Goal: Communication & Community: Answer question/provide support

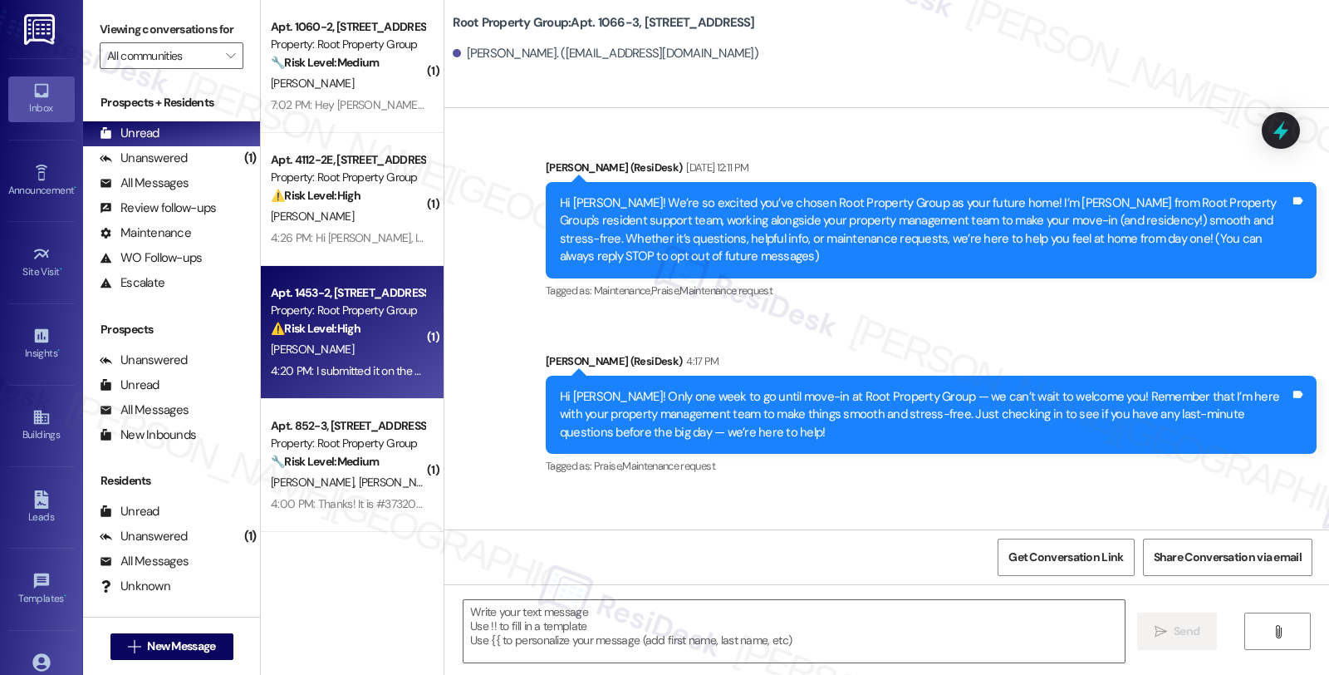
scroll to position [60, 0]
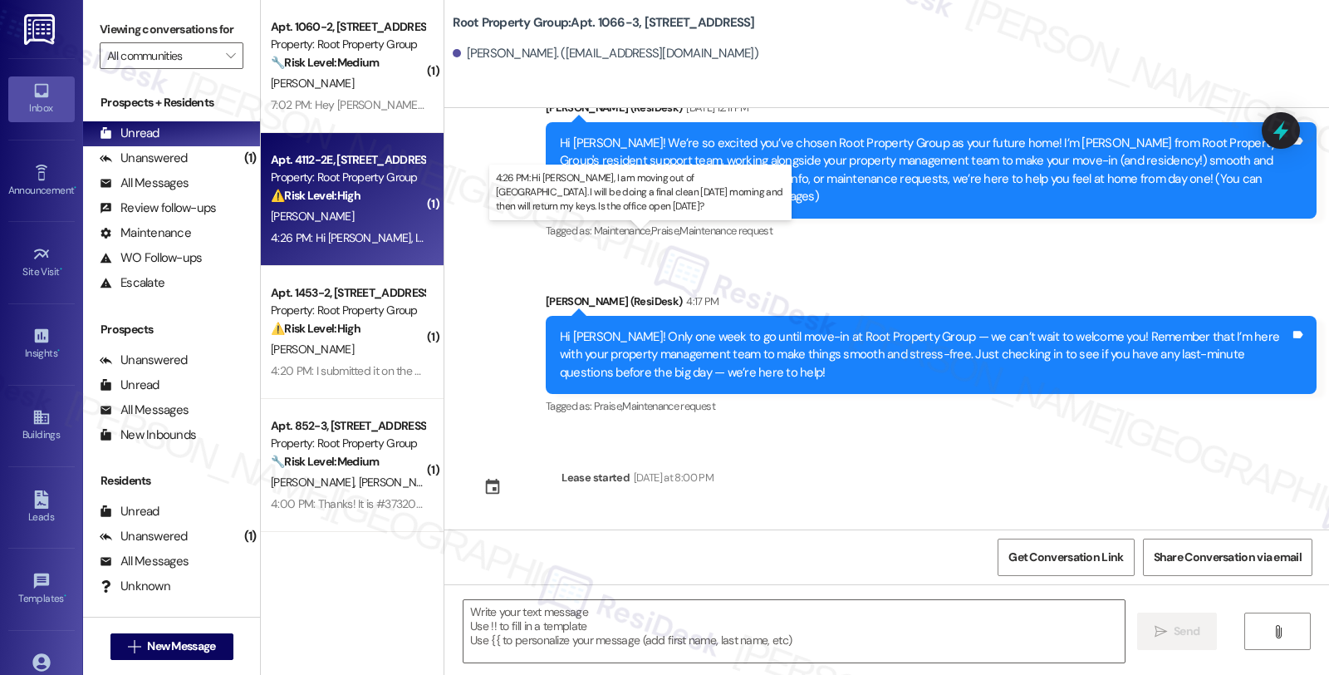
click at [400, 237] on div "4:26 PM: Hi [PERSON_NAME], I am moving out of [GEOGRAPHIC_DATA]. I will be doin…" at bounding box center [676, 237] width 810 height 15
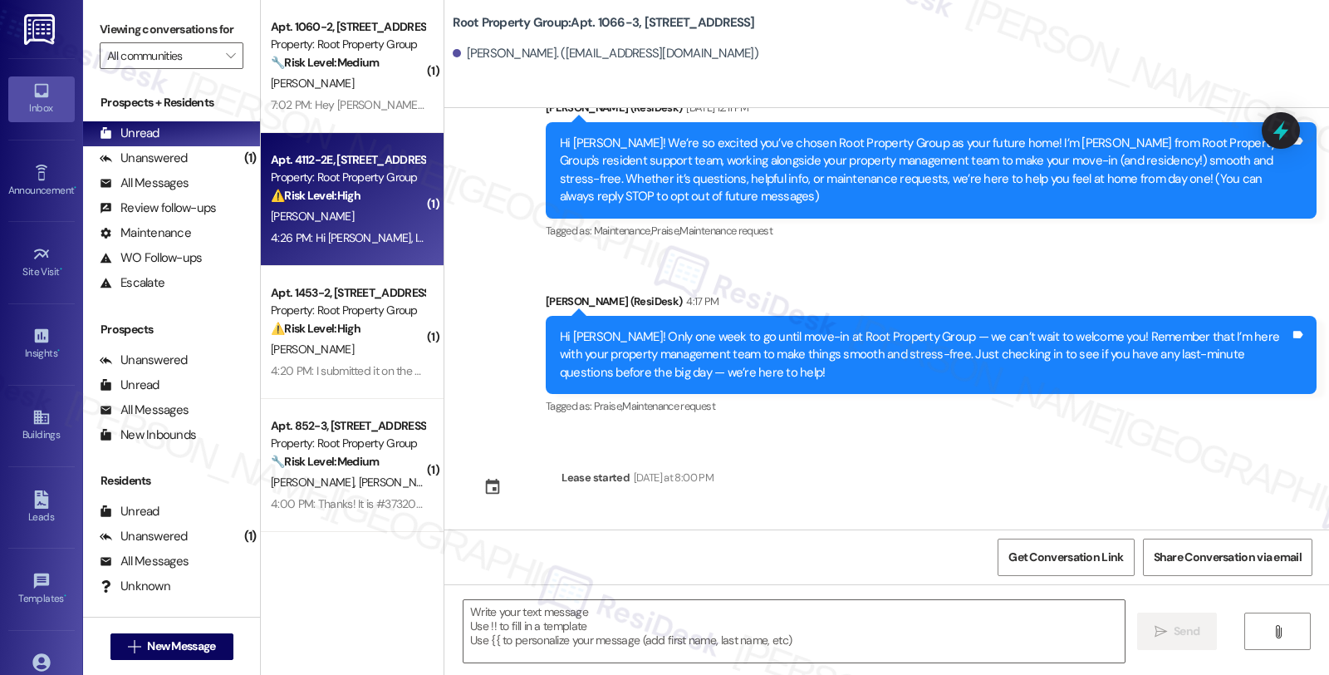
type textarea "Fetching suggested responses. Please feel free to read through the conversation…"
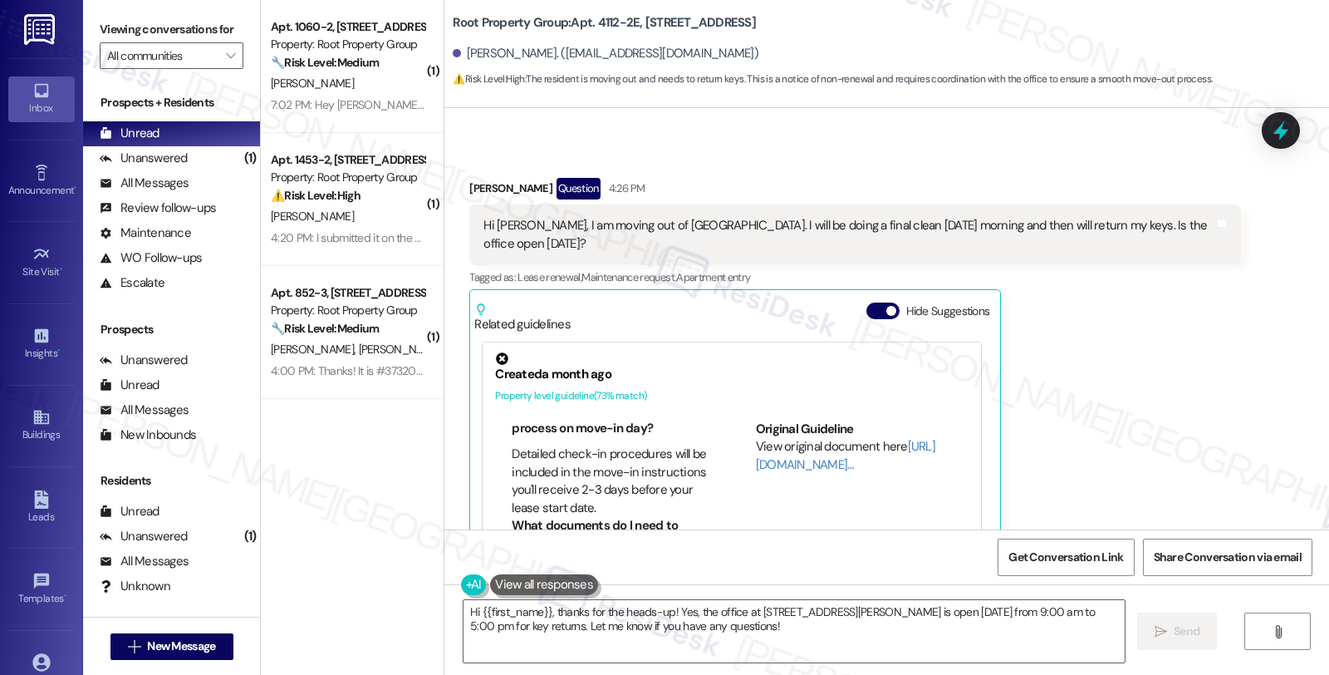
scroll to position [369, 0]
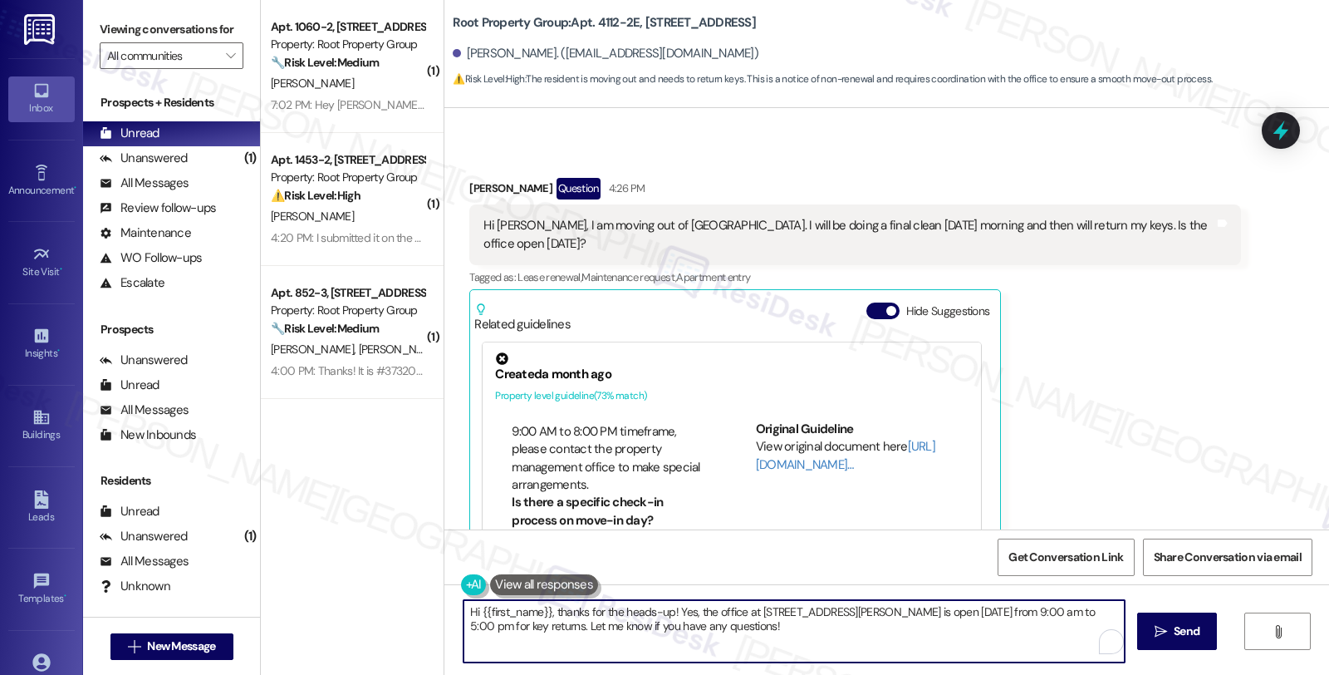
drag, startPoint x: 668, startPoint y: 610, endPoint x: 709, endPoint y: 629, distance: 45.7
click at [709, 629] on textarea "Hi {{first_name}}, thanks for the heads-up! Yes, the office at [STREET_ADDRESS]…" at bounding box center [794, 631] width 661 height 62
paste textarea "All keys must be returned to the Root Realty office by 12 PM on your lease end …"
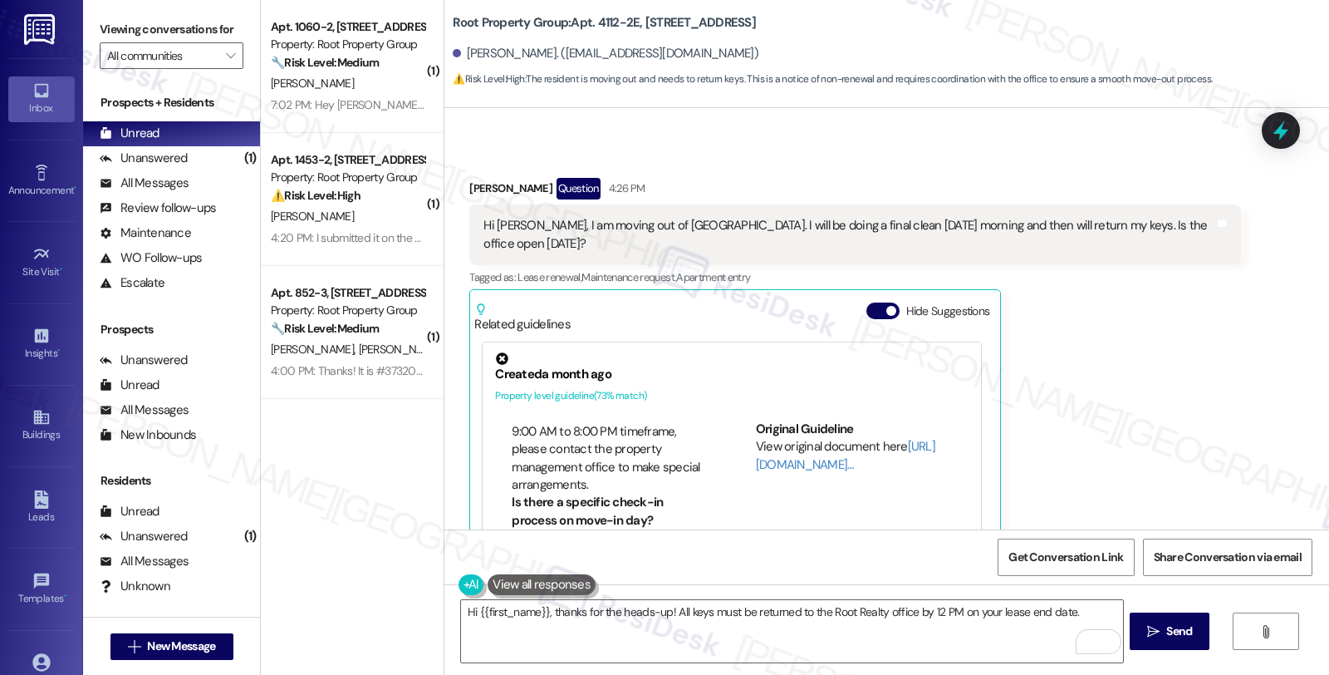
click at [1142, 333] on div "[PERSON_NAME] Question 4:26 PM Hi [PERSON_NAME], I am moving out of [STREET_ADD…" at bounding box center [854, 393] width 771 height 430
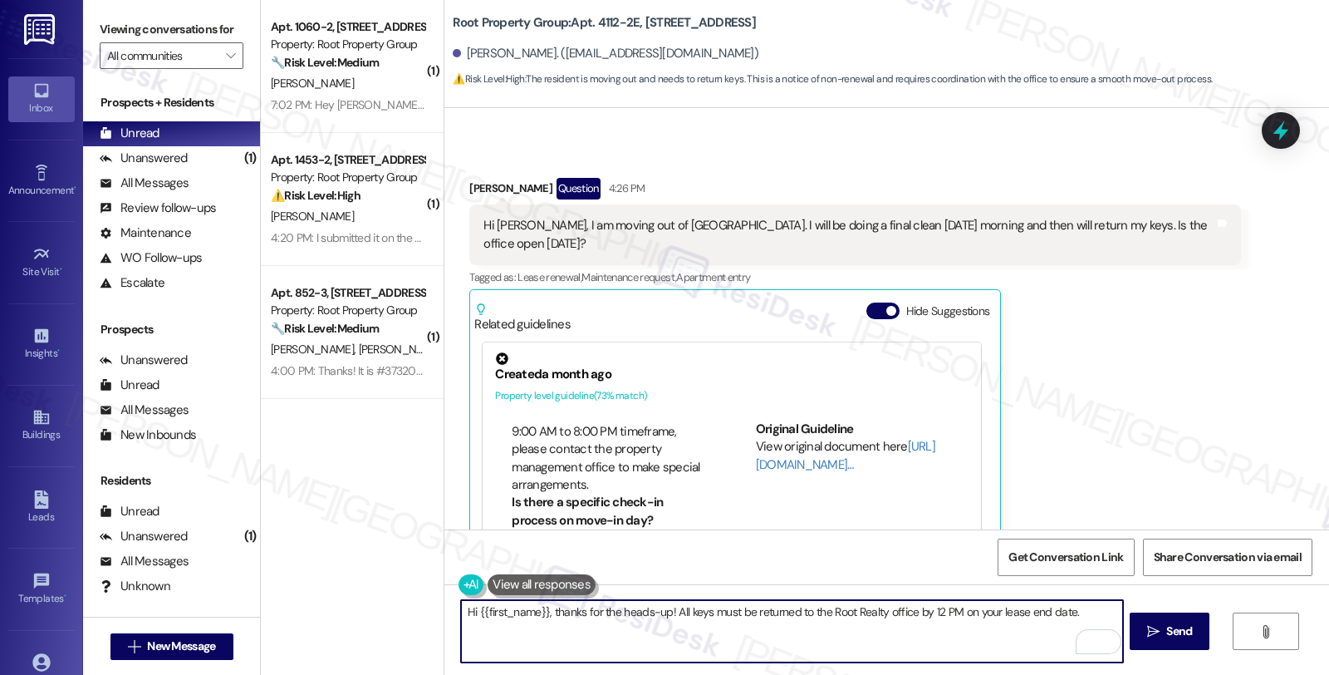
click at [1083, 608] on textarea "Hi {{first_name}}, thanks for the heads-up! All keys must be returned to the Ro…" at bounding box center [791, 631] width 661 height 62
click at [1083, 611] on textarea "Hi {{first_name}}, thanks for the heads-up! All keys must be returned to the Ro…" at bounding box center [791, 631] width 661 height 62
click at [1109, 615] on textarea "Hi {{first_name}}, thanks for the heads-up! All keys must be returned to the Ro…" at bounding box center [791, 631] width 661 height 62
click at [661, 616] on textarea "Hi {{first_name}}, thanks for the heads-up! All keys must be returned to the Ro…" at bounding box center [791, 631] width 661 height 62
click at [663, 628] on textarea "Hi {{first_name}}, thanks for the heads-up! All keys must be returned to the Ro…" at bounding box center [791, 631] width 661 height 62
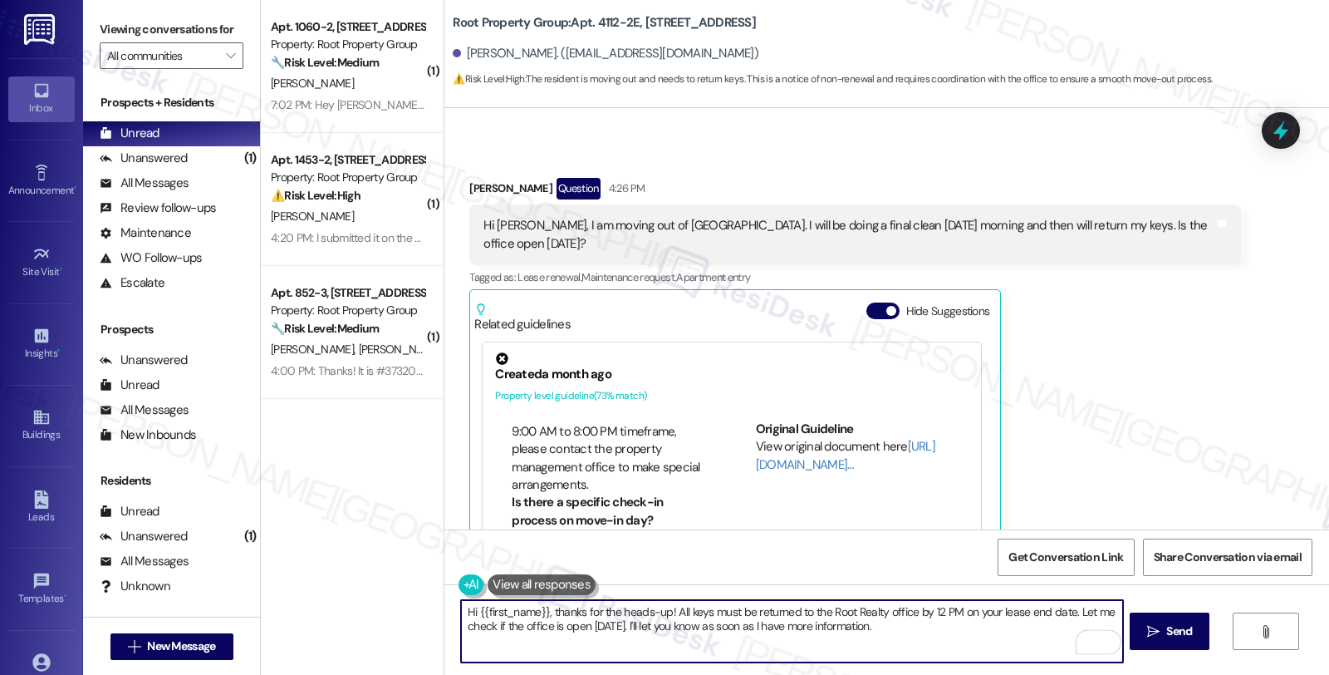
click at [802, 635] on textarea "Hi {{first_name}}, thanks for the heads-up! All keys must be returned to the Ro…" at bounding box center [791, 631] width 661 height 62
type textarea "Hi {{first_name}}, thanks for the heads-up! All keys must be returned to the Ro…"
click at [899, 624] on textarea "Hi {{first_name}}, thanks for the heads-up! All keys must be returned to the Ro…" at bounding box center [791, 631] width 661 height 62
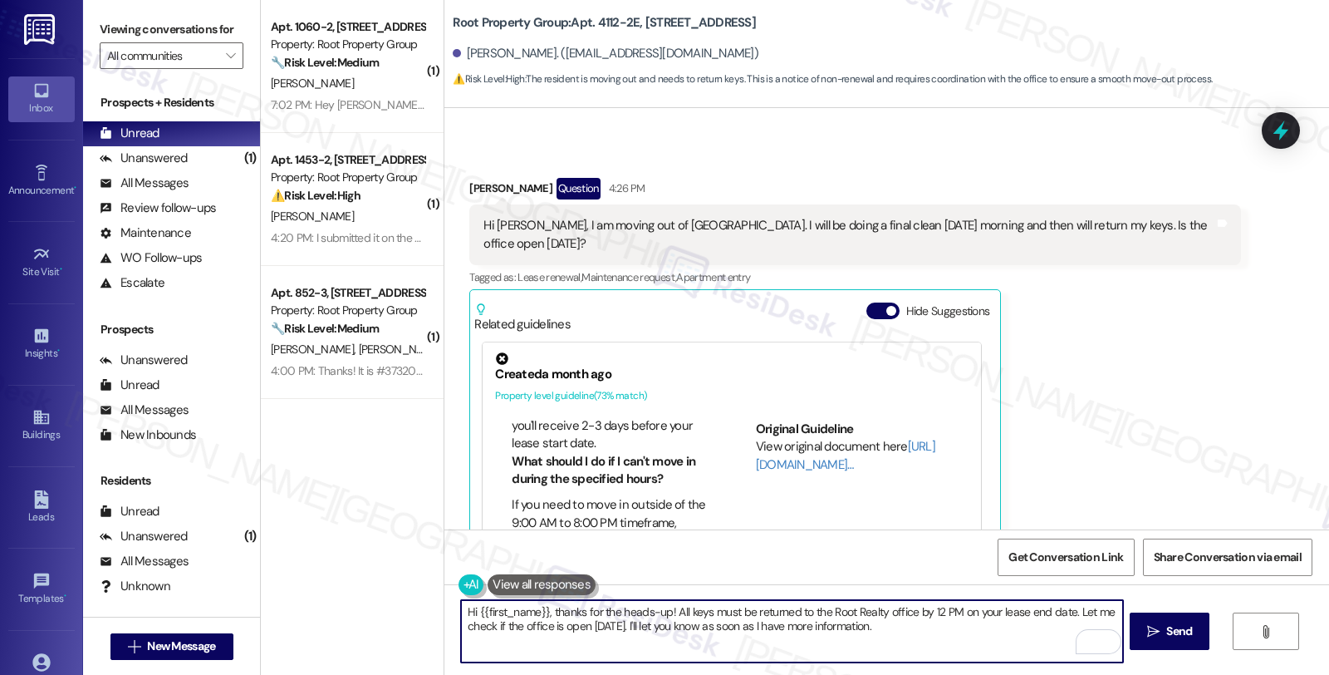
scroll to position [277, 0]
click at [596, 482] on li "What should I do if I can't move in during the specified hours?" at bounding box center [610, 472] width 197 height 36
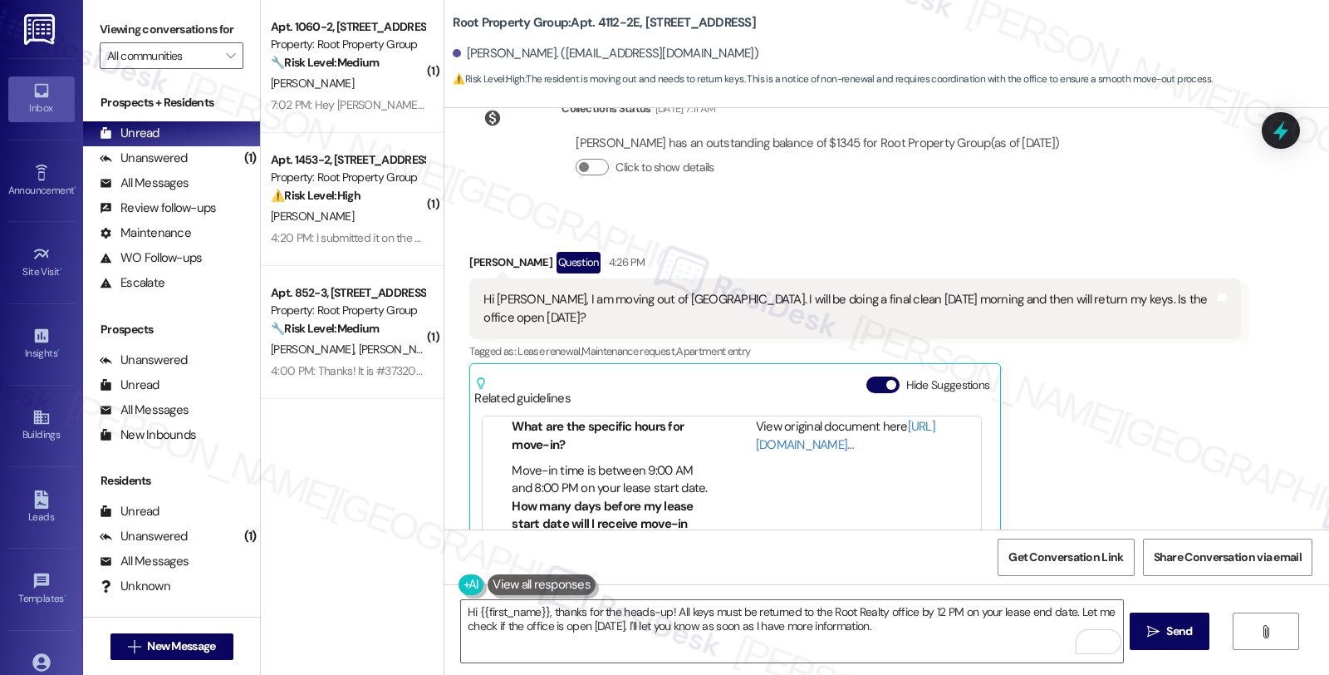
scroll to position [92, 0]
click at [769, 451] on link "[URL][DOMAIN_NAME]…" at bounding box center [845, 437] width 179 height 34
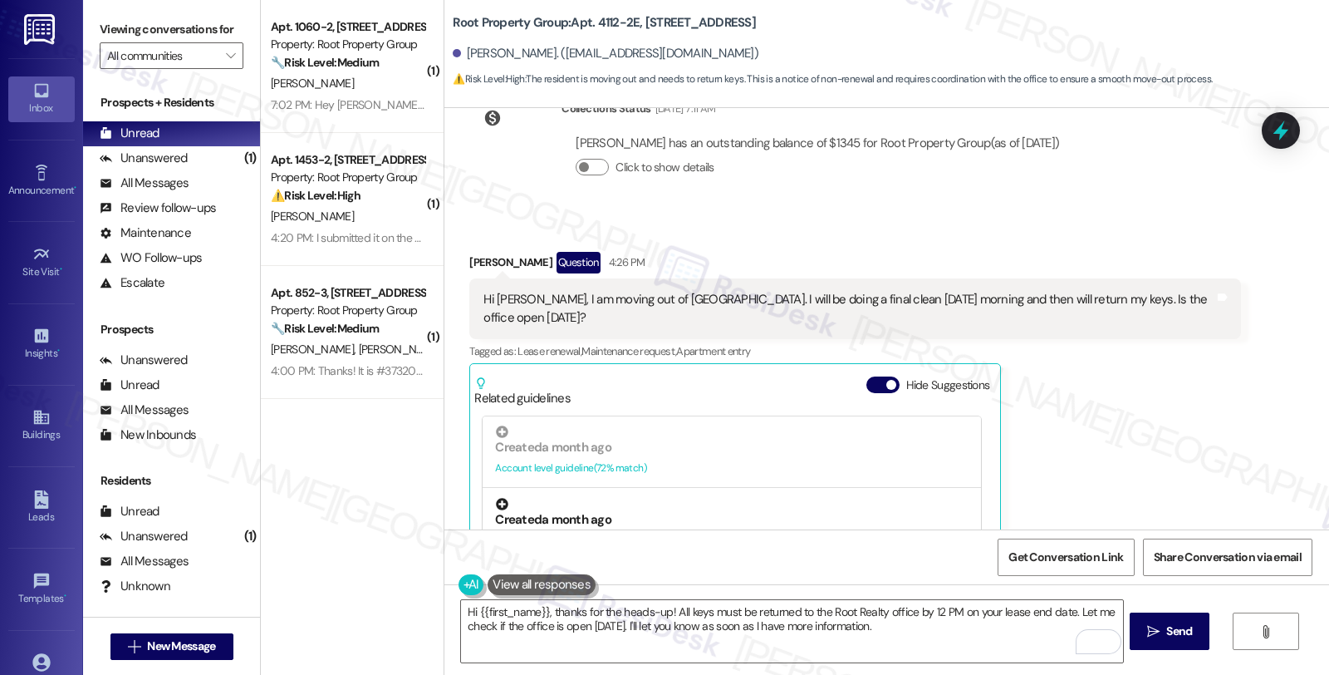
scroll to position [184, 0]
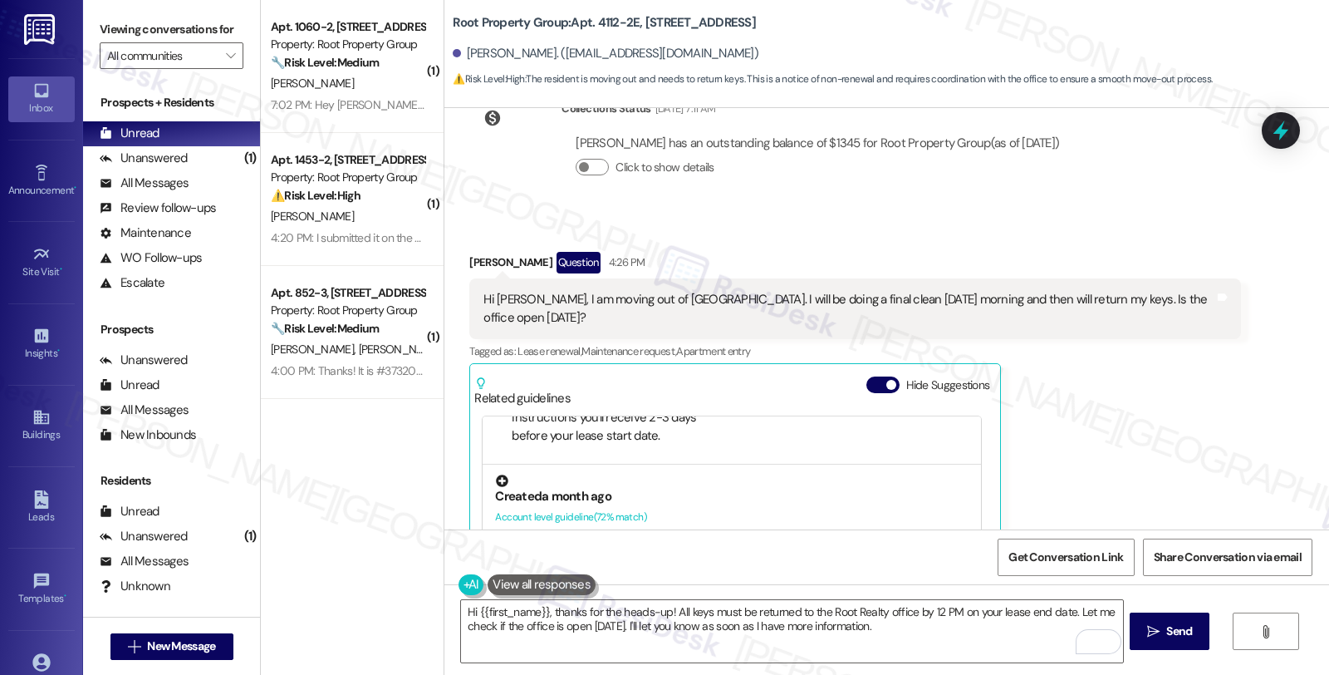
click at [646, 495] on div "Created a month ago" at bounding box center [732, 496] width 474 height 17
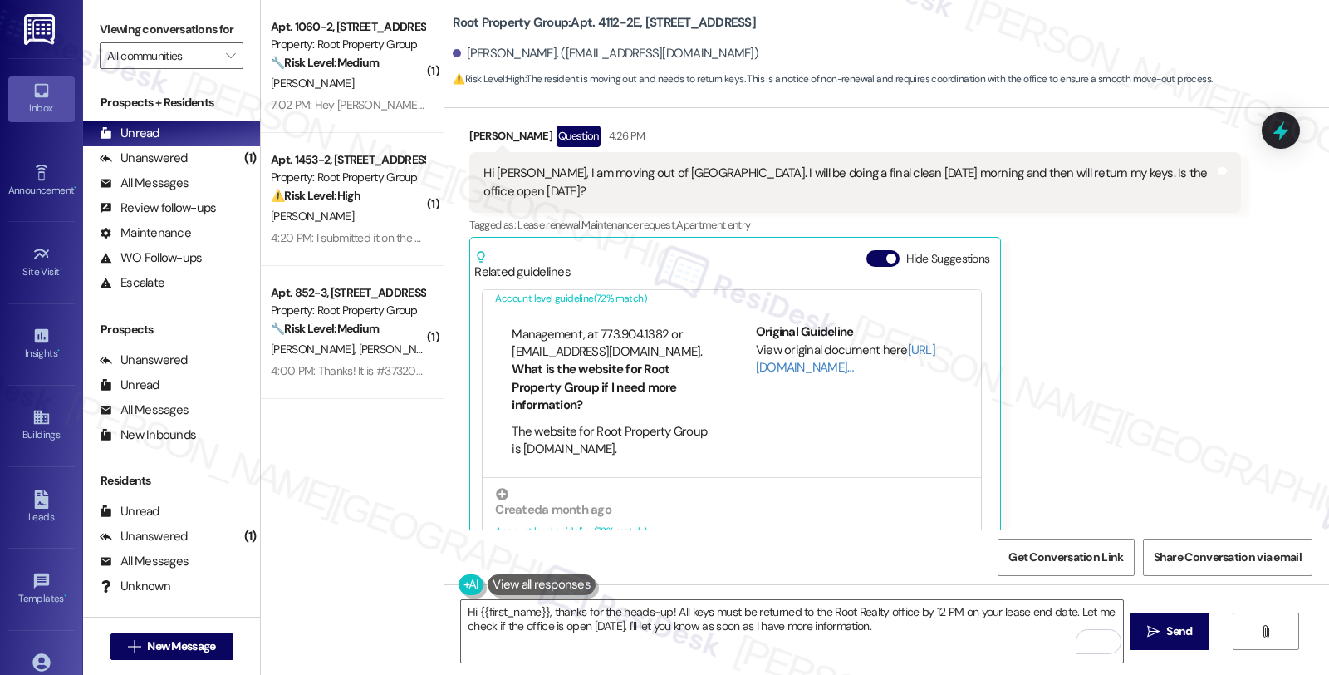
scroll to position [1113, 0]
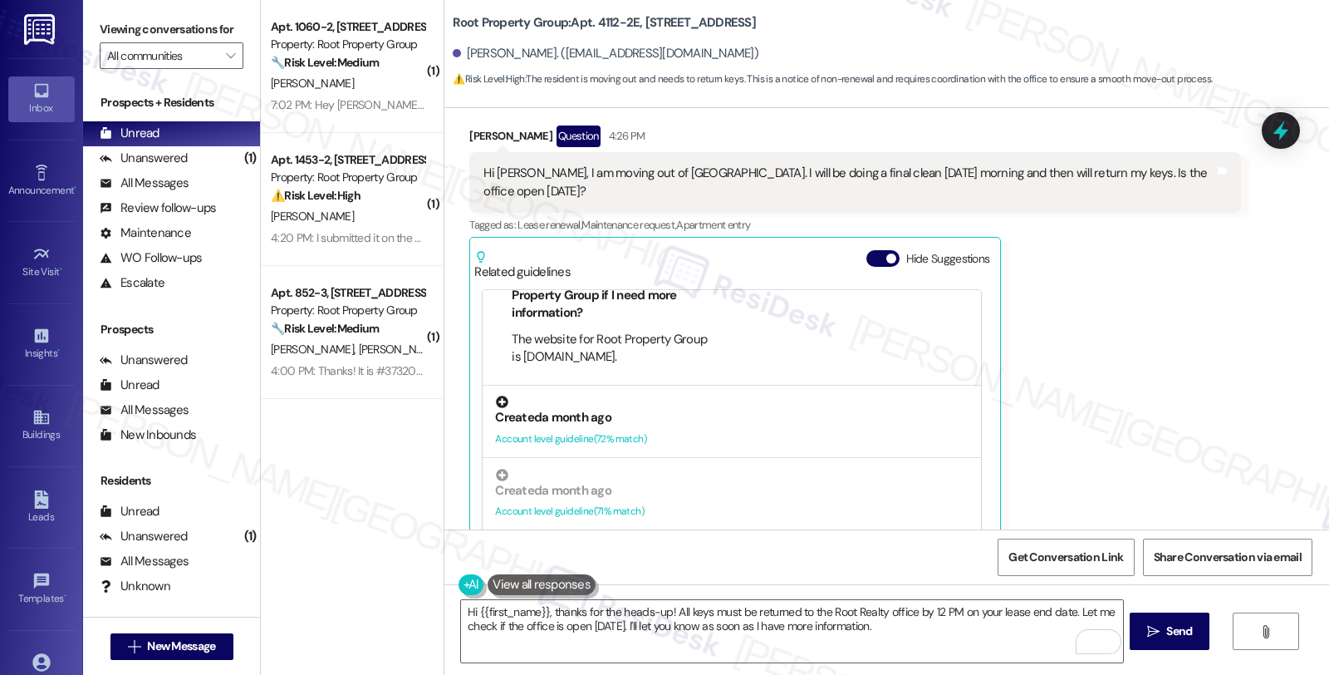
click at [655, 415] on div "Created a month ago" at bounding box center [732, 417] width 474 height 17
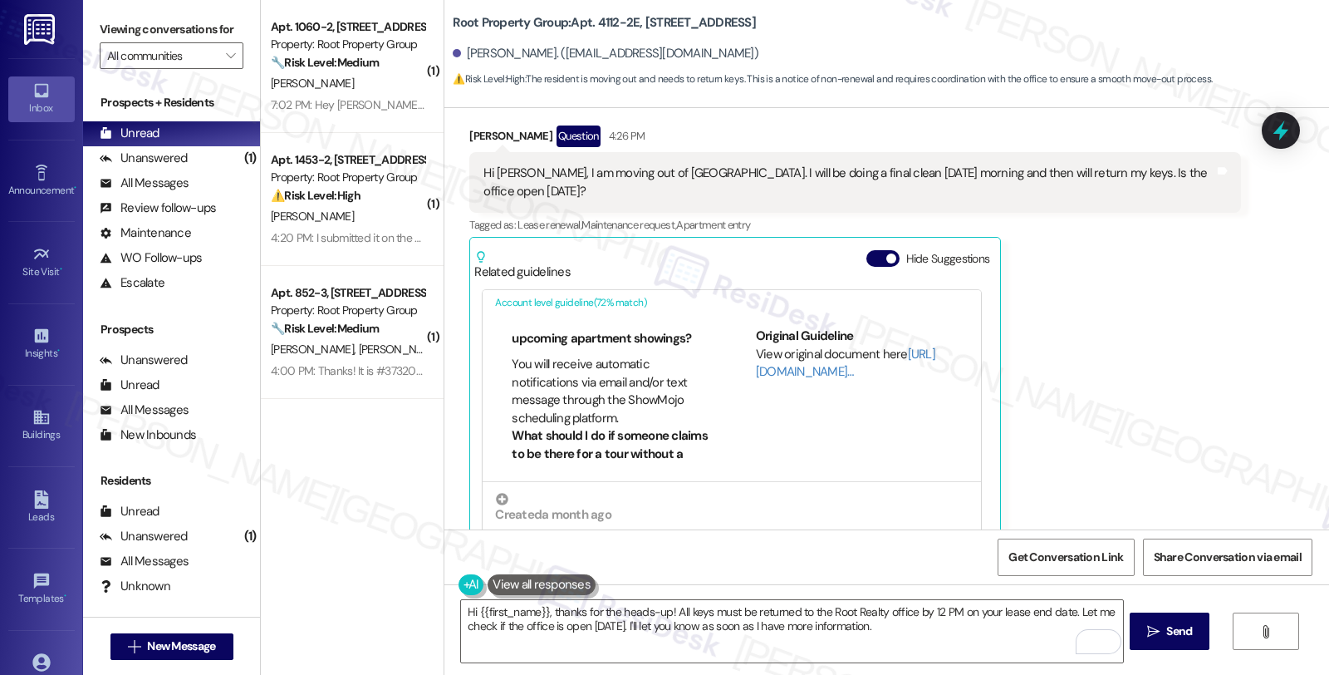
scroll to position [233, 0]
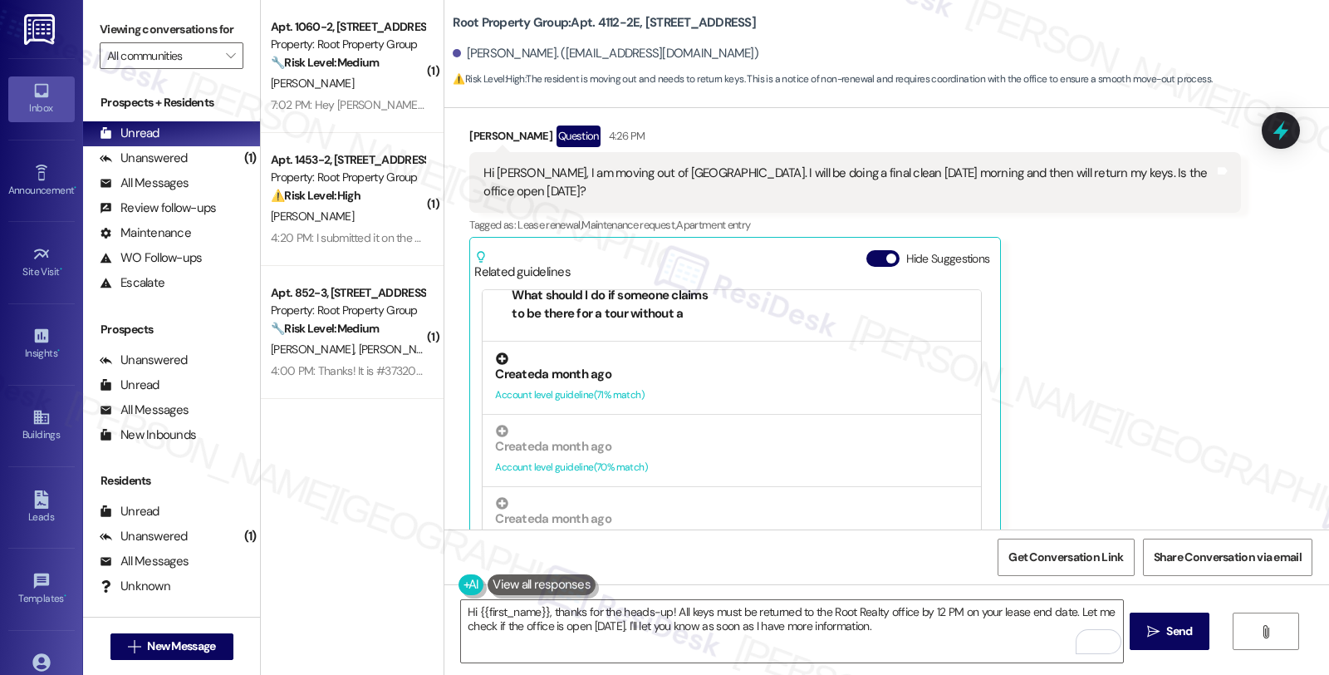
click at [699, 391] on div "Account level guideline ( 71 % match)" at bounding box center [732, 394] width 474 height 17
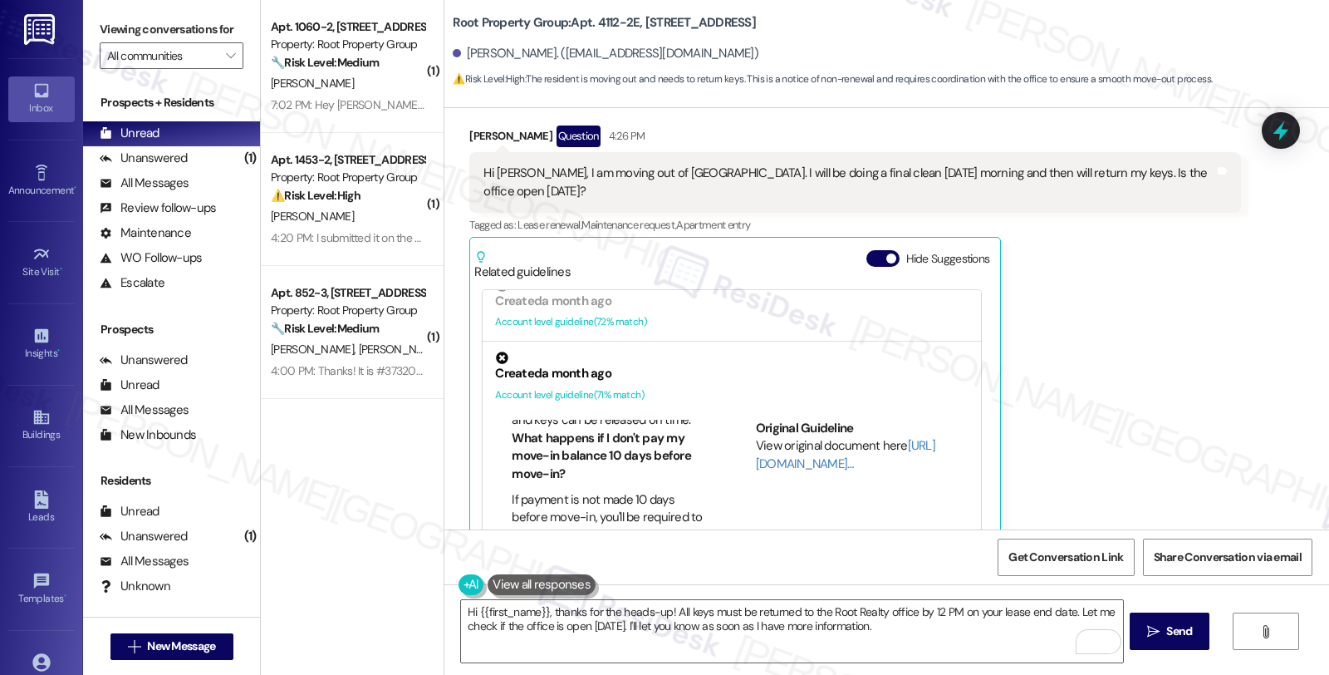
scroll to position [277, 0]
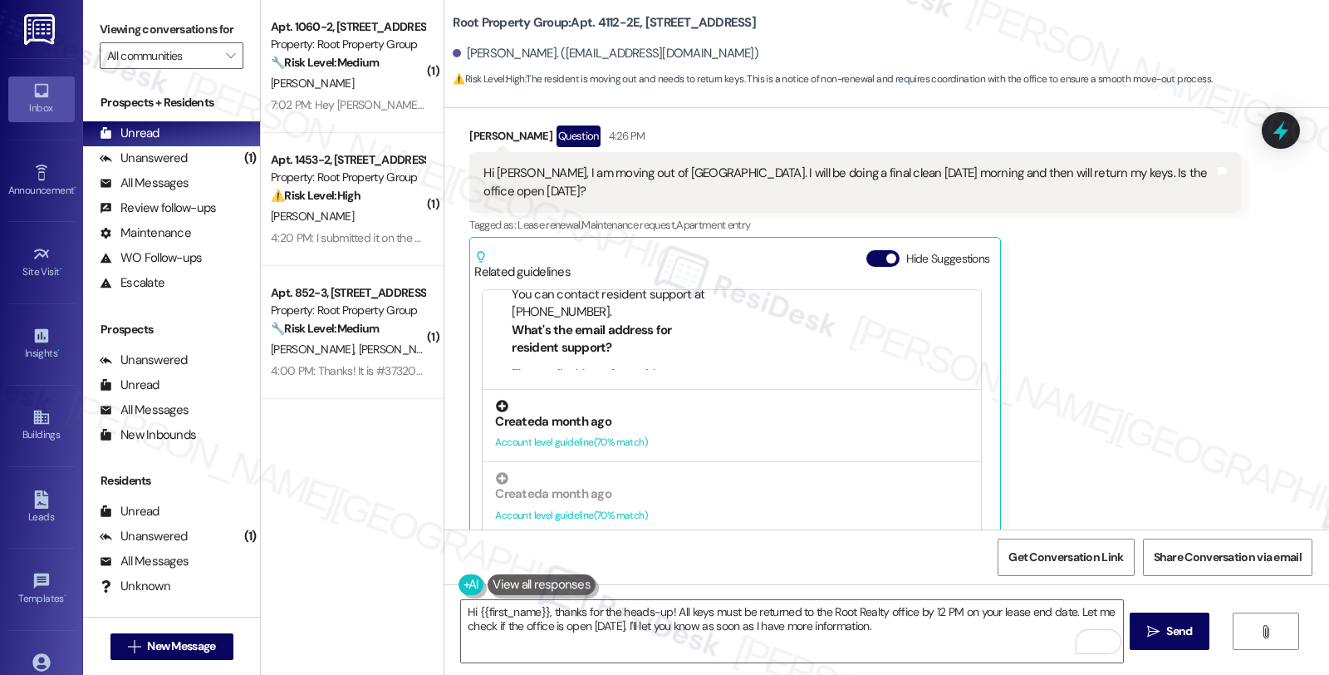
click at [690, 419] on div "Created a month ago" at bounding box center [732, 421] width 474 height 17
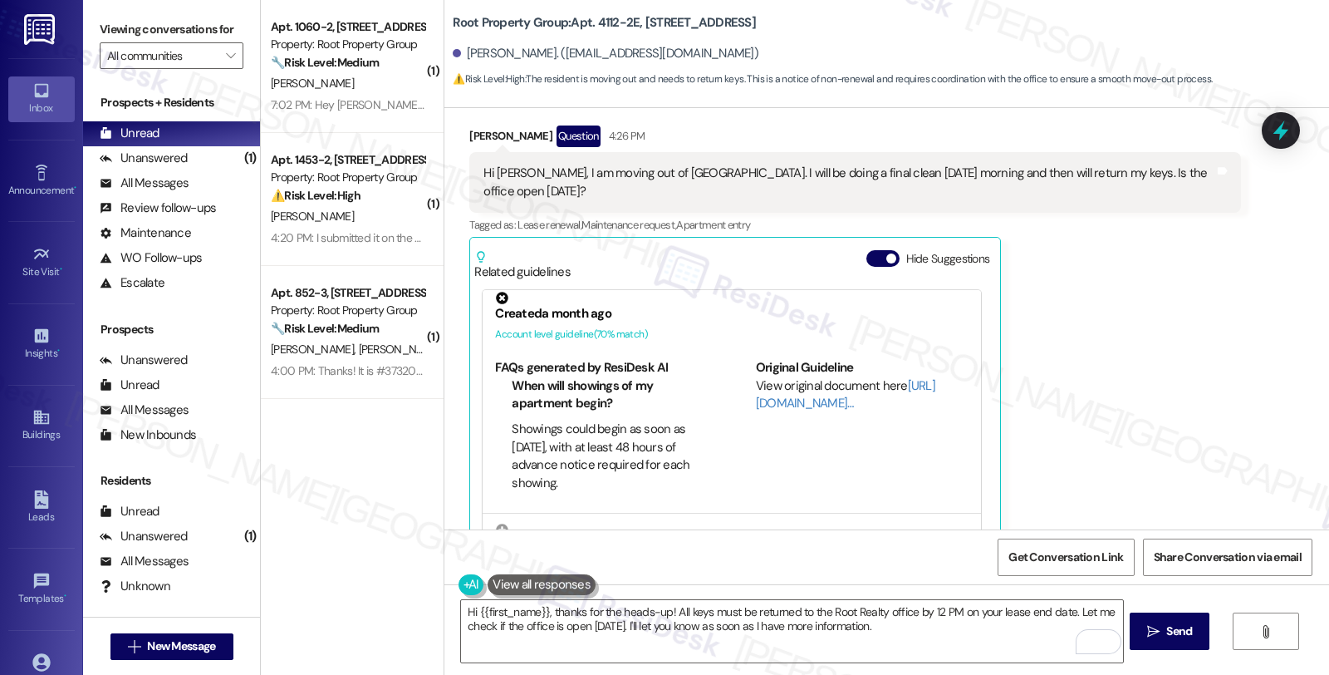
scroll to position [468, 0]
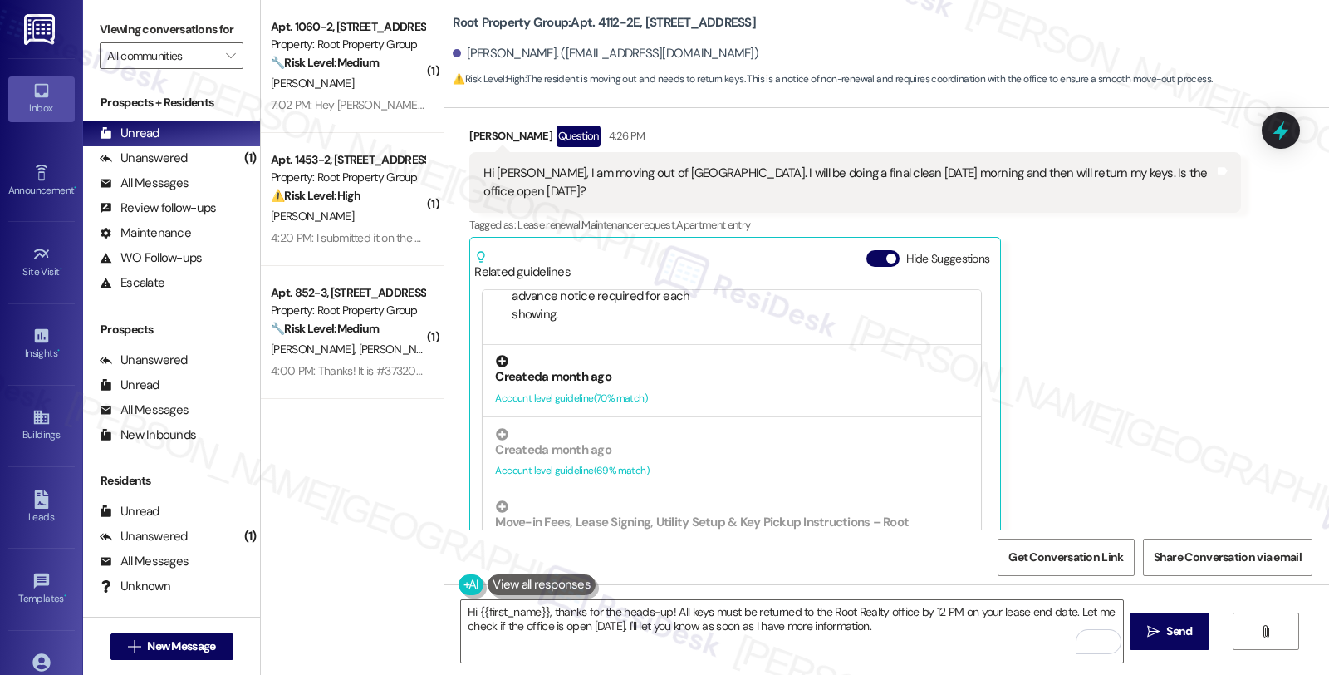
click at [717, 395] on div "Account level guideline ( 70 % match)" at bounding box center [732, 398] width 474 height 17
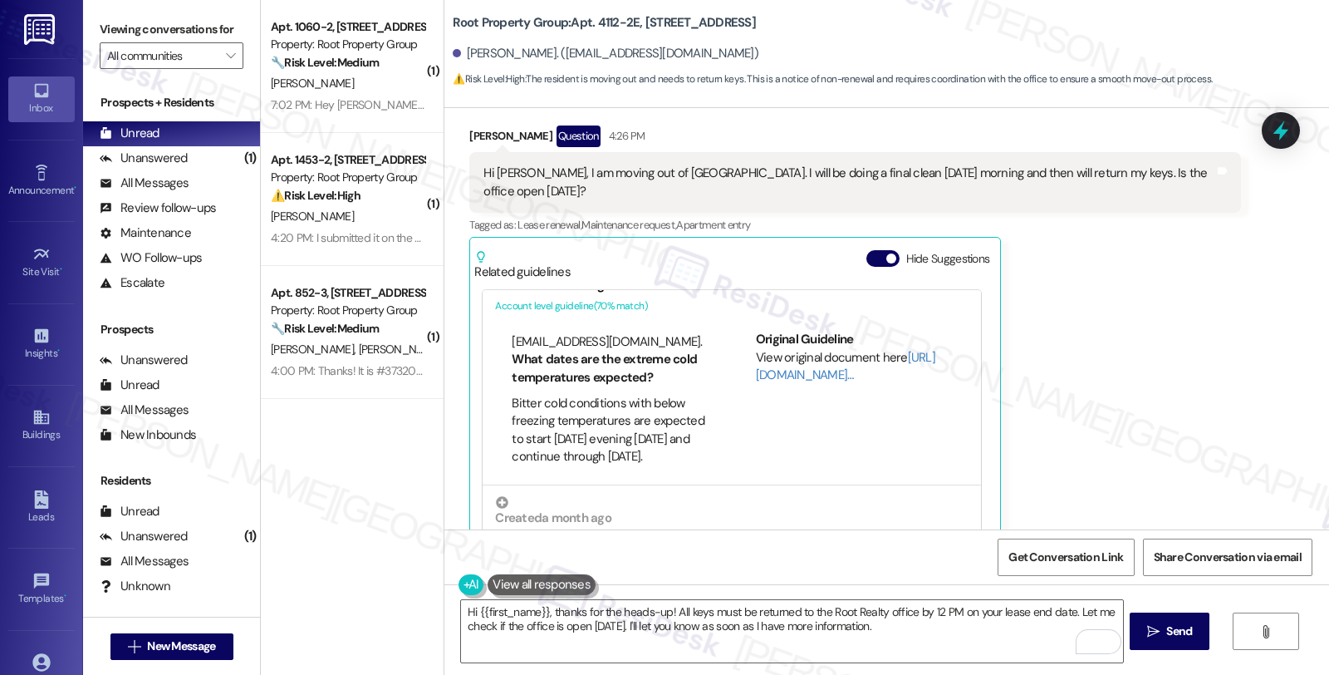
scroll to position [492, 0]
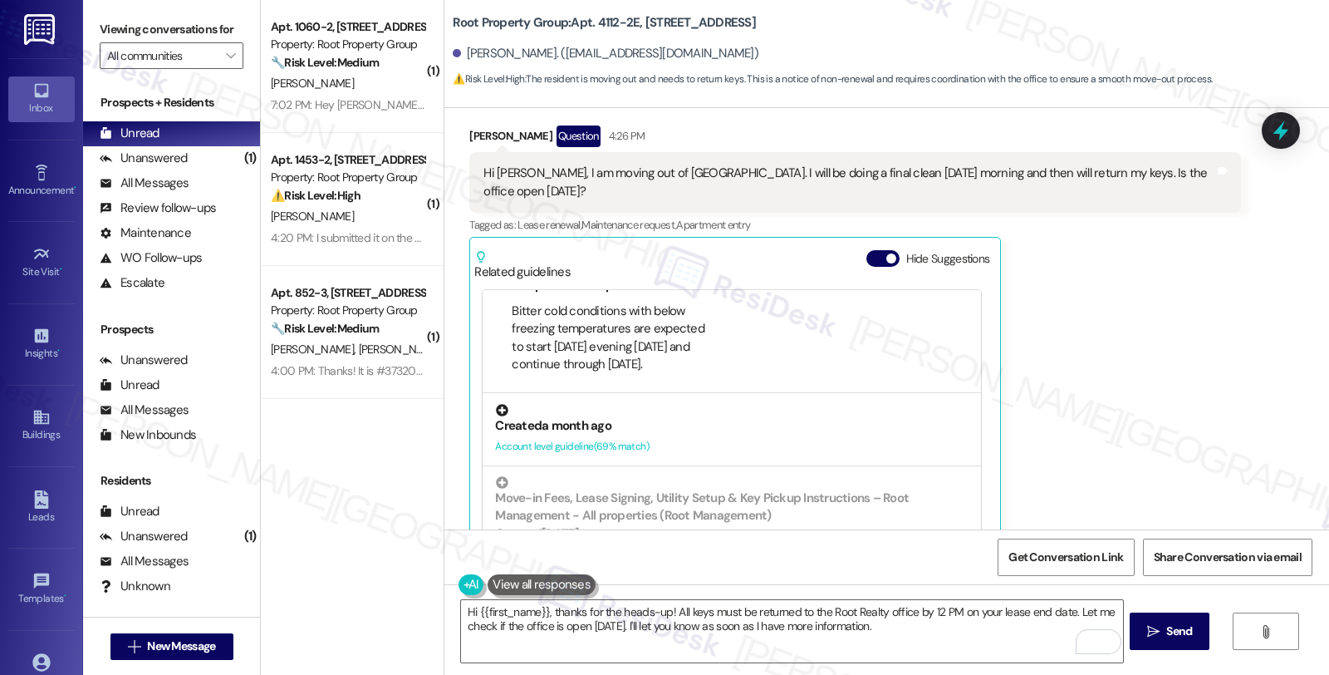
click at [641, 422] on div "Created a month ago" at bounding box center [732, 425] width 474 height 17
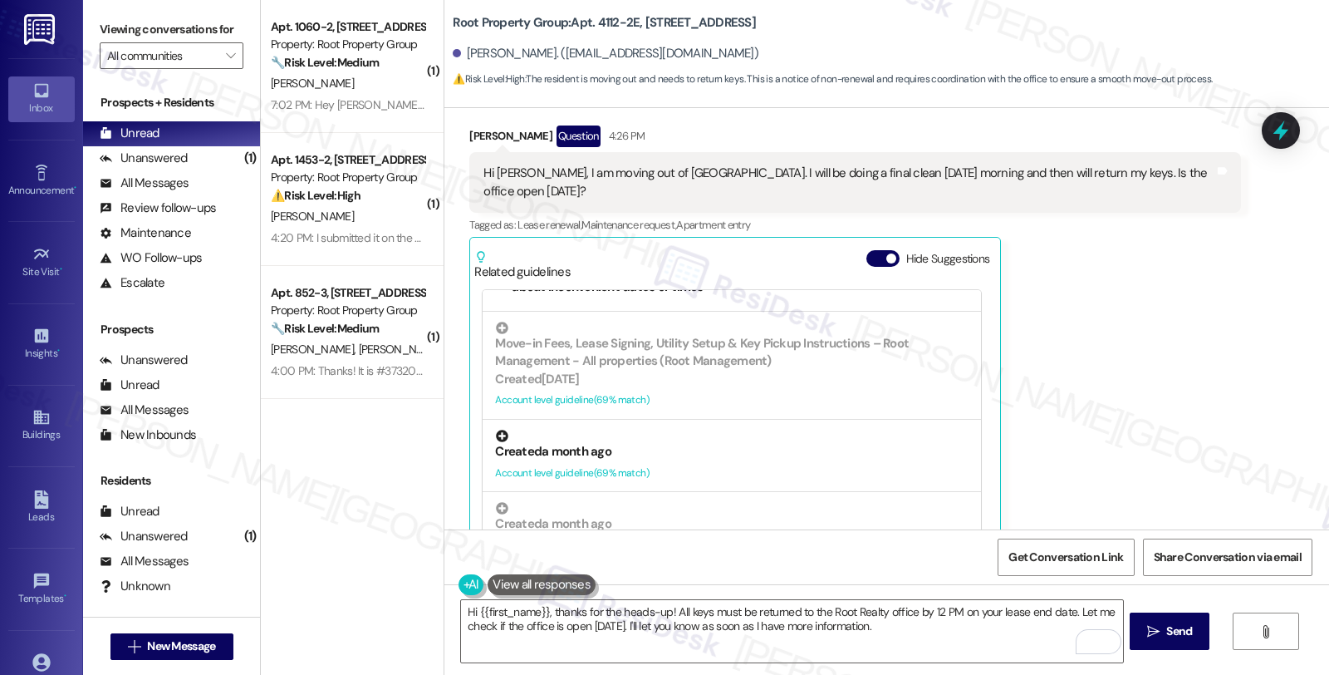
scroll to position [609, 0]
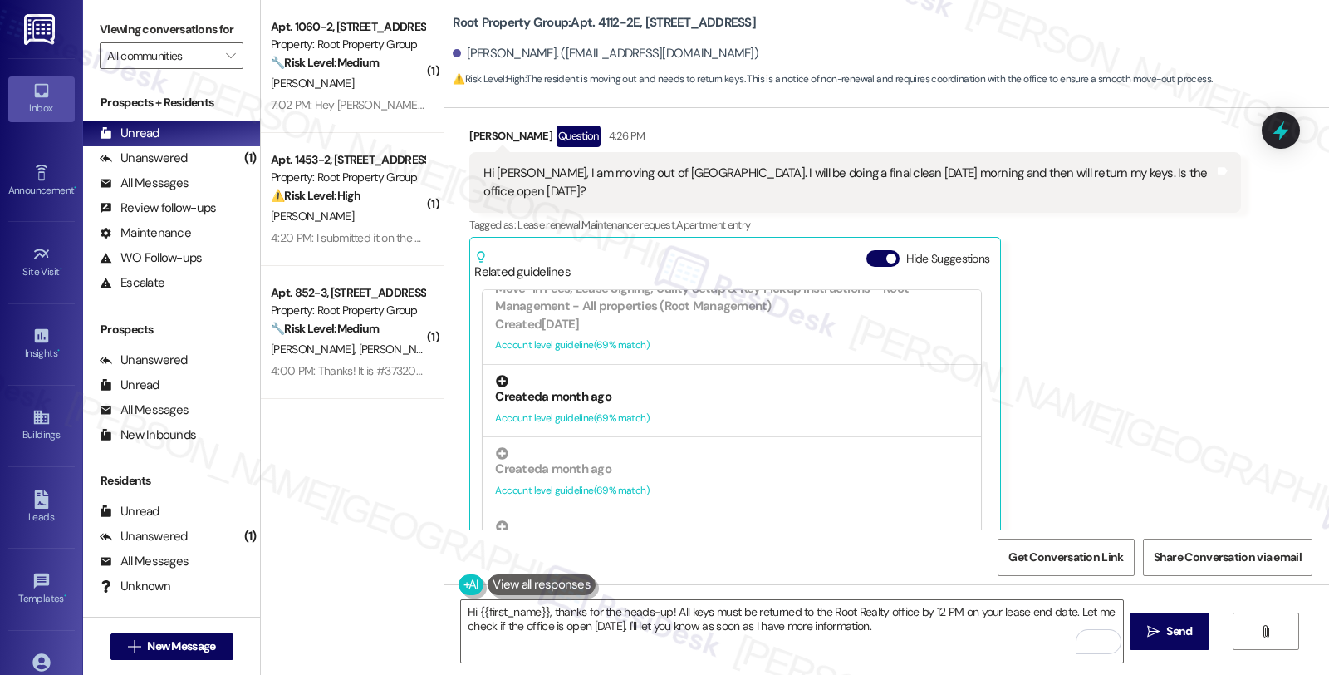
click at [690, 391] on div "Created a month ago" at bounding box center [732, 396] width 474 height 17
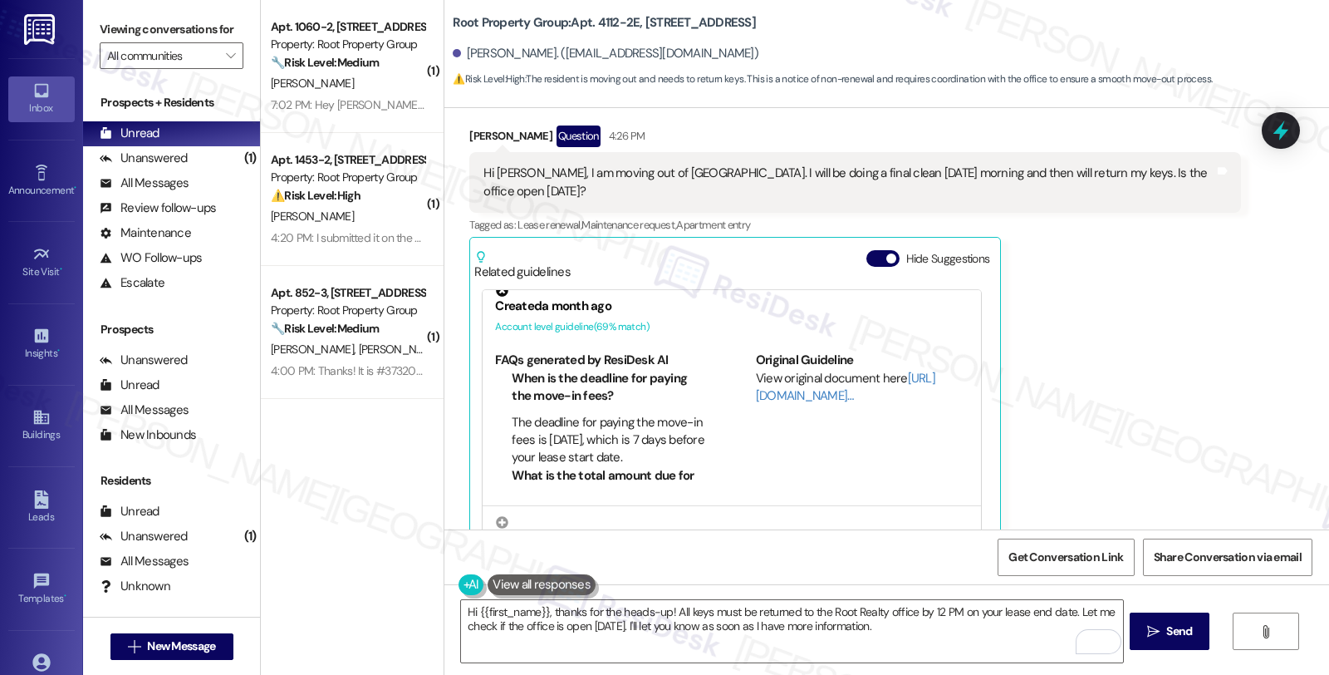
scroll to position [634, 0]
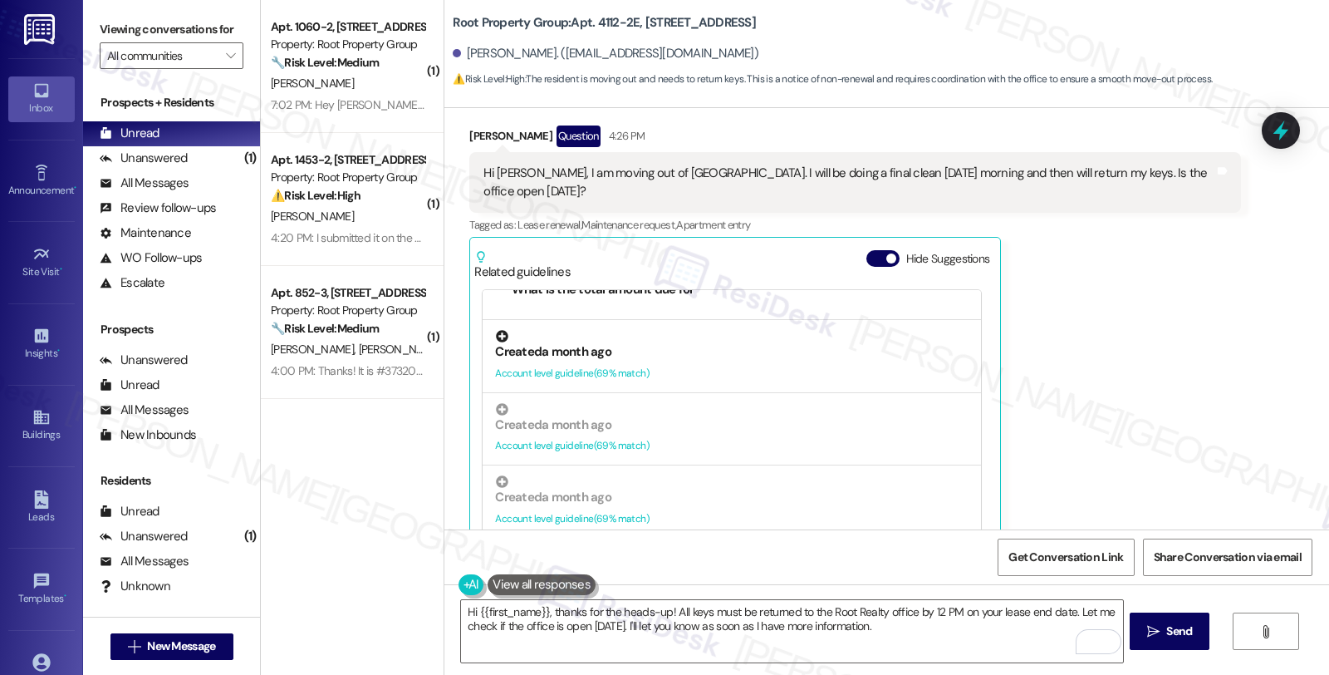
click at [684, 377] on div "Account level guideline ( 69 % match)" at bounding box center [732, 373] width 474 height 17
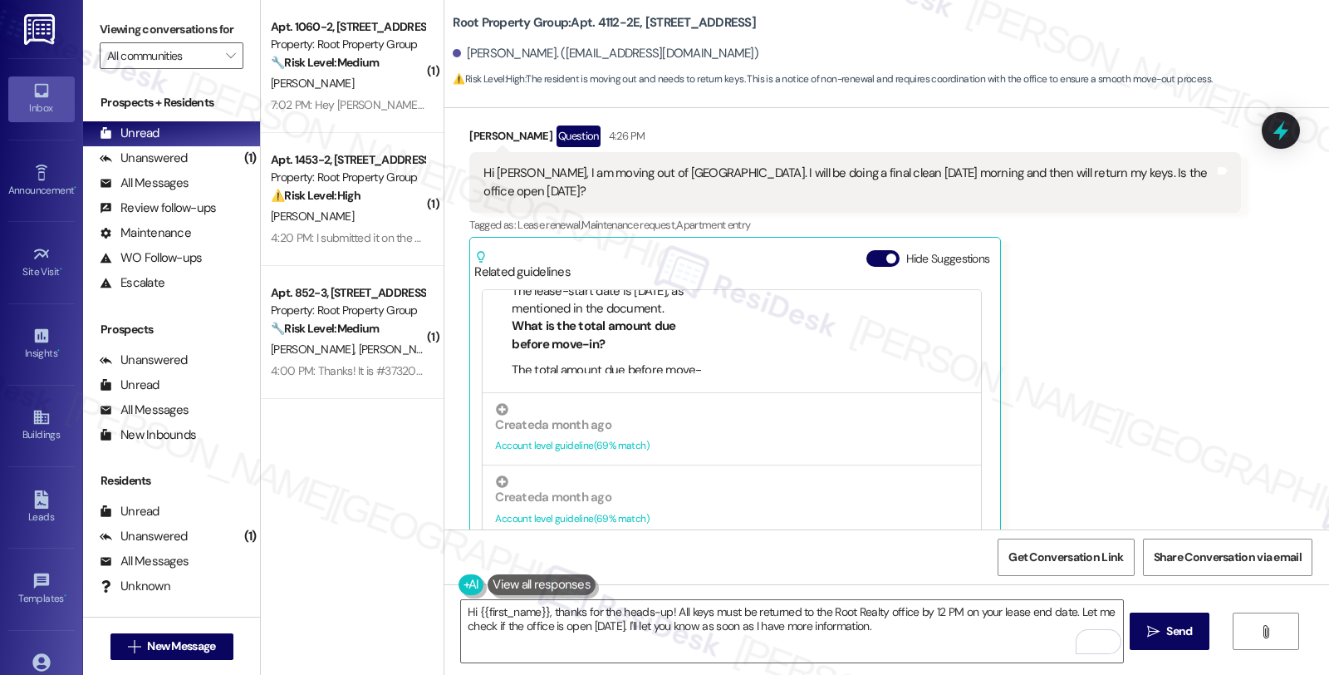
scroll to position [659, 0]
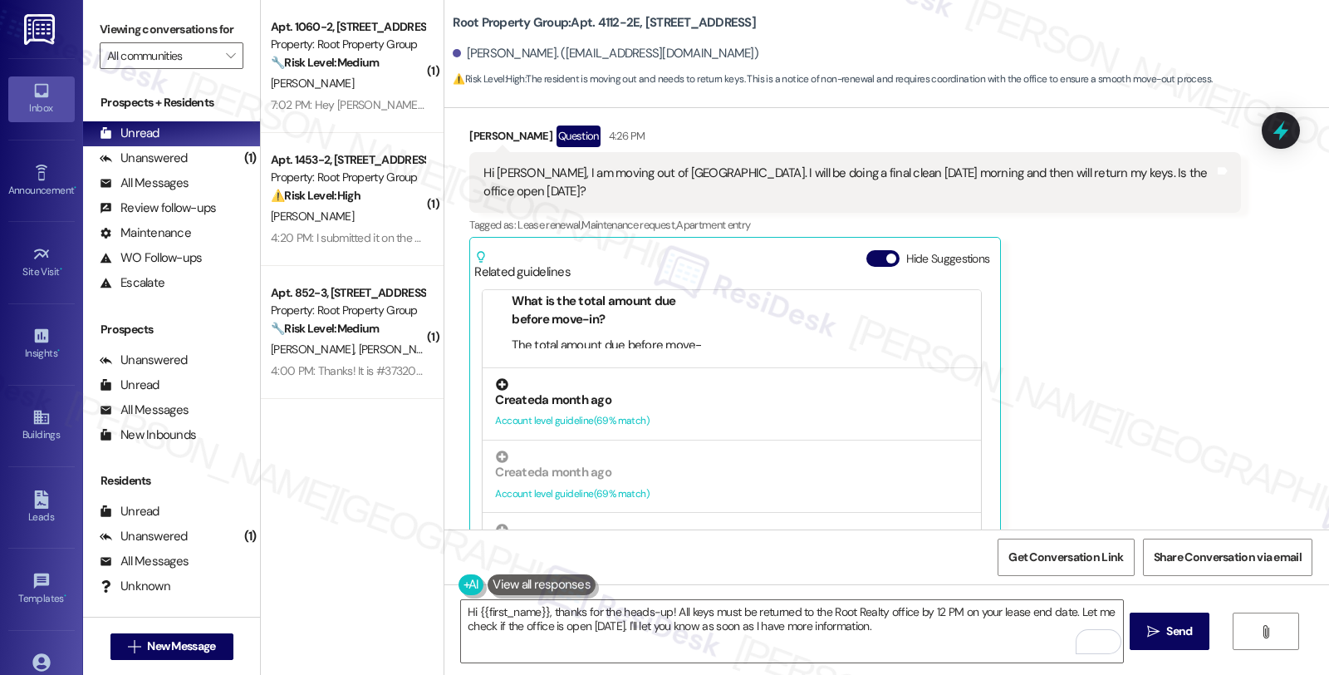
click at [679, 404] on div "Created a month ago" at bounding box center [732, 399] width 474 height 17
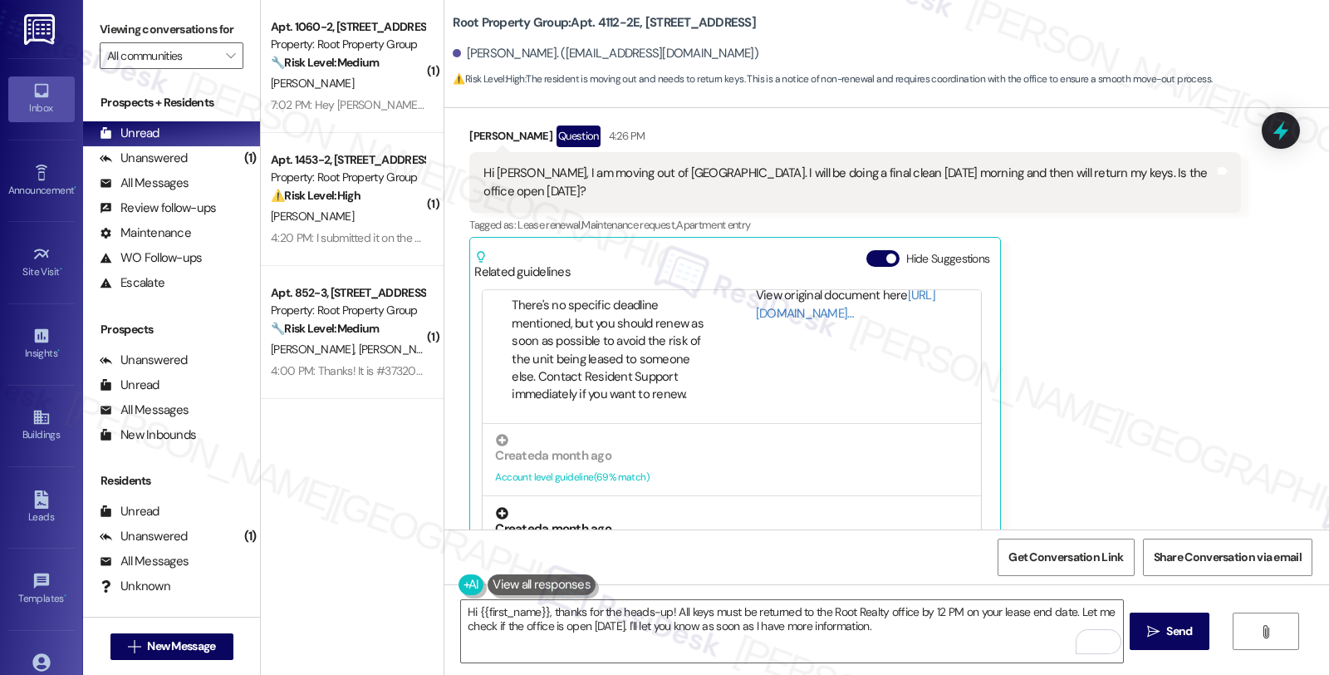
scroll to position [959, 0]
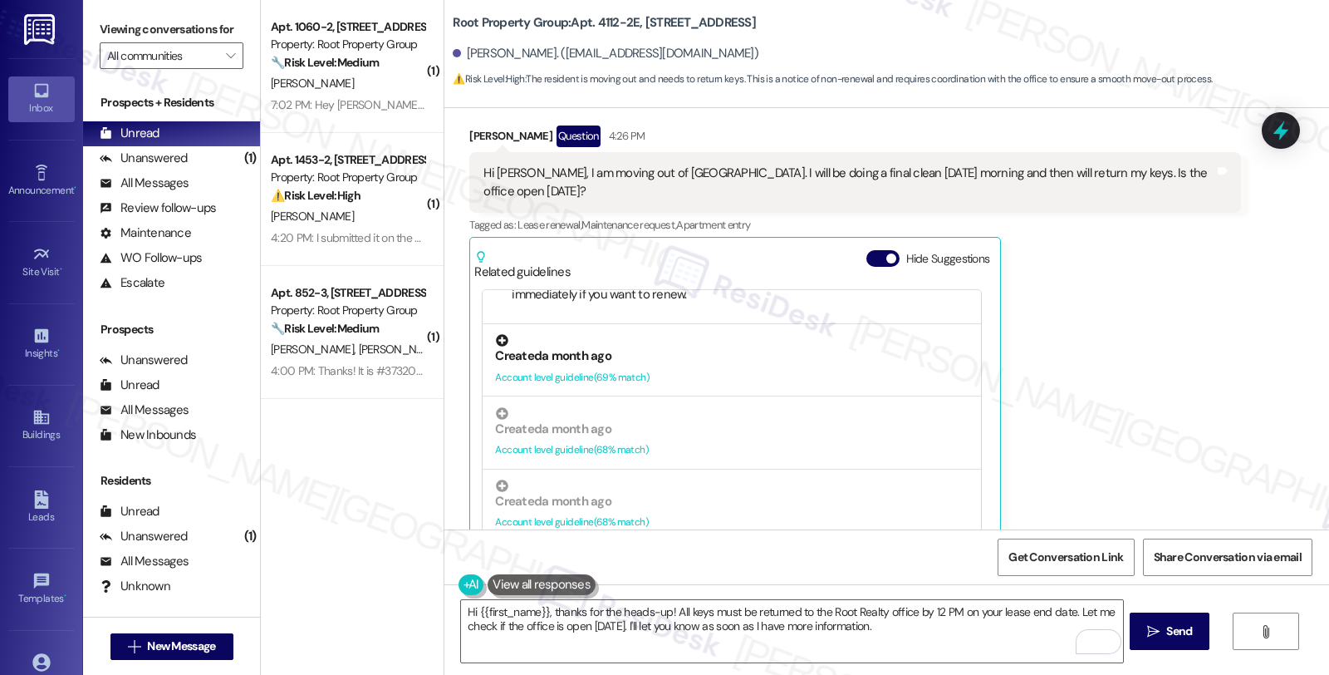
click at [681, 384] on div "Account level guideline ( 69 % match)" at bounding box center [732, 377] width 474 height 17
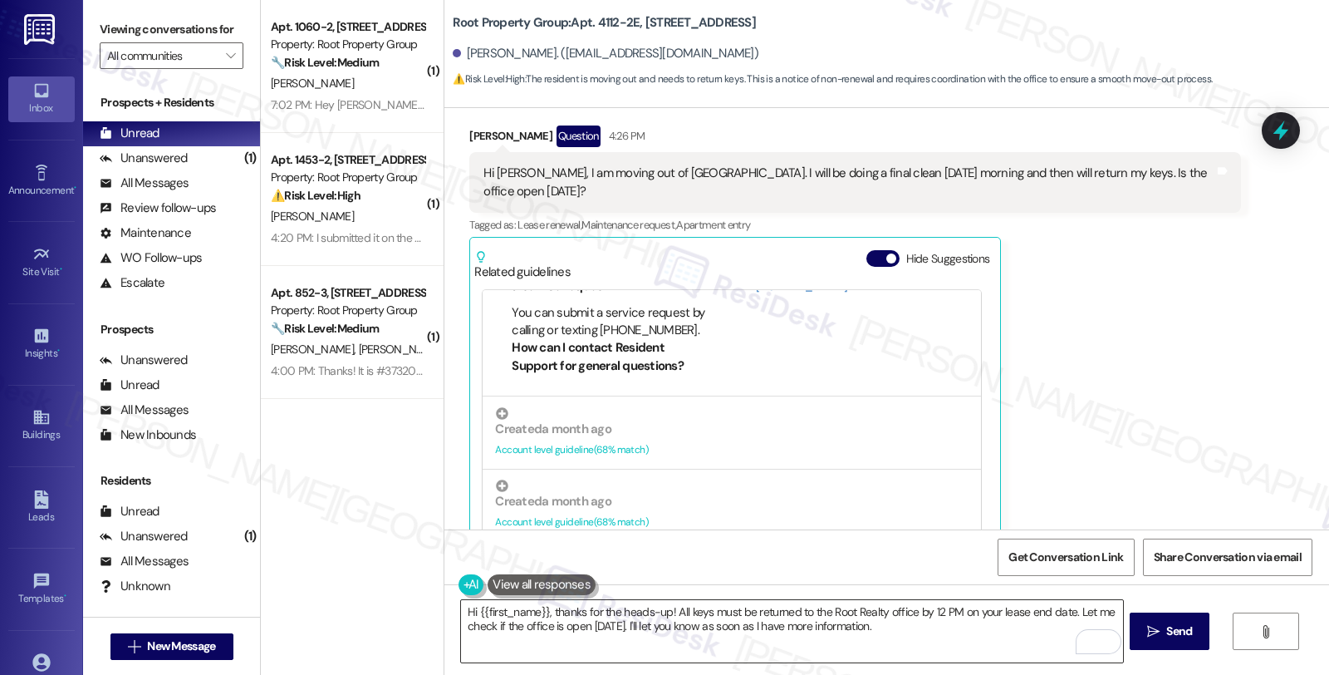
scroll to position [800, 0]
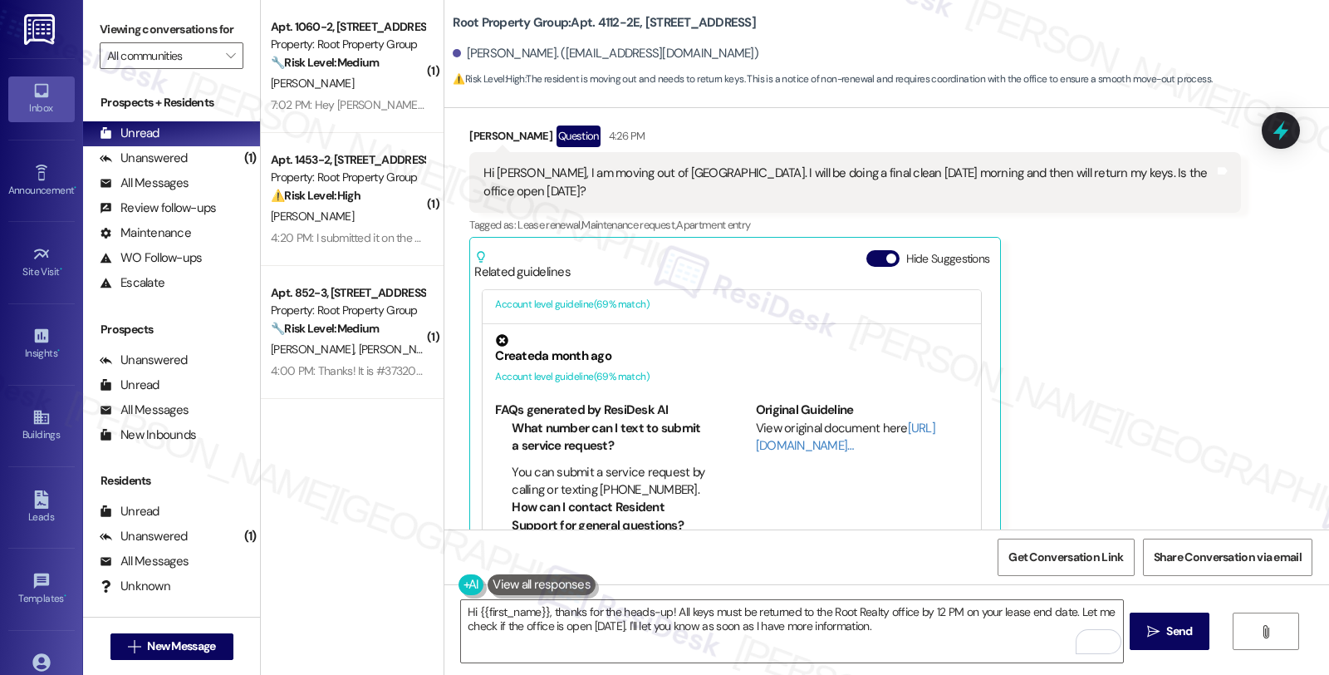
click at [1116, 320] on div "[PERSON_NAME] Question 4:26 PM Hi [PERSON_NAME], I am moving out of [STREET_ADD…" at bounding box center [854, 340] width 771 height 430
click at [898, 632] on textarea "Hi {{first_name}}, thanks for the heads-up! All keys must be returned to the Ro…" at bounding box center [791, 631] width 661 height 62
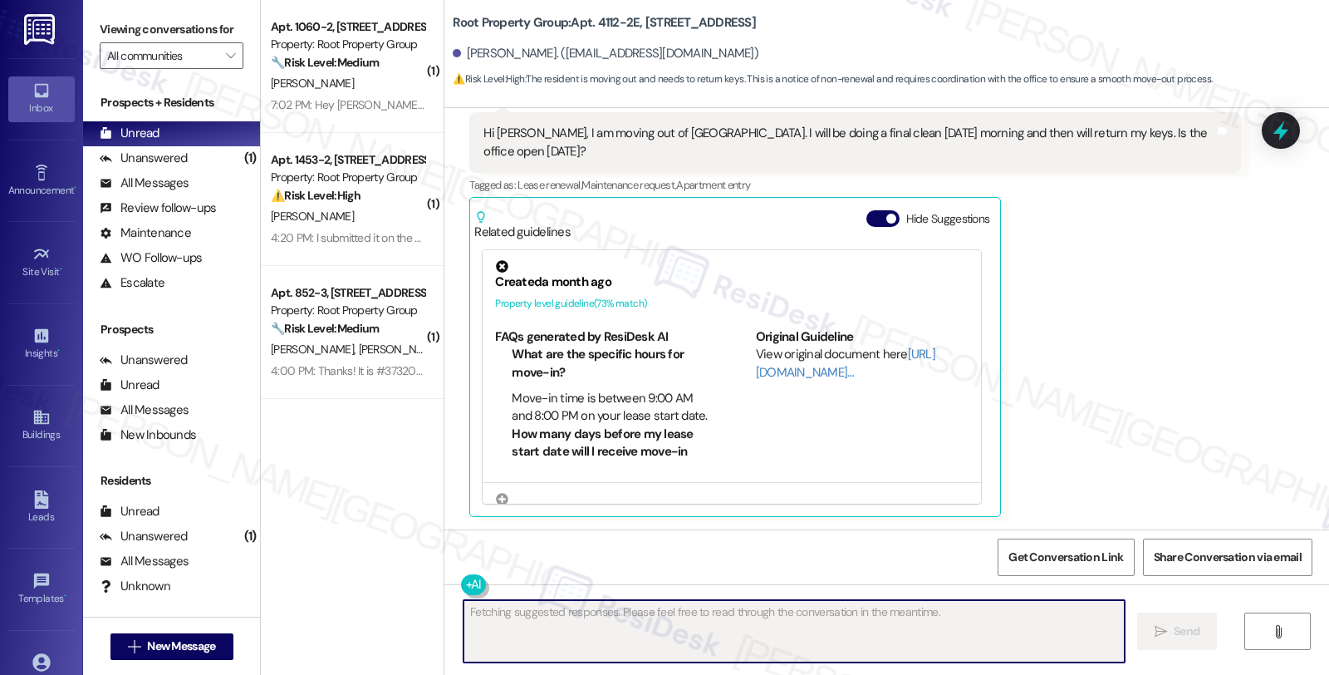
scroll to position [633, 0]
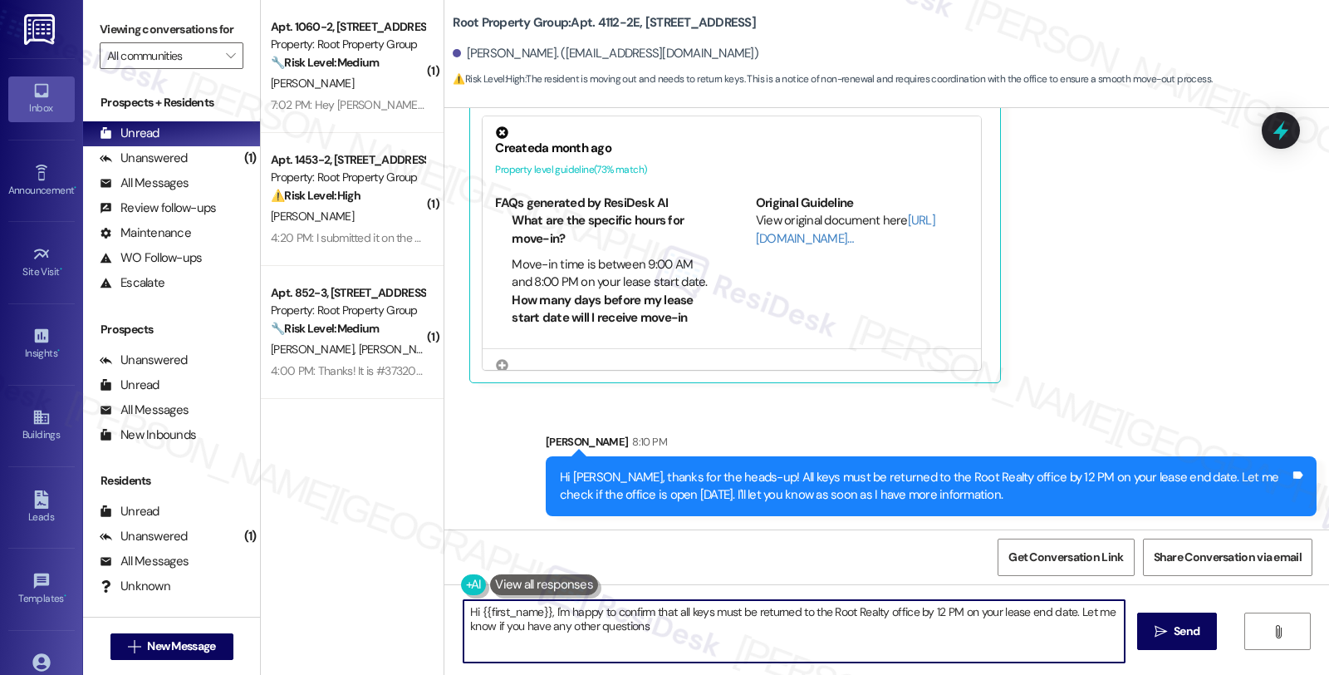
type textarea "Hi {{first_name}}, I'm happy to confirm that all keys must be returned to the R…"
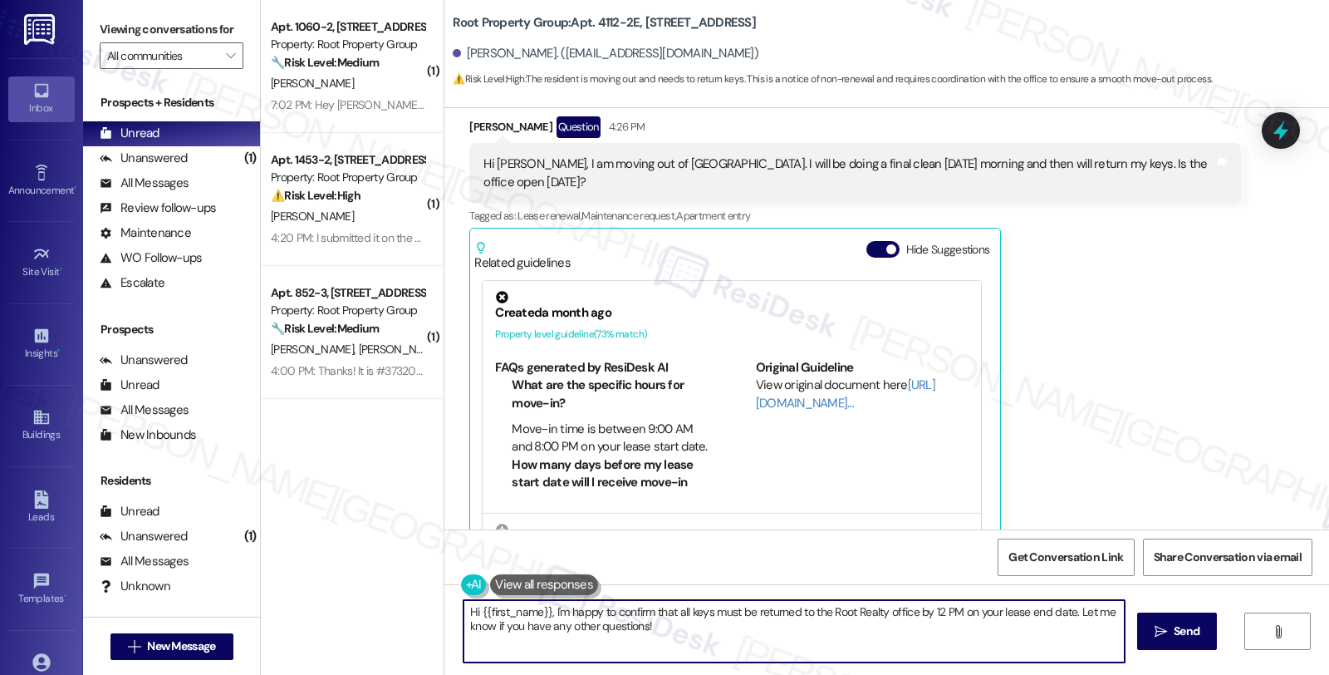
scroll to position [356, 0]
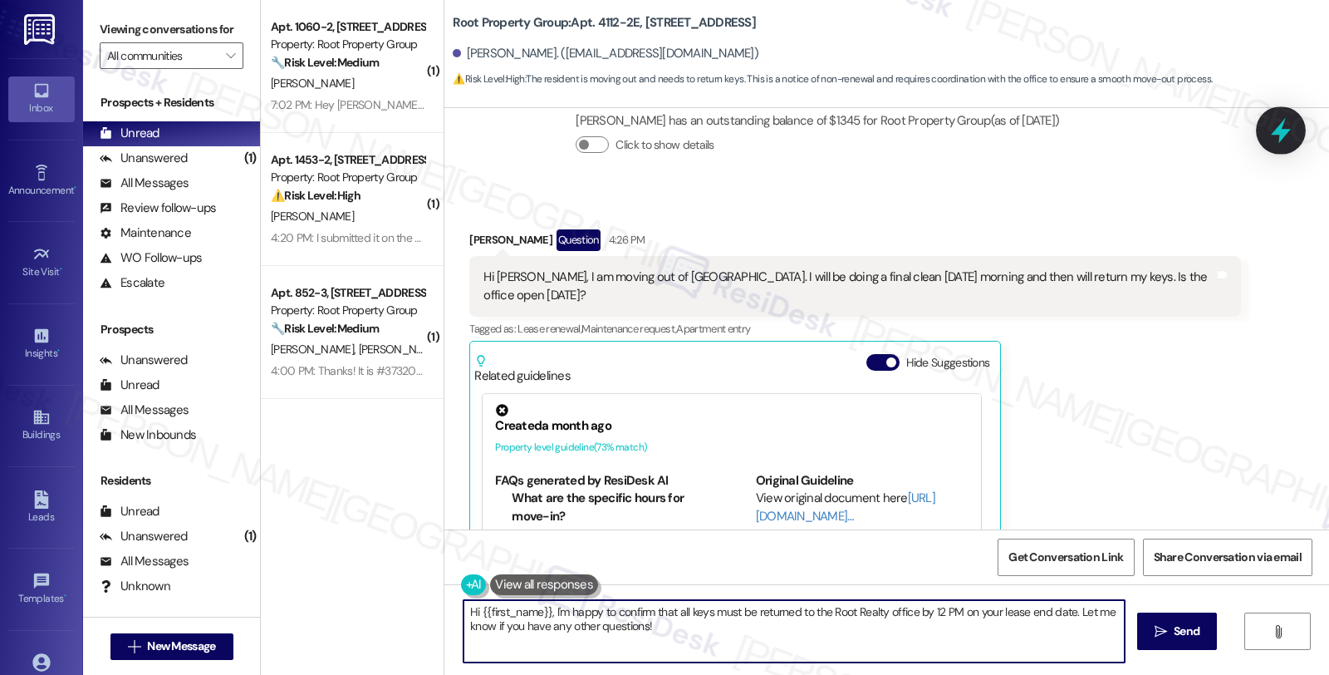
click at [1278, 145] on div at bounding box center [1281, 129] width 50 height 47
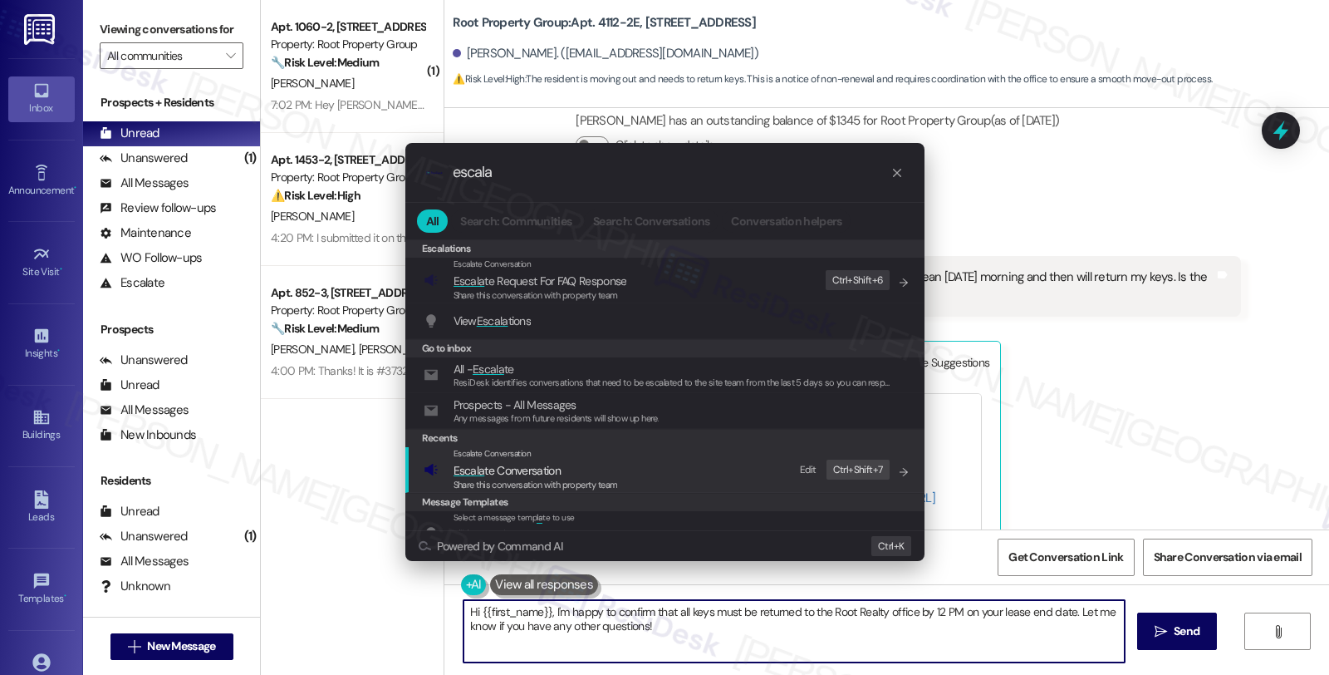
type input "escala"
click at [492, 466] on span "Escala te Conversation" at bounding box center [507, 470] width 107 height 15
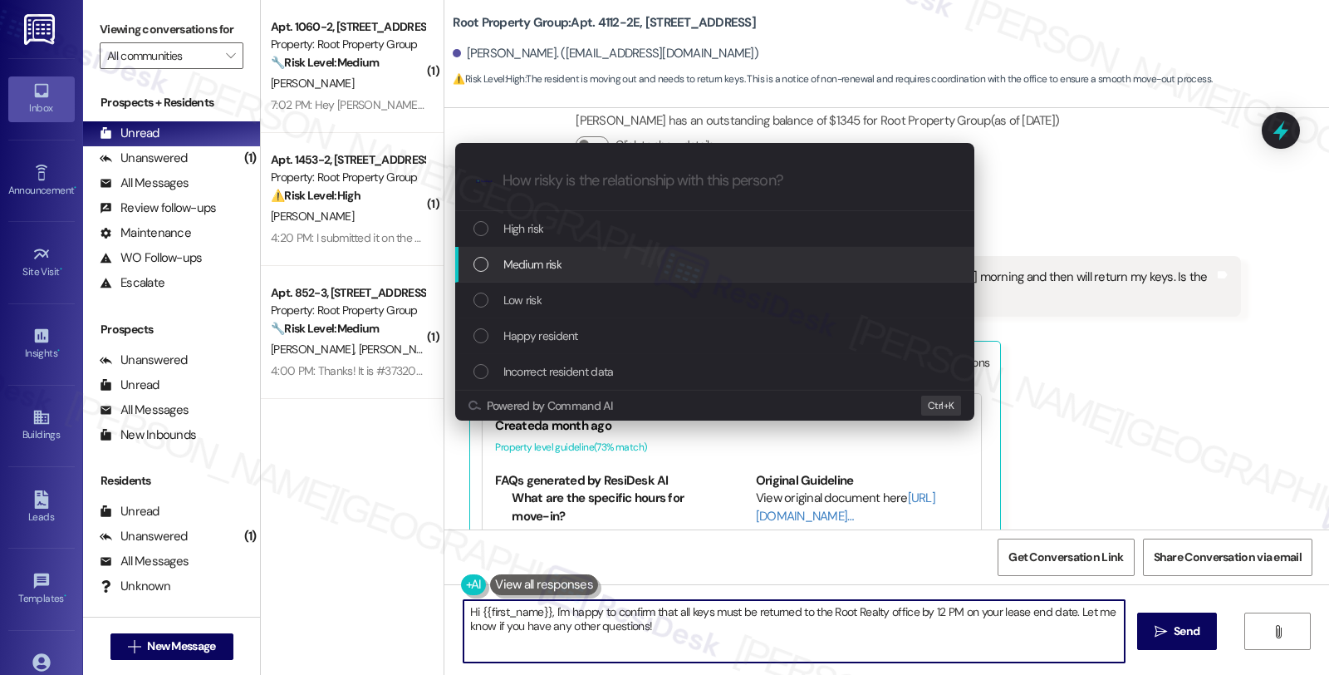
click at [529, 263] on span "Medium risk" at bounding box center [532, 264] width 58 height 18
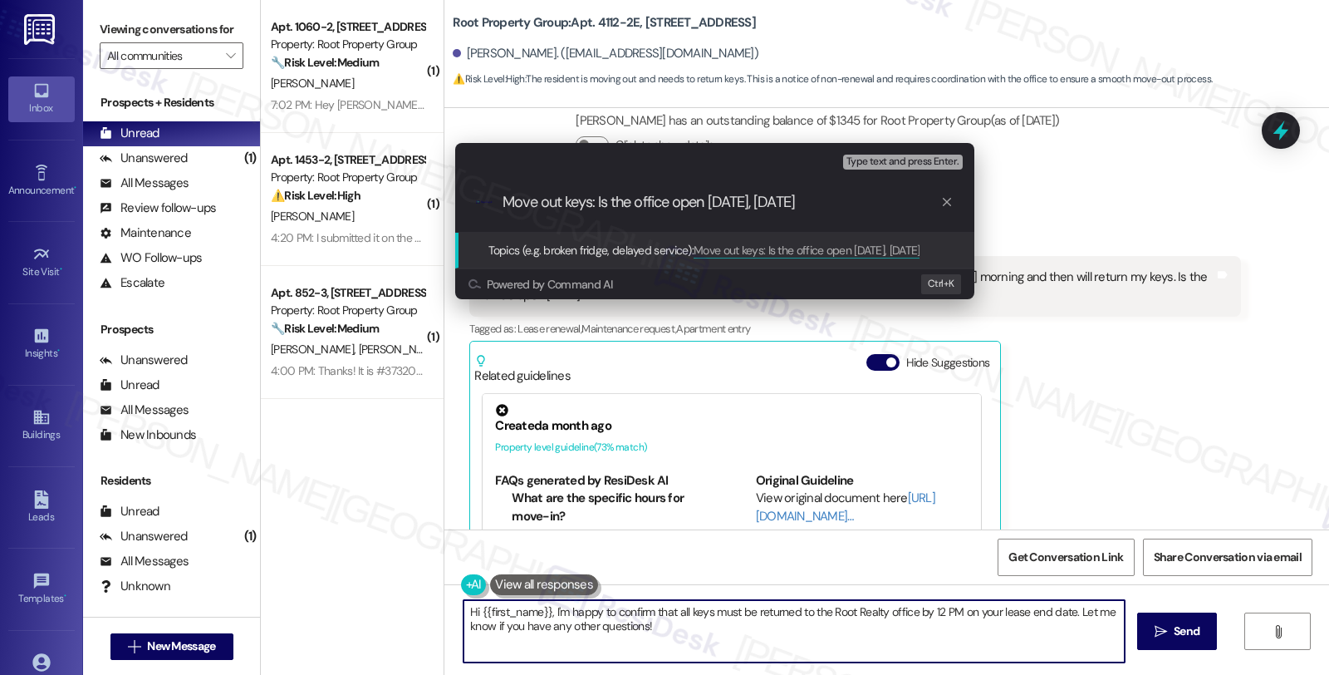
type input "Move out keys: Is the office open [DATE], [DATE]?"
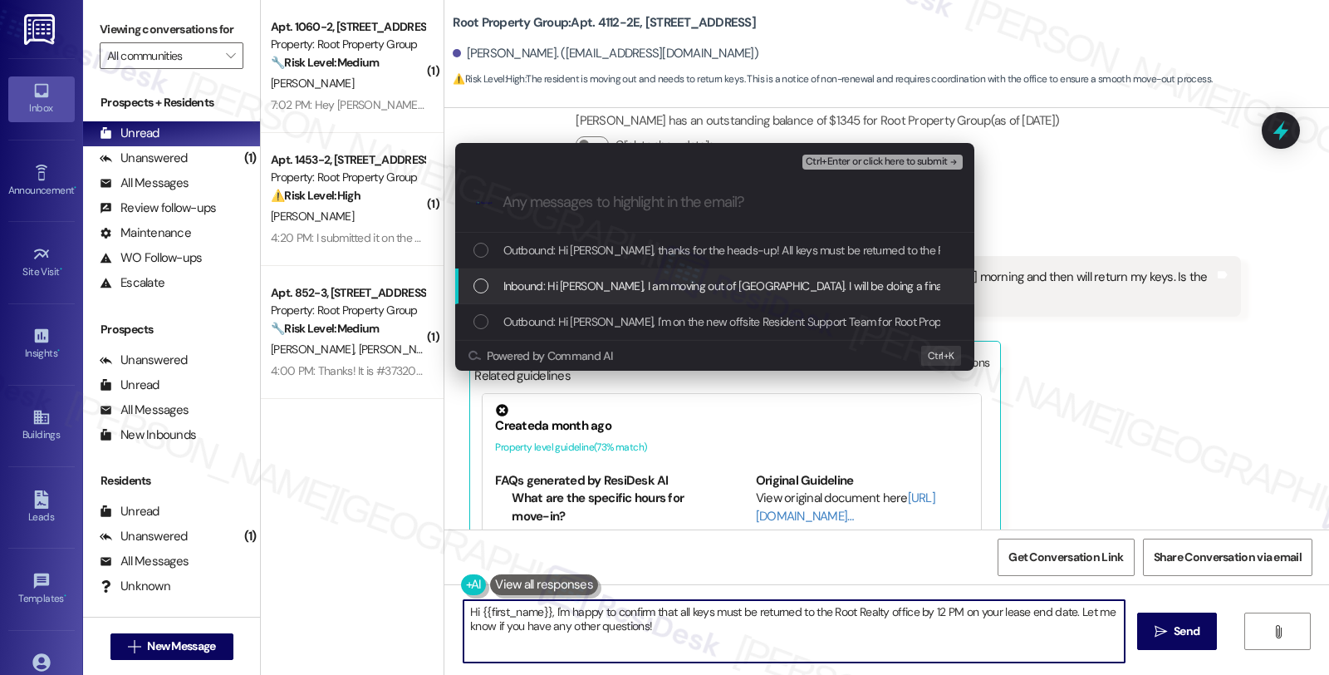
click at [686, 284] on span "Inbound: Hi [PERSON_NAME], I am moving out of [GEOGRAPHIC_DATA]. I will be doin…" at bounding box center [908, 286] width 810 height 18
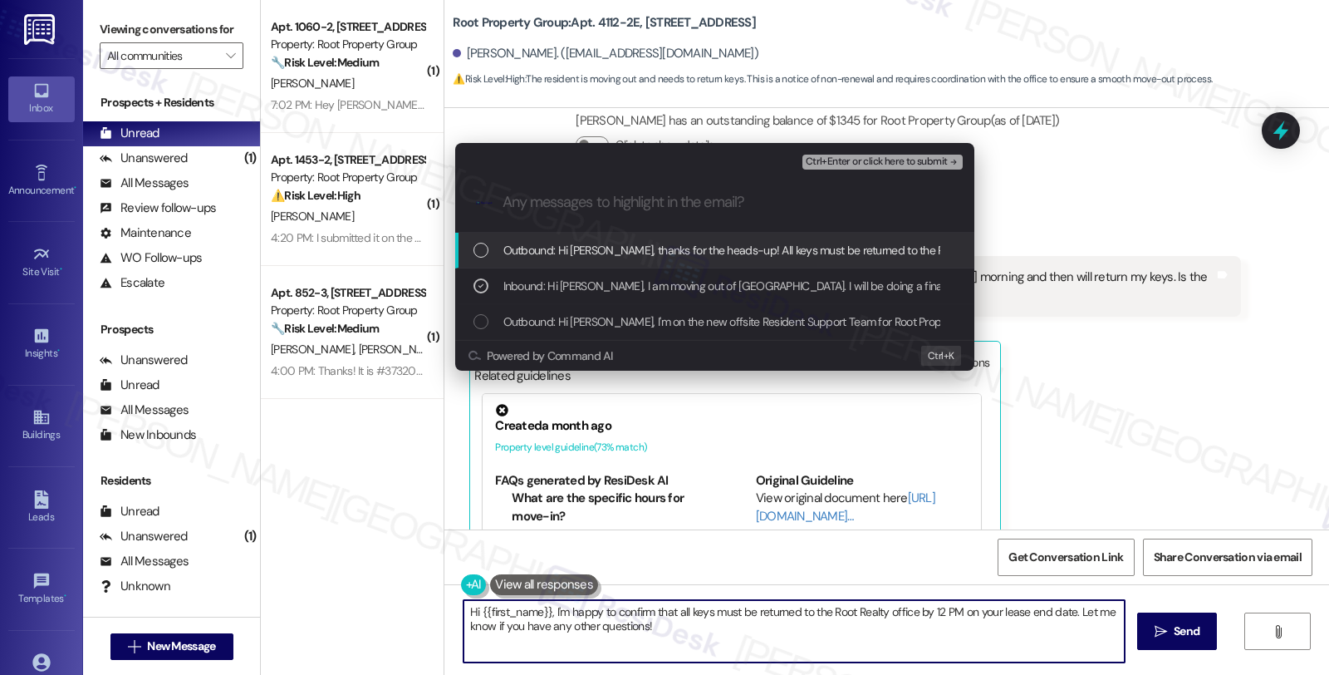
click at [885, 164] on span "Ctrl+Enter or click here to submit" at bounding box center [877, 162] width 142 height 12
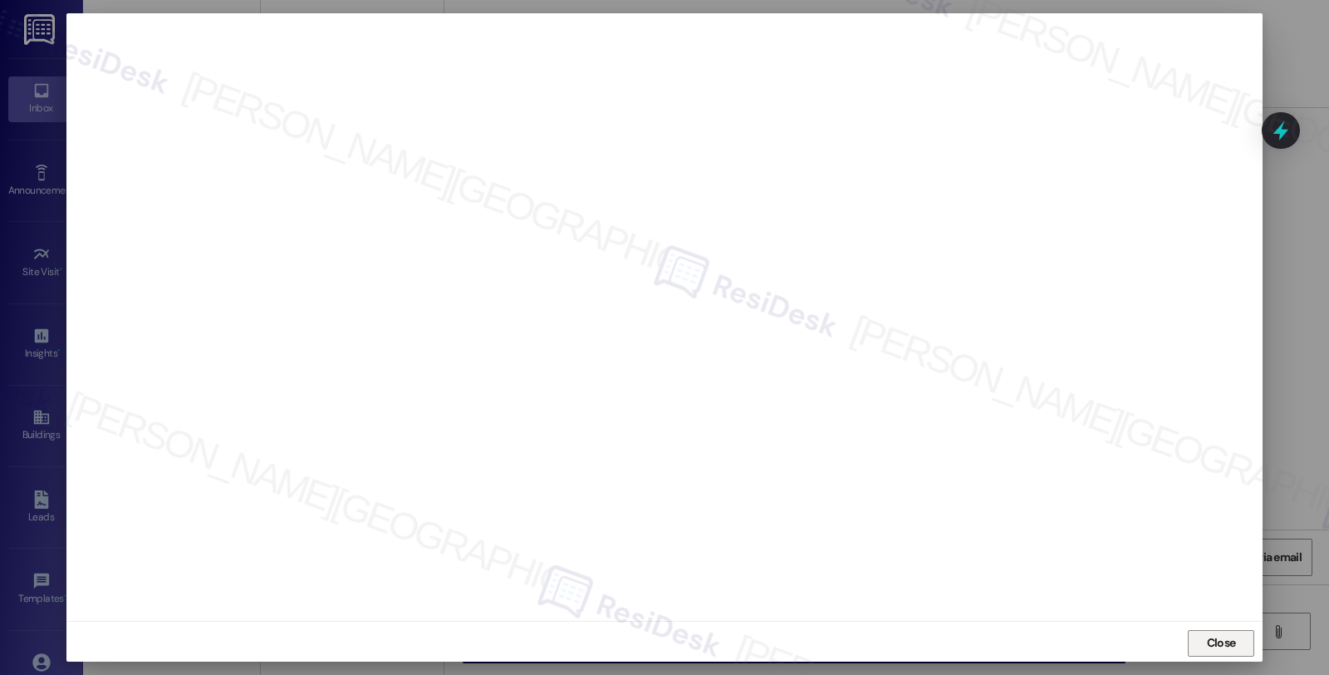
click at [1227, 640] on span "Close" at bounding box center [1221, 642] width 29 height 17
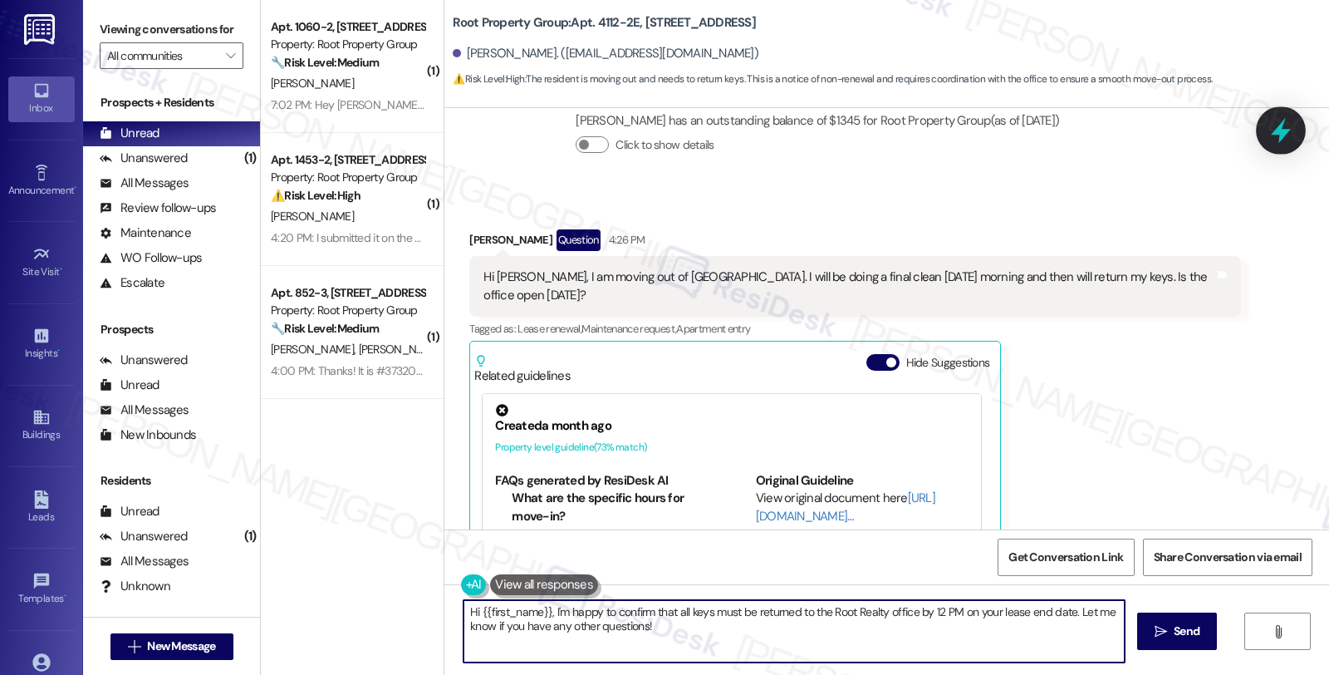
click at [1285, 125] on icon at bounding box center [1281, 130] width 28 height 28
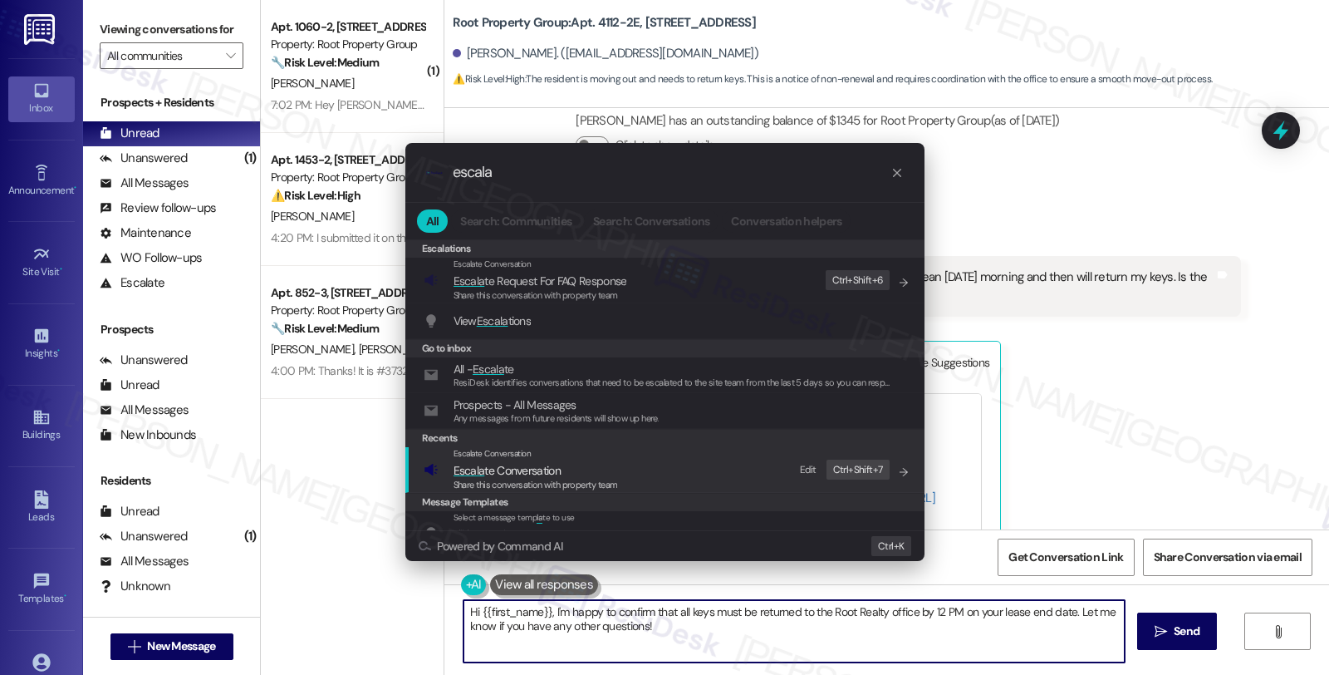
type input "escala"
click at [537, 463] on span "Escala te Conversation" at bounding box center [507, 470] width 107 height 15
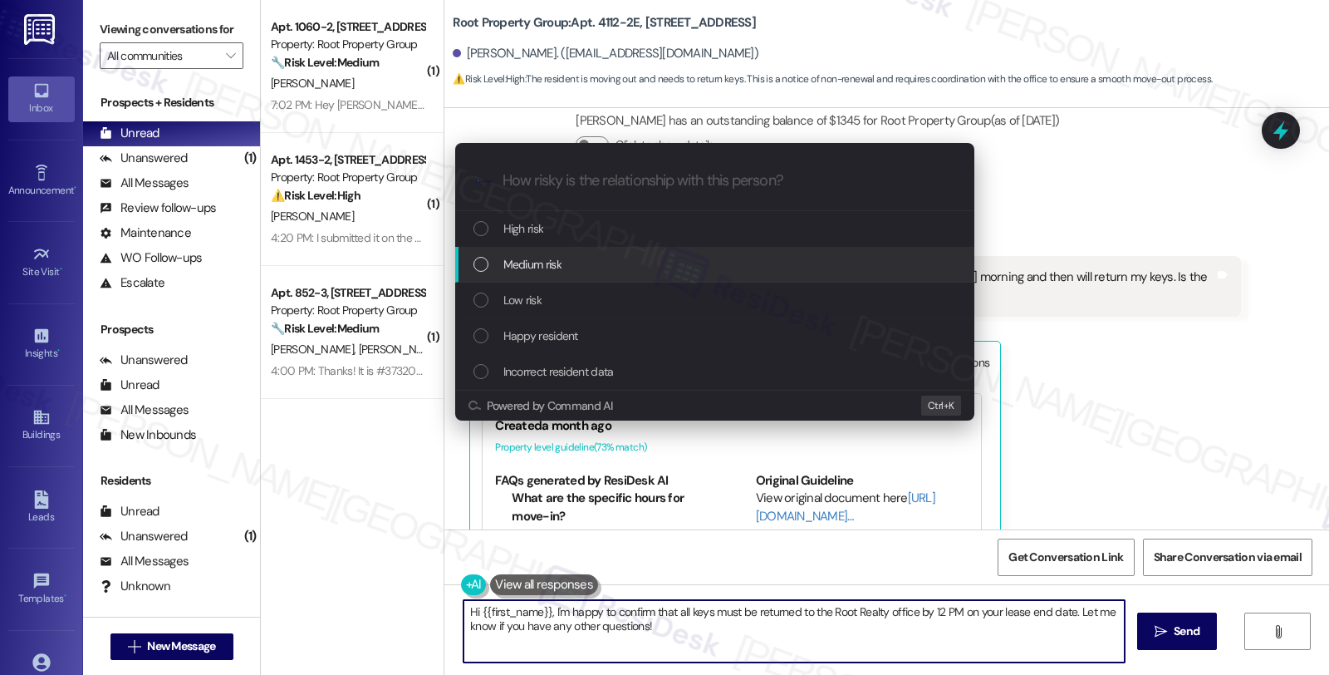
click at [554, 262] on span "Medium risk" at bounding box center [532, 264] width 58 height 18
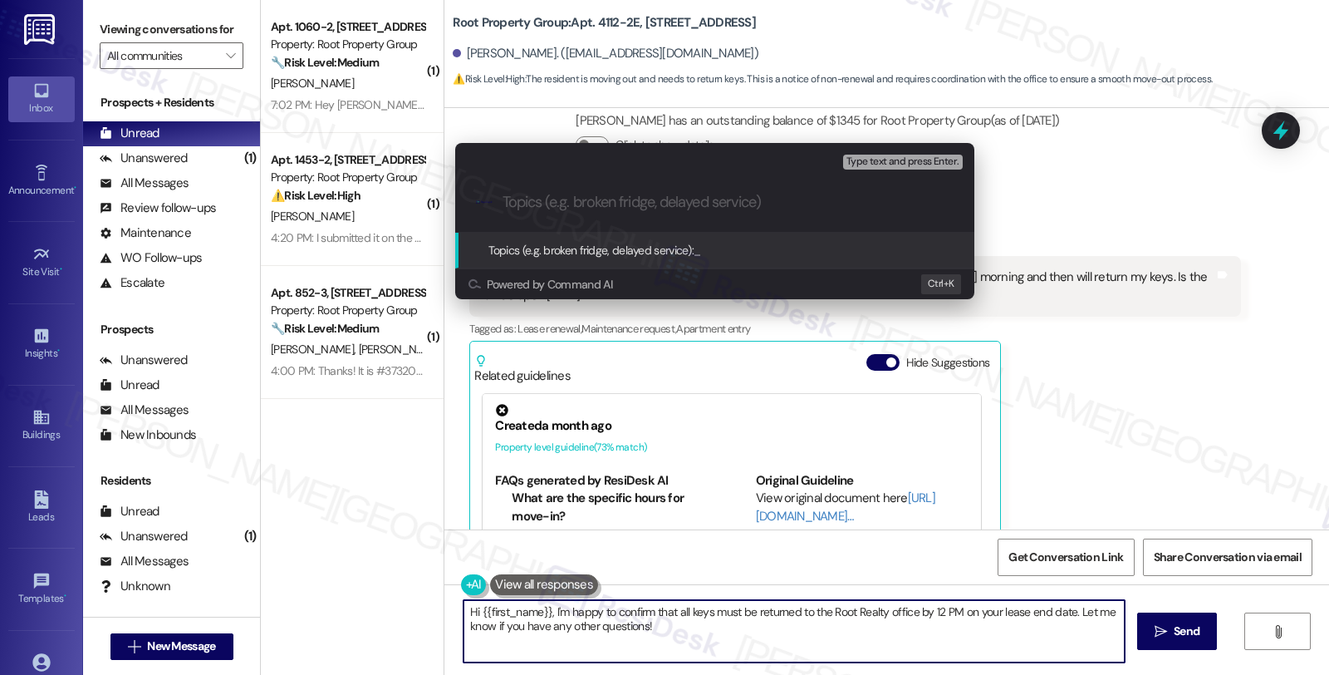
paste input "Move out keys: Is the office open [DATE], [DATE]?"
type input "Move out keys: Is the office open [DATE], [DATE]?"
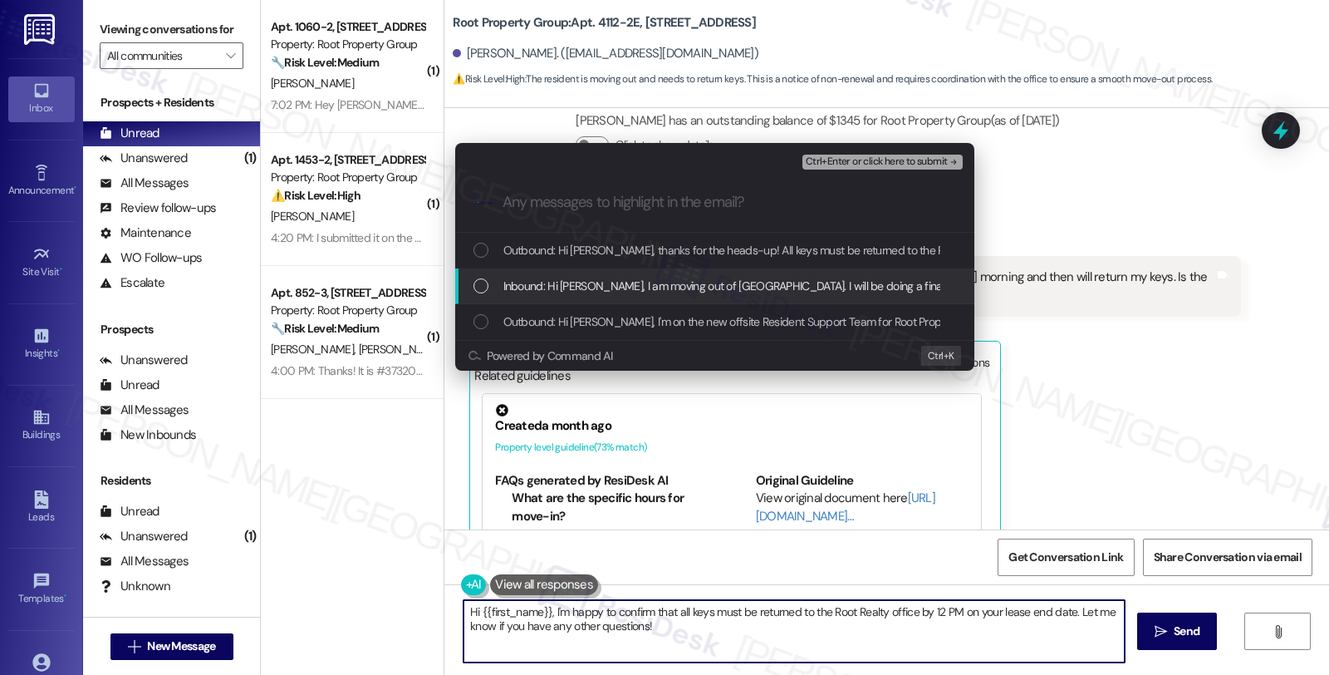
click at [573, 294] on span "Inbound: Hi [PERSON_NAME], I am moving out of [GEOGRAPHIC_DATA]. I will be doin…" at bounding box center [908, 286] width 810 height 18
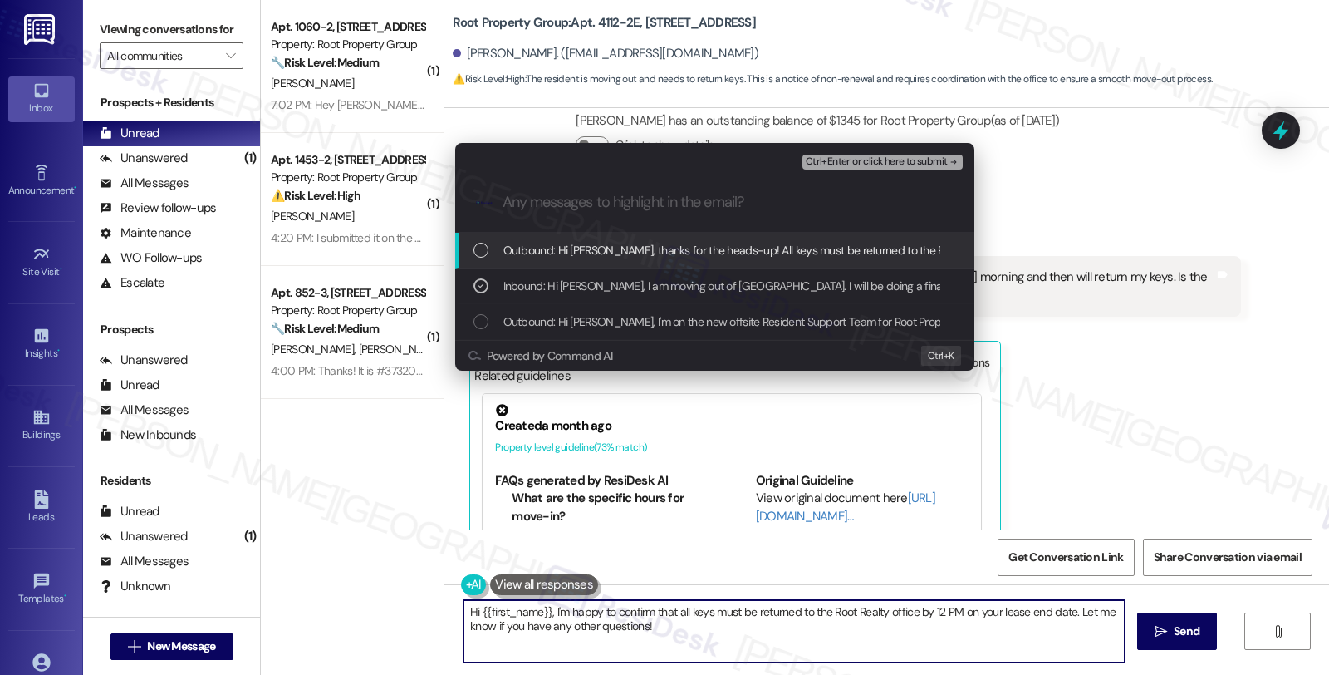
click at [871, 166] on span "Ctrl+Enter or click here to submit" at bounding box center [877, 162] width 142 height 12
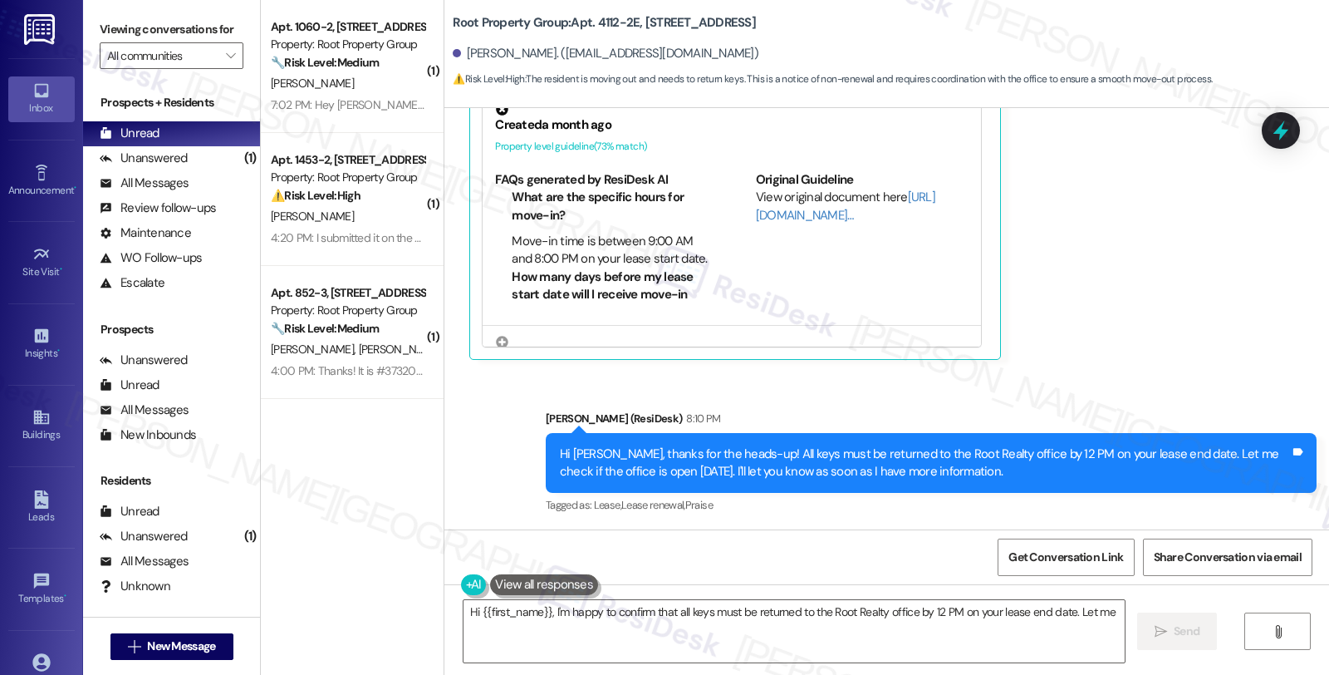
scroll to position [657, 0]
type textarea "Hi {{first_name}}, I'm happy to confirm that all keys must be returned to the R…"
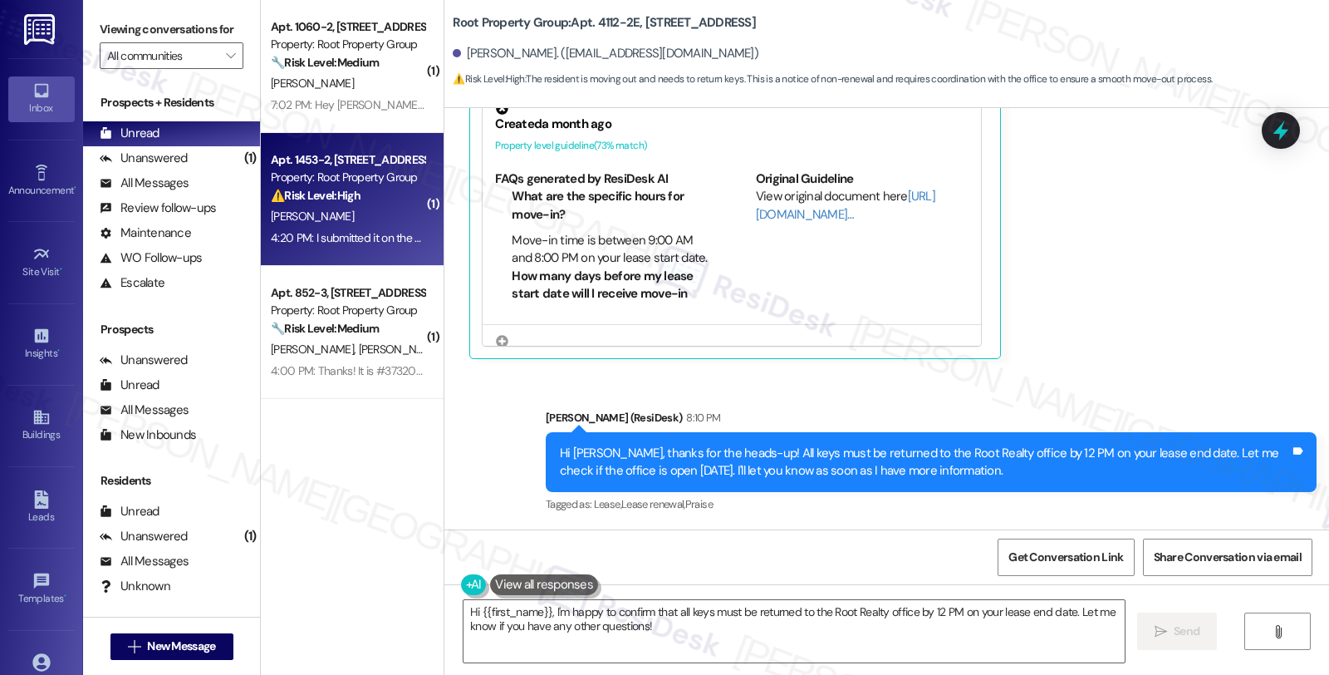
click at [419, 227] on div "Apt. 1453-2, [STREET_ADDRESS] Property: Root Property Group ⚠️ Risk Level: High…" at bounding box center [352, 199] width 183 height 133
type textarea "Hi {{first_name}}, I'm happy to confirm that all keys must be"
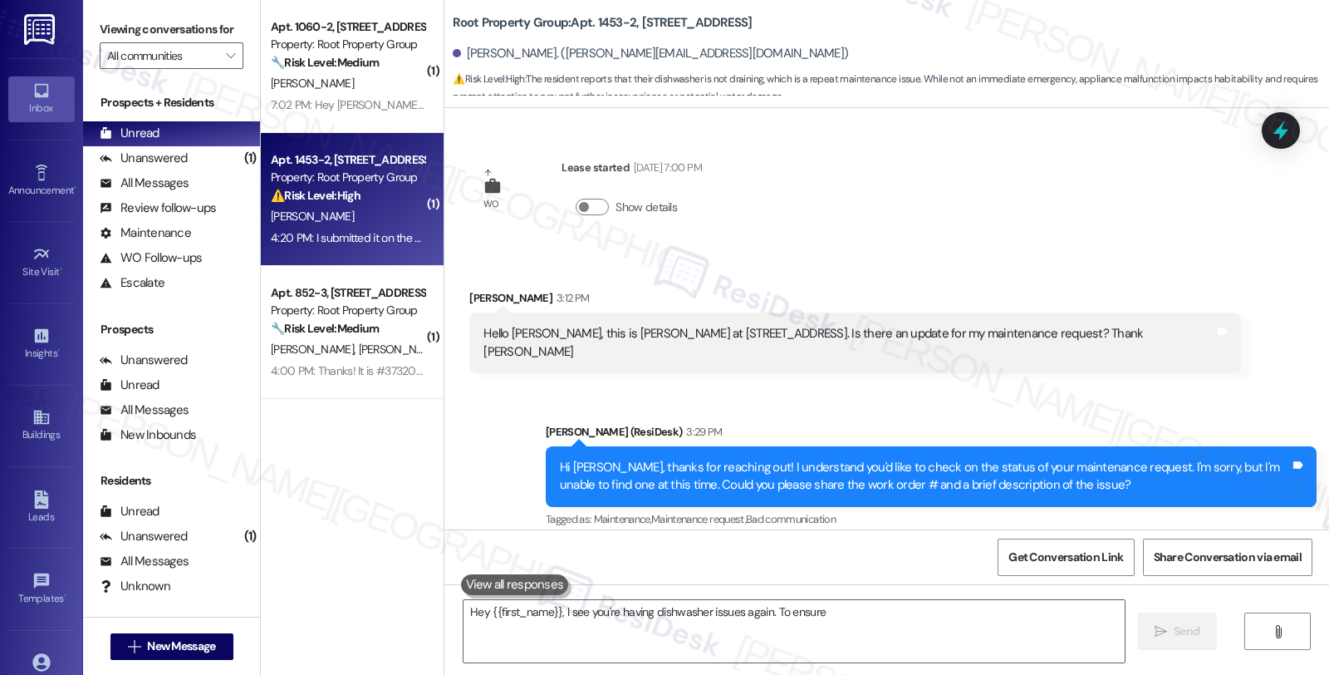
scroll to position [474, 0]
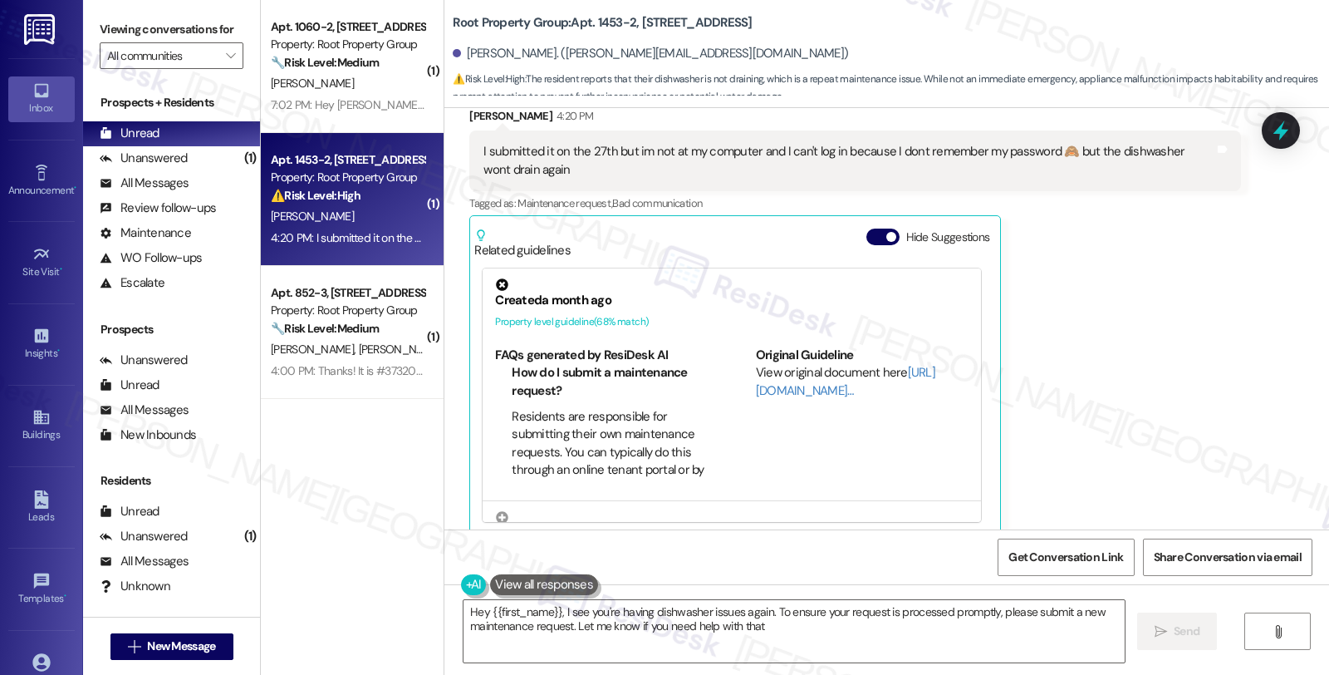
type textarea "Hey {{first_name}}, I see you're having dishwasher issues again. To ensure your…"
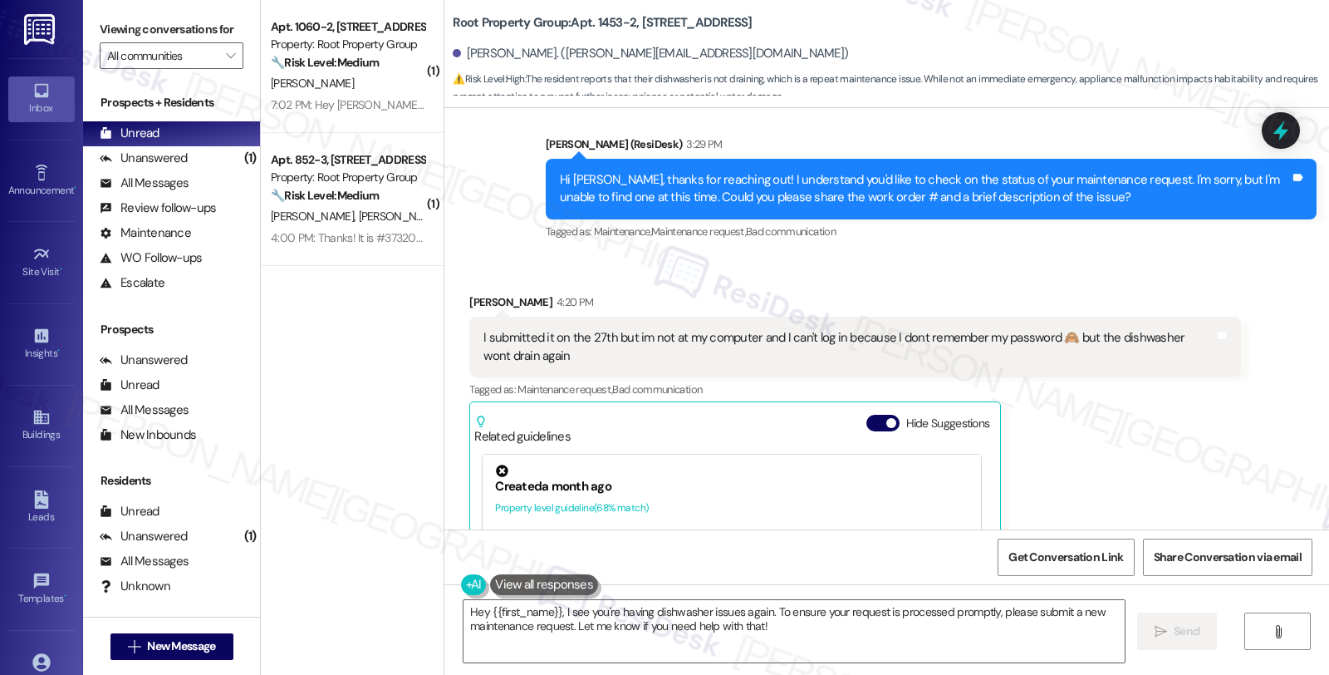
scroll to position [196, 0]
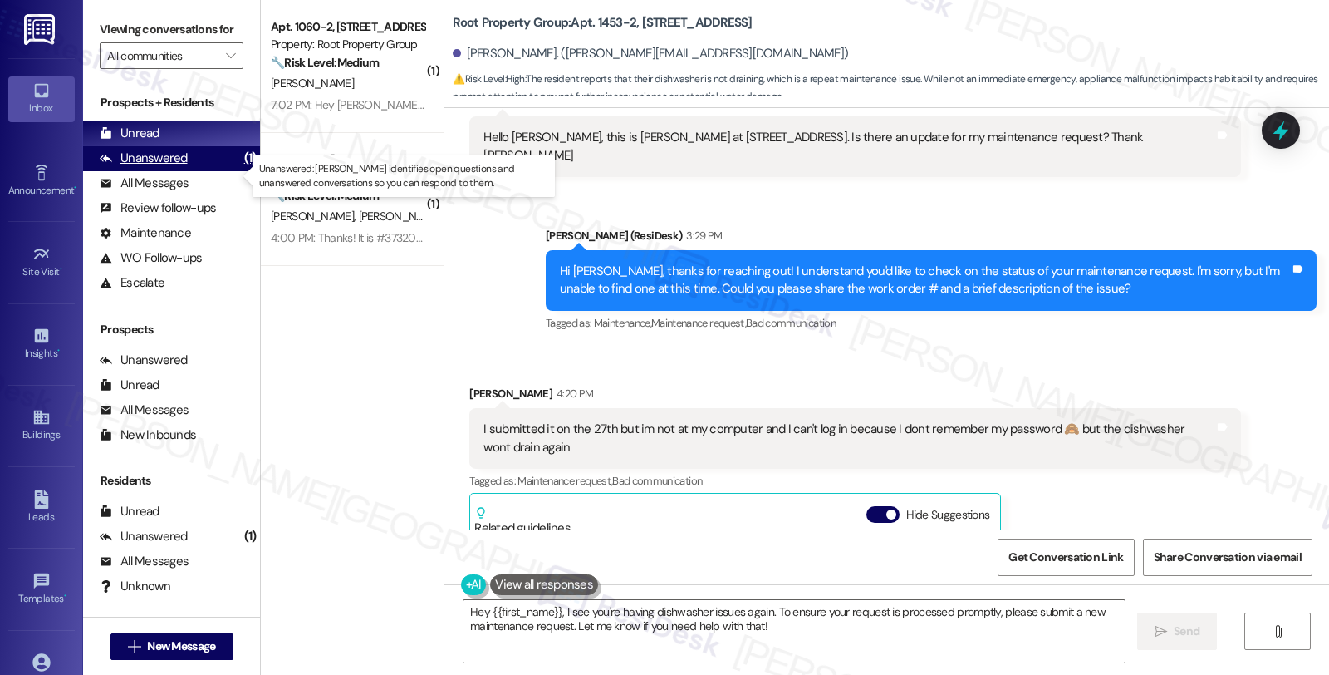
click at [171, 167] on div "Unanswered" at bounding box center [144, 158] width 88 height 17
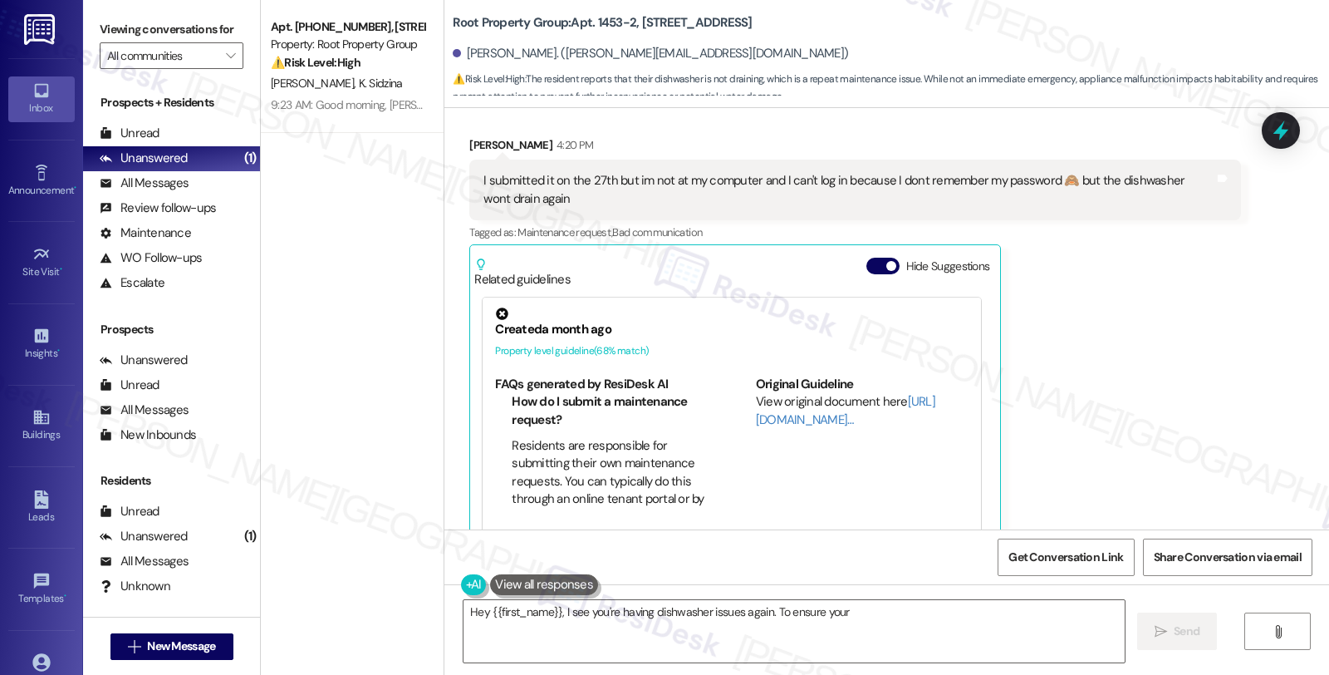
scroll to position [474, 0]
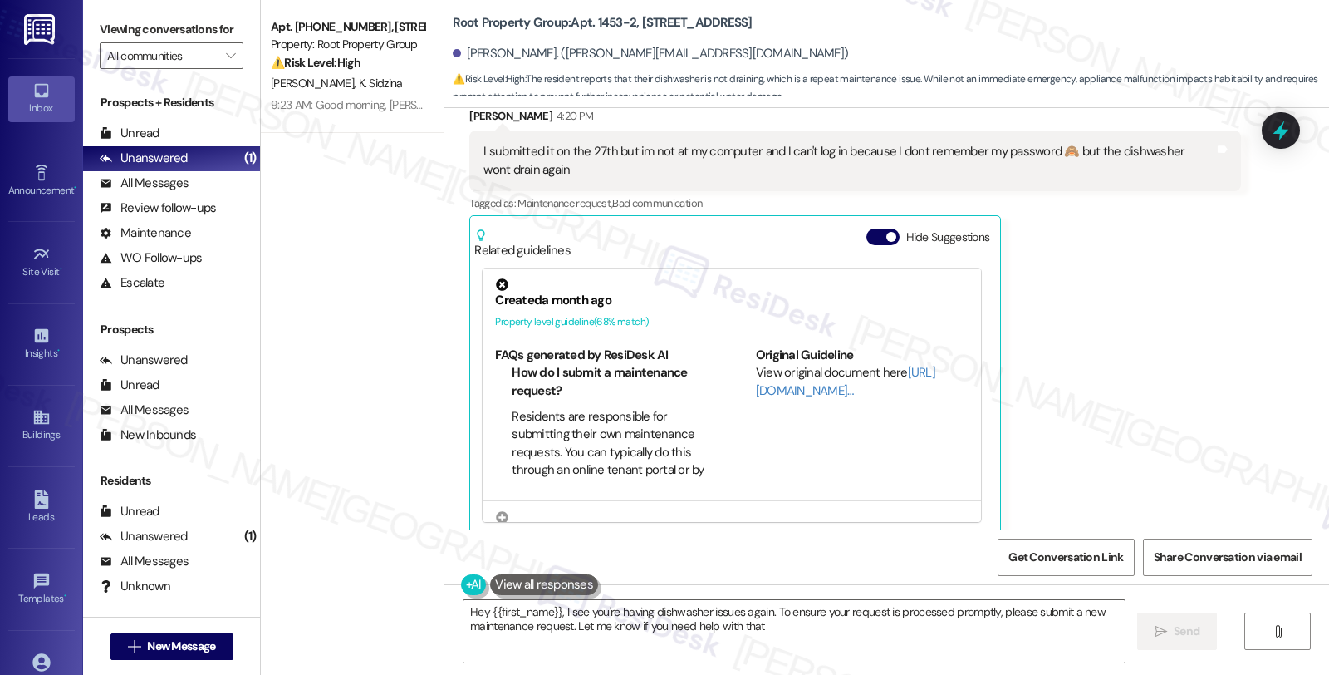
type textarea "Hey {{first_name}}, I see you're having dishwasher issues again. To ensure your…"
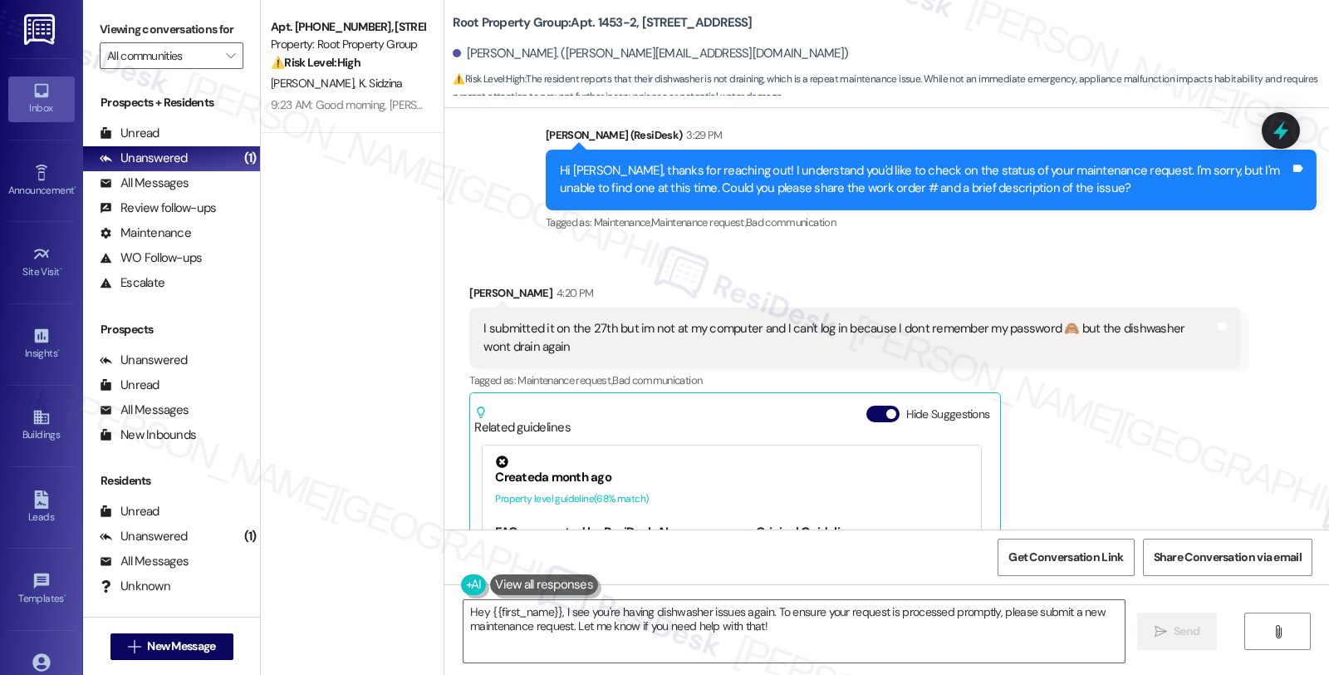
scroll to position [289, 0]
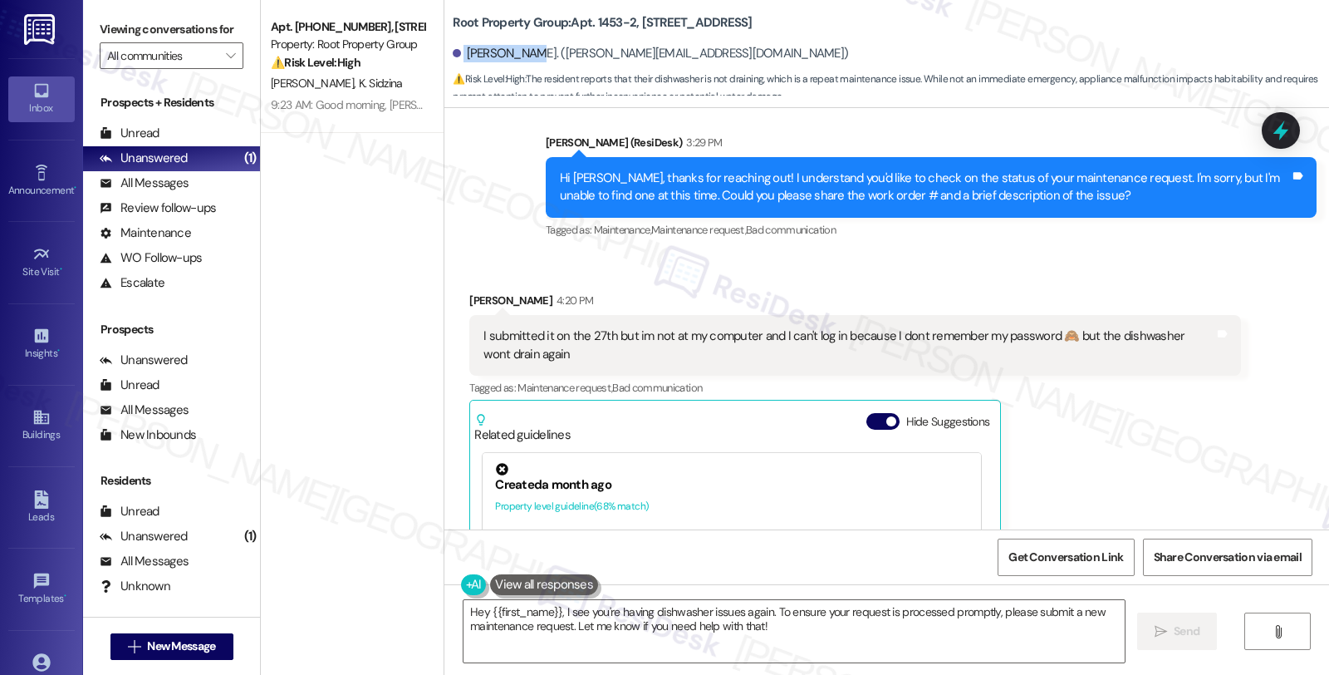
drag, startPoint x: 455, startPoint y: 60, endPoint x: 513, endPoint y: 63, distance: 58.2
click at [513, 63] on div "[PERSON_NAME]. ([PERSON_NAME][EMAIL_ADDRESS][DOMAIN_NAME])" at bounding box center [891, 53] width 876 height 33
copy div "[PERSON_NAME]"
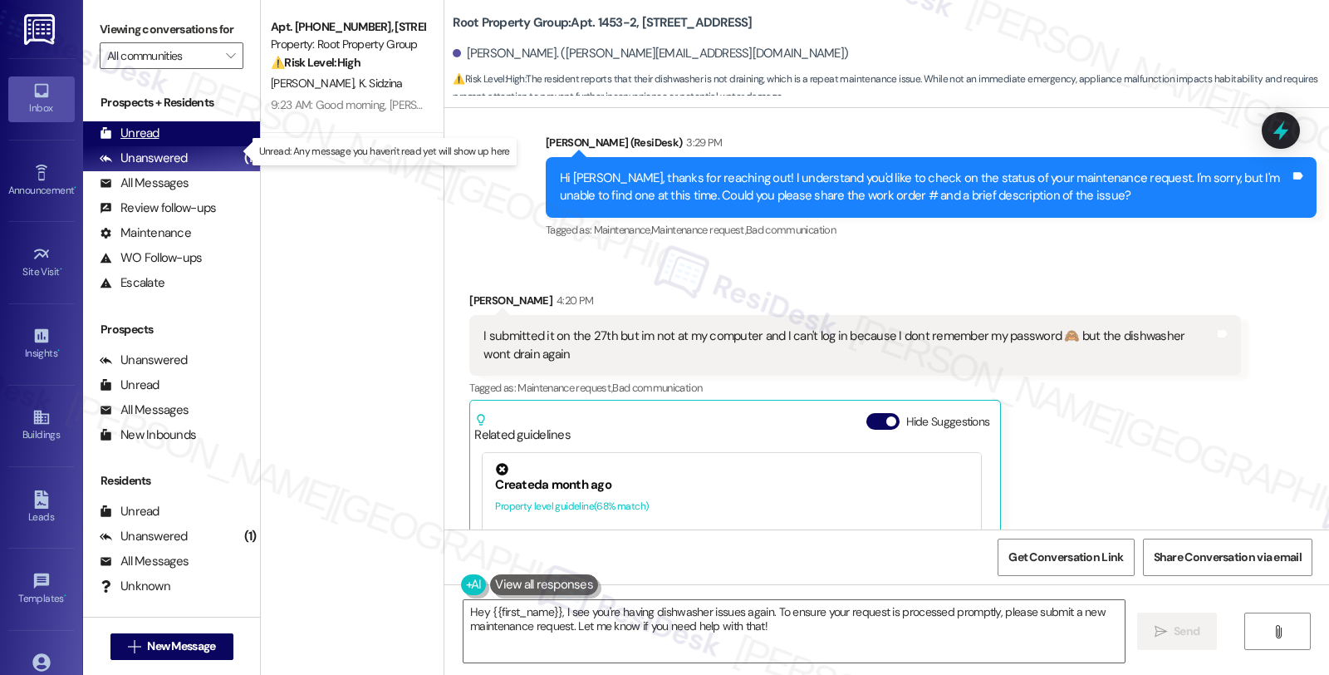
click at [158, 142] on div "Unread" at bounding box center [130, 133] width 60 height 17
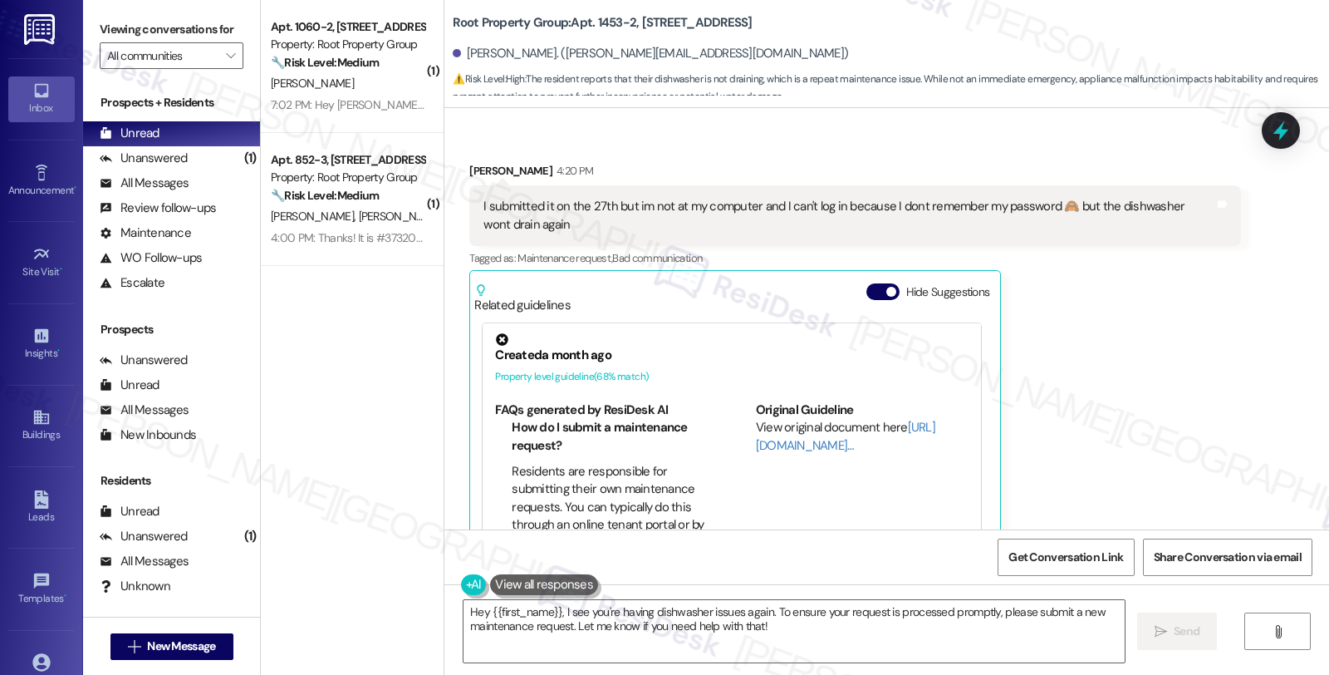
scroll to position [380, 0]
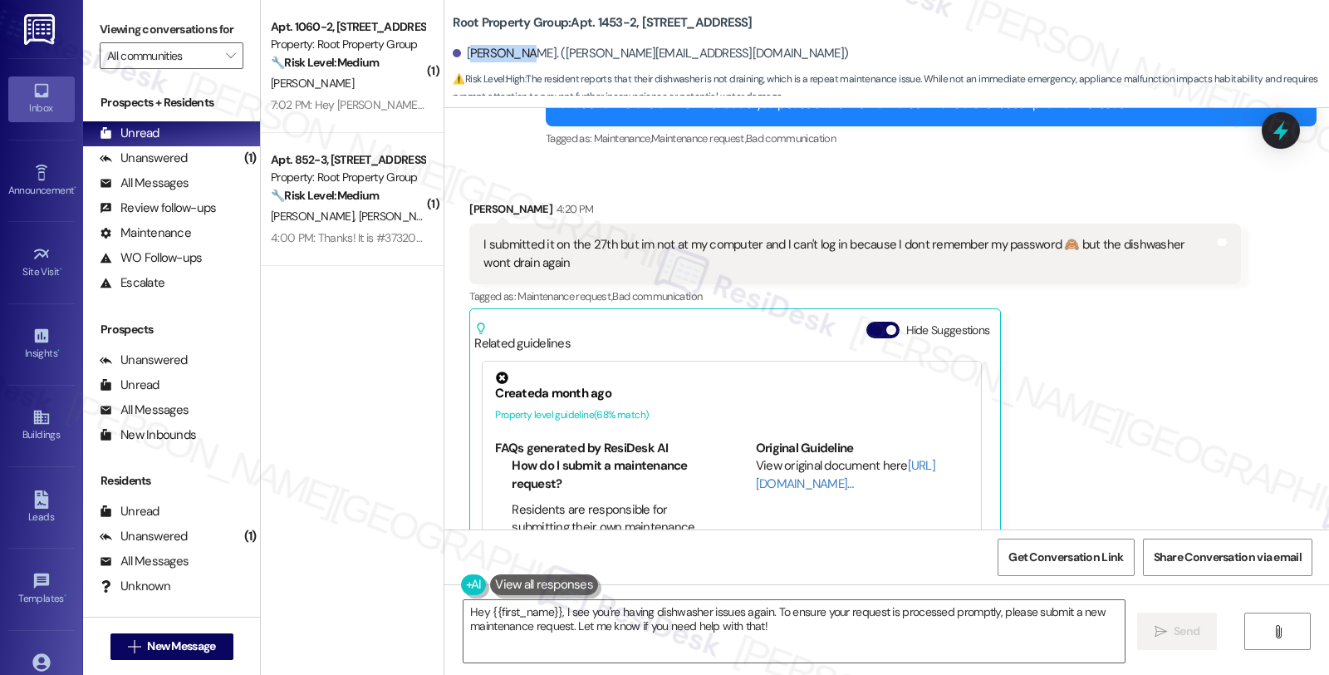
drag, startPoint x: 459, startPoint y: 56, endPoint x: 508, endPoint y: 58, distance: 49.0
click at [508, 58] on div "[PERSON_NAME]. ([PERSON_NAME][EMAIL_ADDRESS][DOMAIN_NAME])" at bounding box center [650, 53] width 395 height 17
click at [483, 60] on div "[PERSON_NAME]. ([PERSON_NAME][EMAIL_ADDRESS][DOMAIN_NAME])" at bounding box center [650, 53] width 395 height 17
drag, startPoint x: 454, startPoint y: 55, endPoint x: 515, endPoint y: 58, distance: 60.7
click at [515, 58] on div "[PERSON_NAME]. ([PERSON_NAME][EMAIL_ADDRESS][DOMAIN_NAME])" at bounding box center [650, 53] width 395 height 17
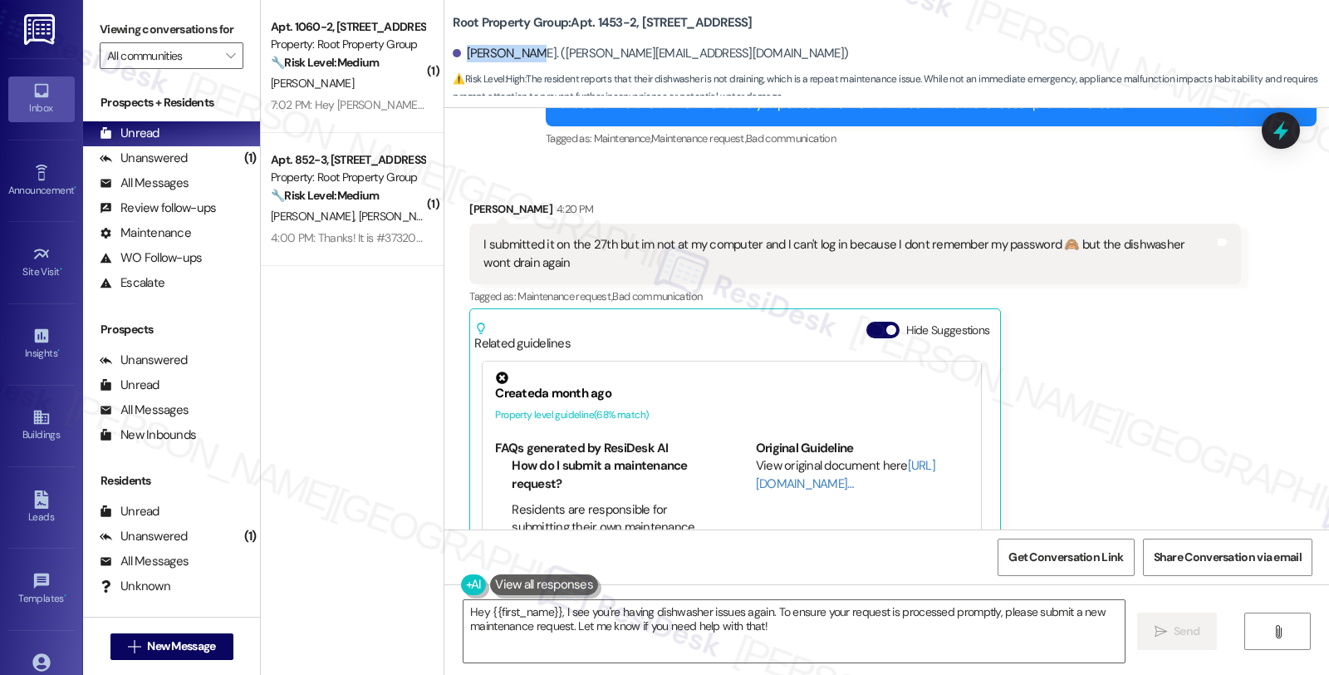
copy div "[PERSON_NAME]"
click at [623, 640] on textarea "Hey {{first_name}}, I see you're having dishwasher issues again. To ensure your…" at bounding box center [794, 631] width 661 height 62
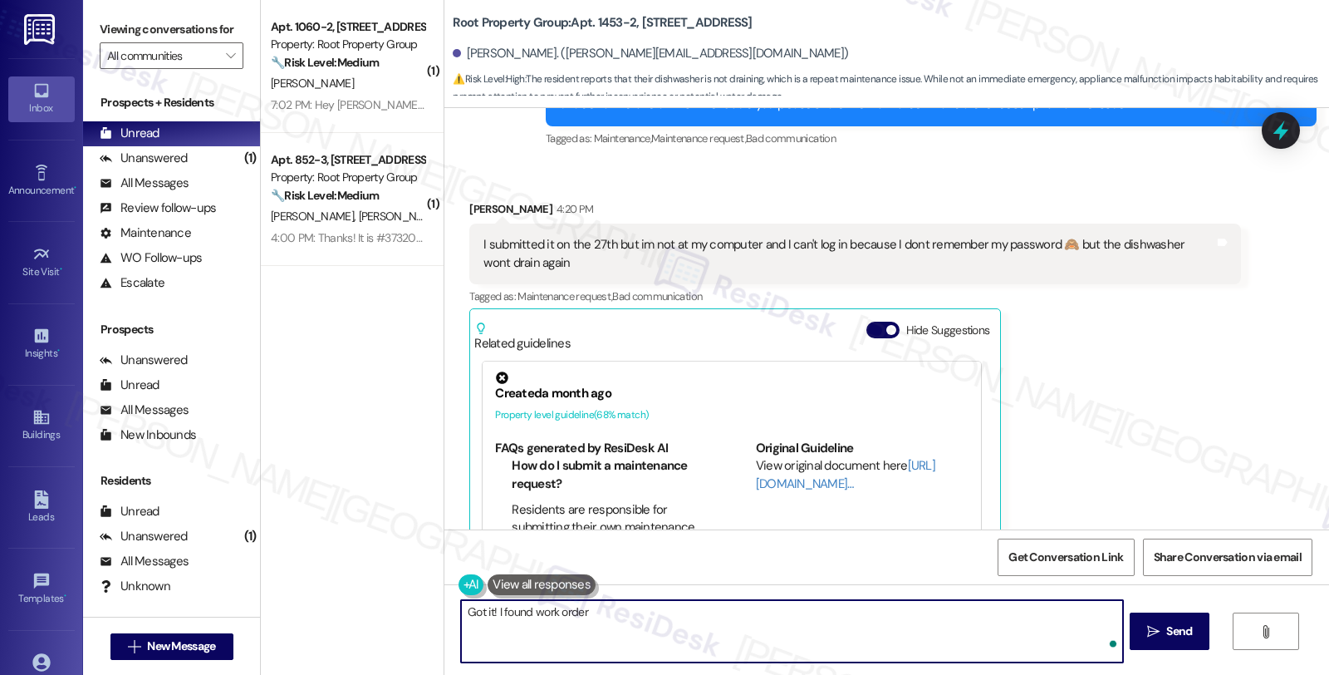
paste textarea "#37273-1"
click at [735, 613] on textarea "Got it! I found work order #37273-1. I'll folow" at bounding box center [791, 631] width 661 height 62
click at [753, 626] on textarea "Got it! I found work order #37273-1. I'll follow up for you ad" at bounding box center [791, 631] width 661 height 62
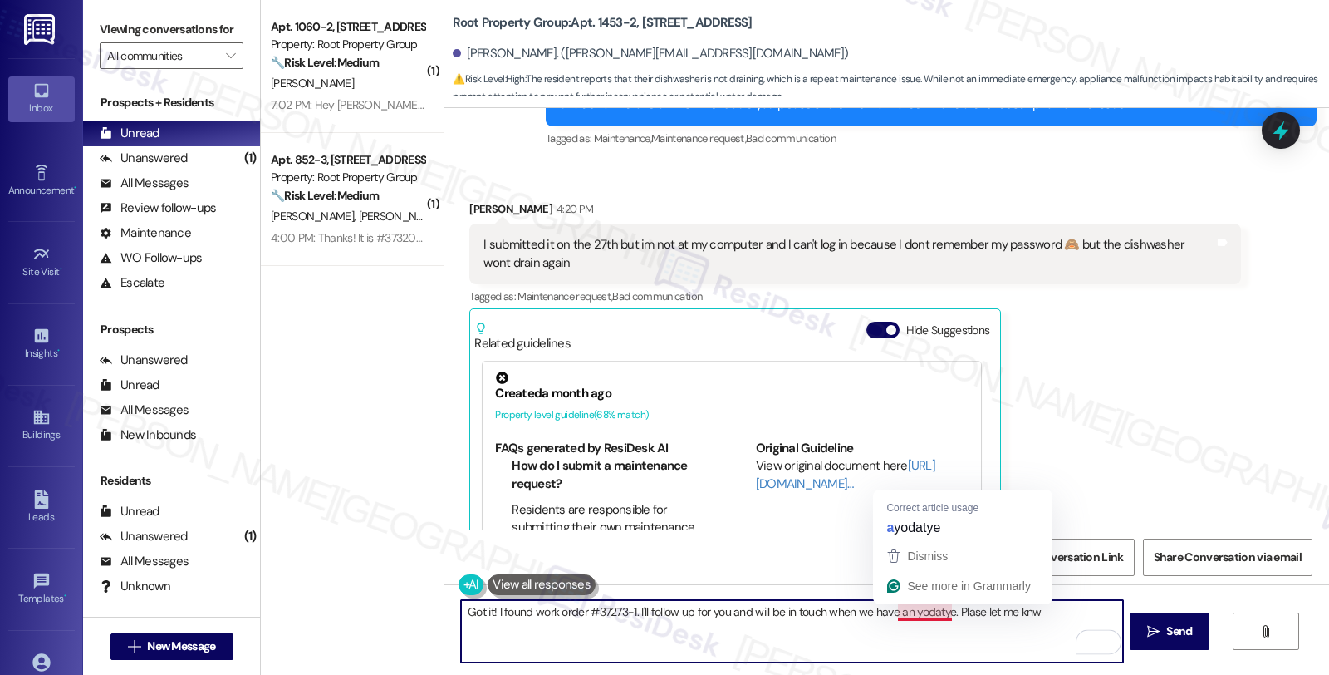
drag, startPoint x: 900, startPoint y: 612, endPoint x: 945, endPoint y: 612, distance: 45.7
click at [945, 612] on textarea "Got it! I found work order #37273-1. I'll follow up for you and will be in touc…" at bounding box center [791, 631] width 661 height 62
click at [916, 617] on textarea "Got it! I found work order #37273-1. I'll follow up for you and will be in touc…" at bounding box center [791, 631] width 661 height 62
click at [1013, 612] on textarea "Got it! I found work order #37273-1. I'll follow up for you and will be in touc…" at bounding box center [791, 631] width 661 height 62
click at [1031, 612] on textarea "Got it! I found work order #37273-1. I'll follow up for you and will be in touc…" at bounding box center [791, 631] width 661 height 62
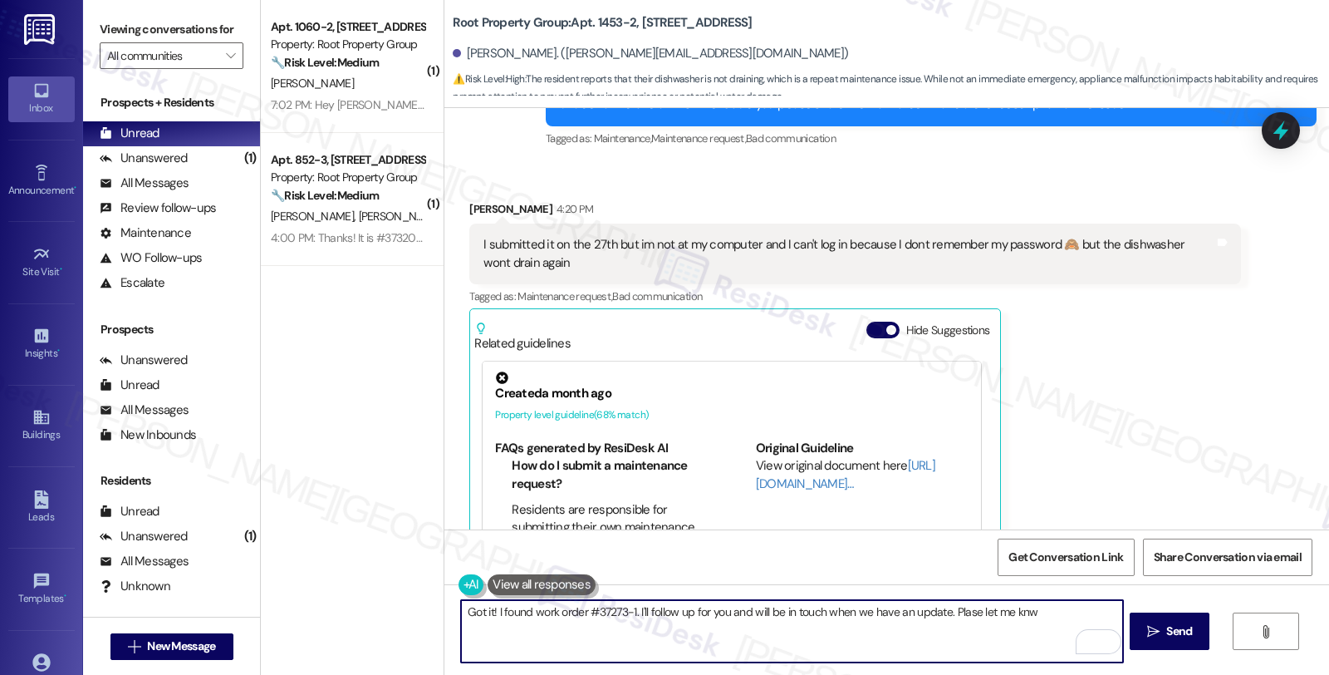
click at [1014, 611] on textarea "Got it! I found work order #37273-1. I'll follow up for you and will be in touc…" at bounding box center [791, 631] width 661 height 62
click at [1044, 624] on textarea "Got it! I found work order #37273-1. I'll follow up for you and will be in touc…" at bounding box center [791, 631] width 661 height 62
click at [1070, 615] on textarea "Got it! I found work order #37273-1. I'll follow up for you and will be in touc…" at bounding box center [791, 631] width 661 height 62
click at [577, 657] on textarea "Got it! I found work order #37273-1. I'll follow up for you and will be in touc…" at bounding box center [791, 631] width 661 height 62
type textarea "Got it! I found work order #37273-1. I'll follow up for you and will be in touc…"
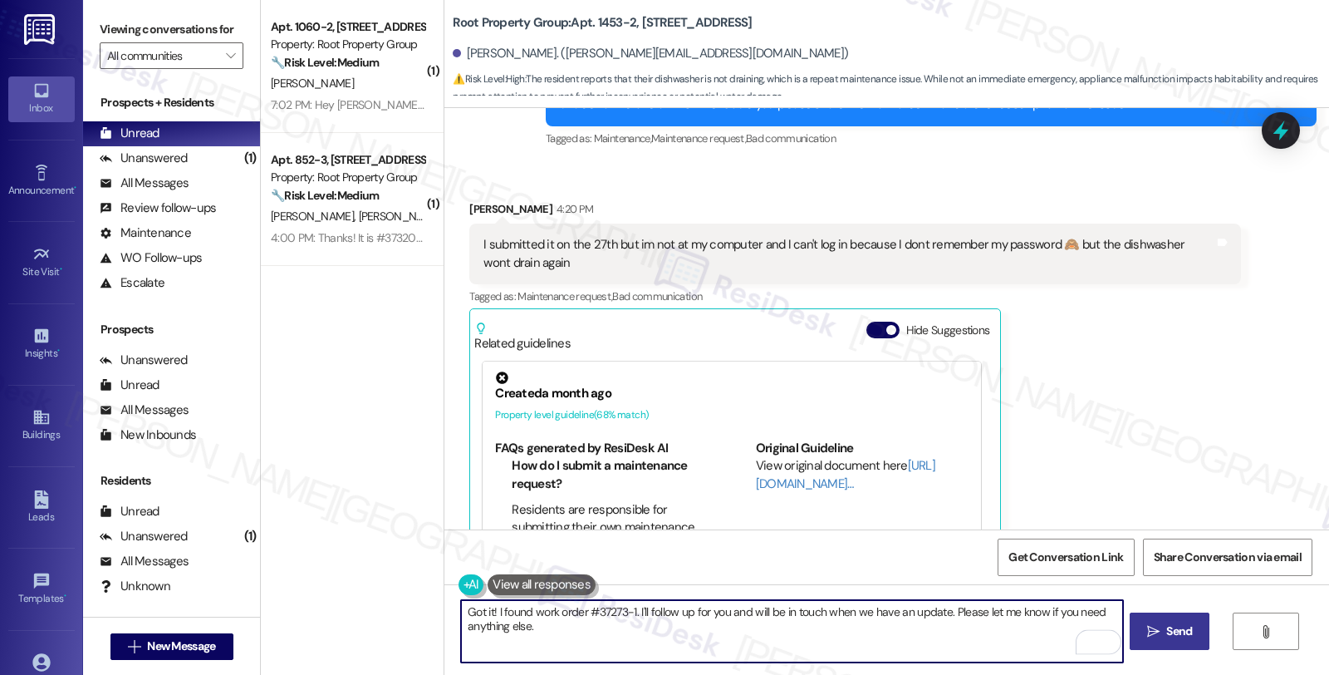
click at [1175, 622] on span "Send" at bounding box center [1179, 630] width 26 height 17
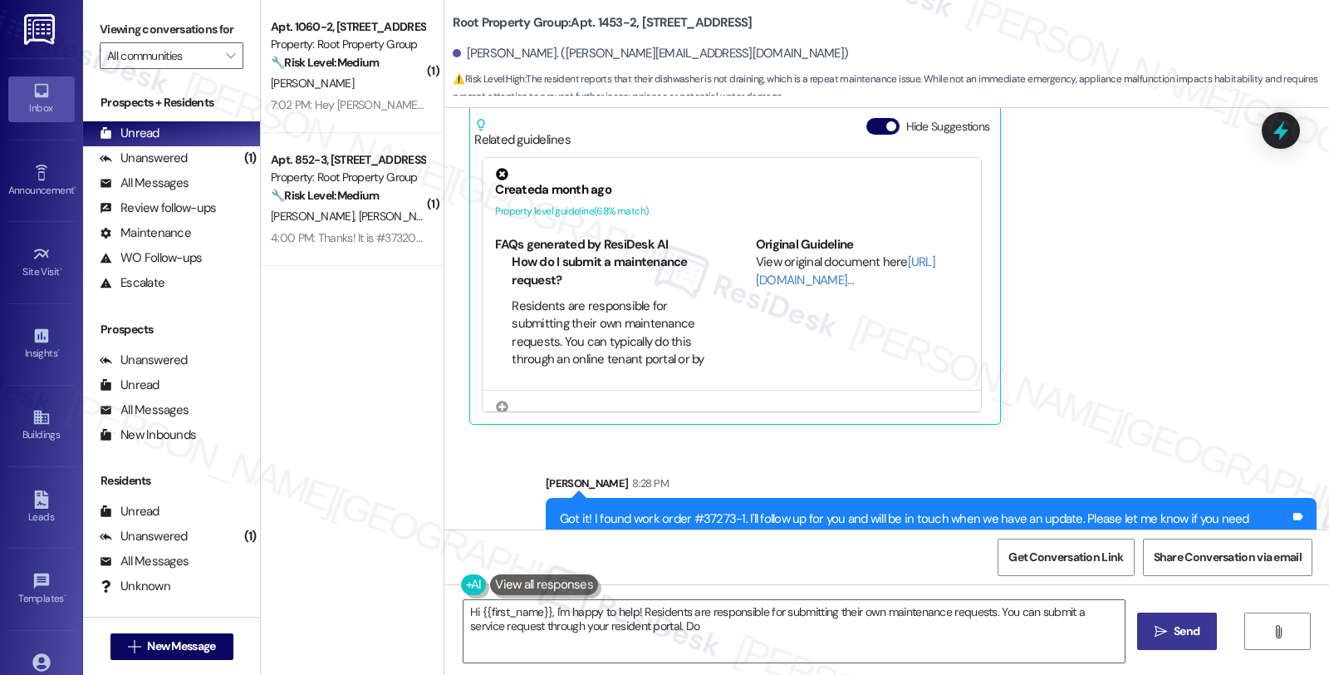
scroll to position [607, 0]
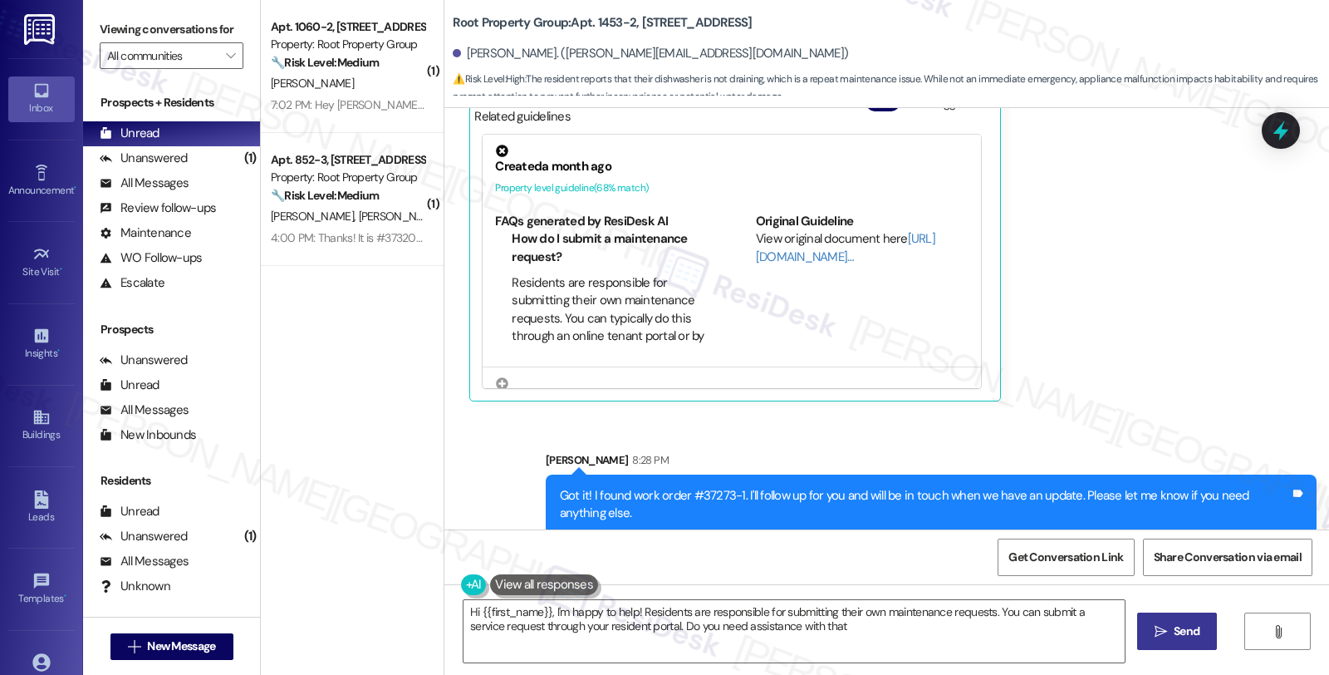
type textarea "Hi {{first_name}}, I'm happy to help! Residents are responsible for submitting …"
drag, startPoint x: 684, startPoint y: 475, endPoint x: 728, endPoint y: 478, distance: 44.1
click at [728, 487] on div "Got it! I found work order #37273-1. I'll follow up for you and will be in touc…" at bounding box center [925, 505] width 730 height 36
copy div "#37273-1"
click at [1265, 131] on div at bounding box center [1281, 129] width 50 height 47
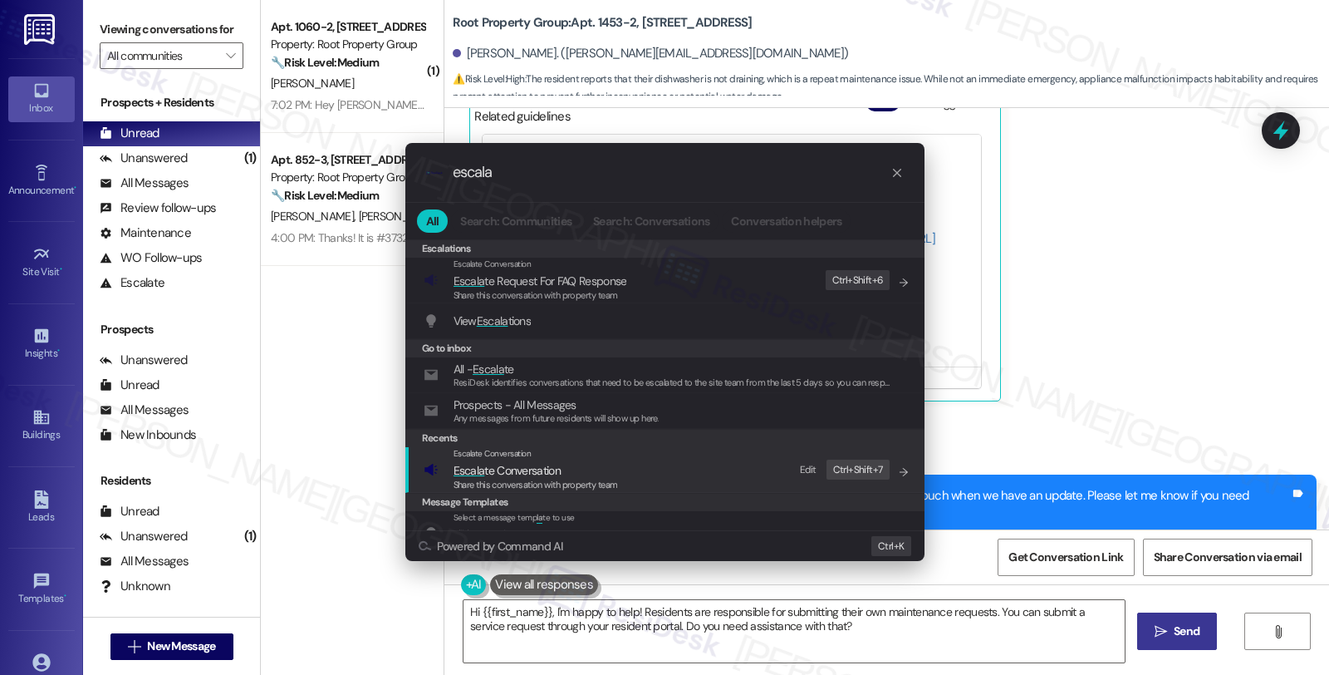
type input "escala"
click at [513, 475] on span "Escala te Conversation" at bounding box center [507, 470] width 107 height 15
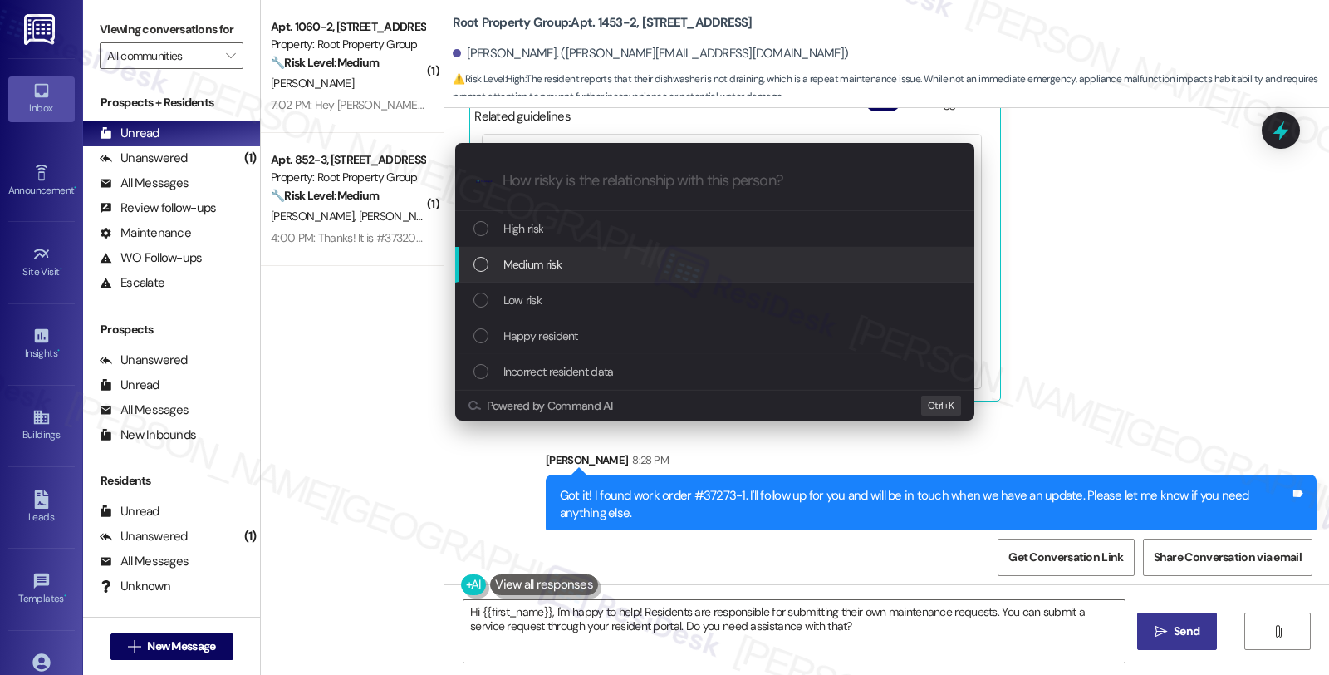
click at [522, 272] on span "Medium risk" at bounding box center [532, 264] width 58 height 18
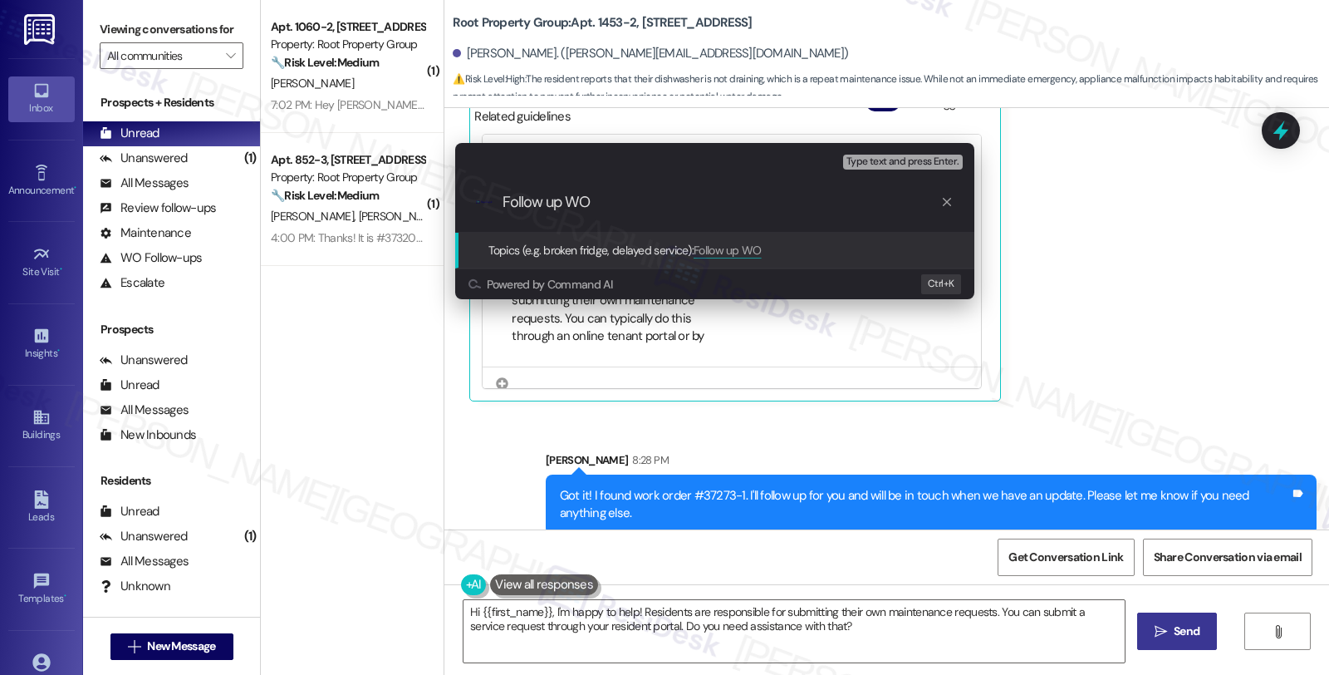
paste input "#37273-1"
type input "Follow up WO #37273-1"
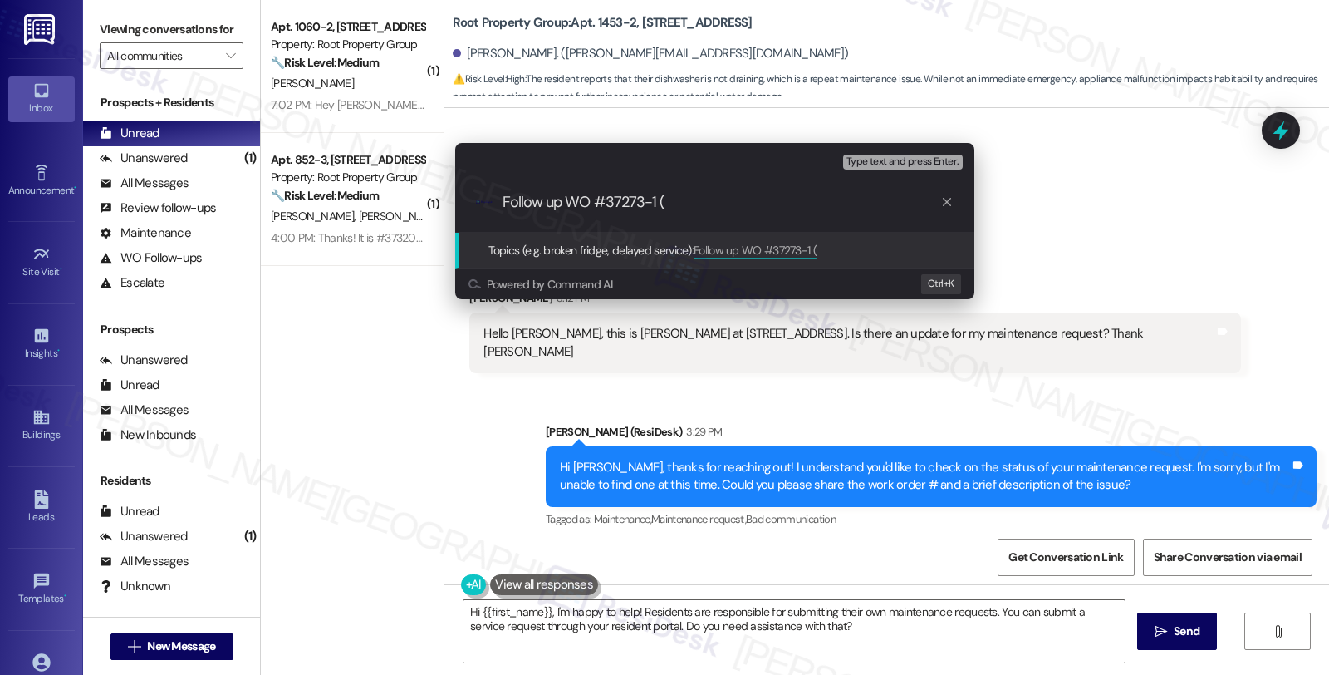
scroll to position [607, 0]
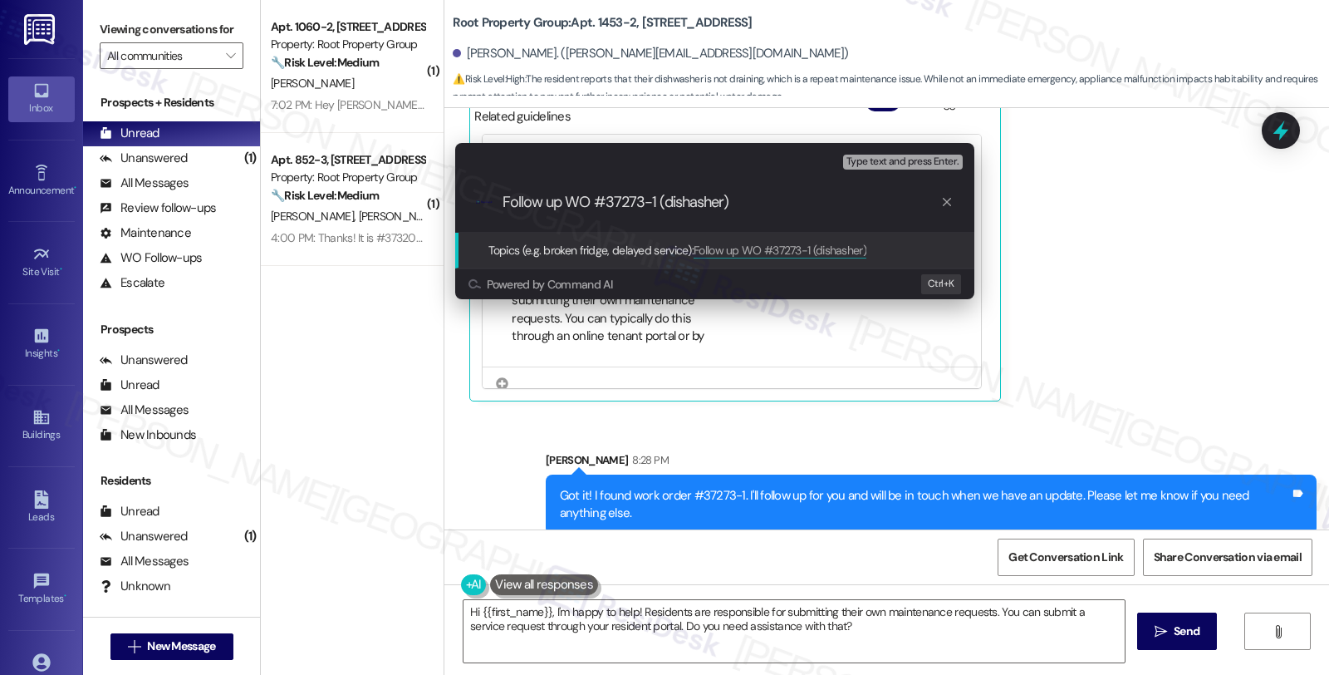
click at [694, 198] on input "Follow up WO #37273-1 (dishasher)" at bounding box center [722, 202] width 438 height 17
click at [685, 203] on input "Follow up WO #37273-1 (dishasher)" at bounding box center [722, 202] width 438 height 17
type input "Follow up WO #37273-1 (dishwasher)"
drag, startPoint x: 741, startPoint y: 210, endPoint x: 371, endPoint y: 211, distance: 369.7
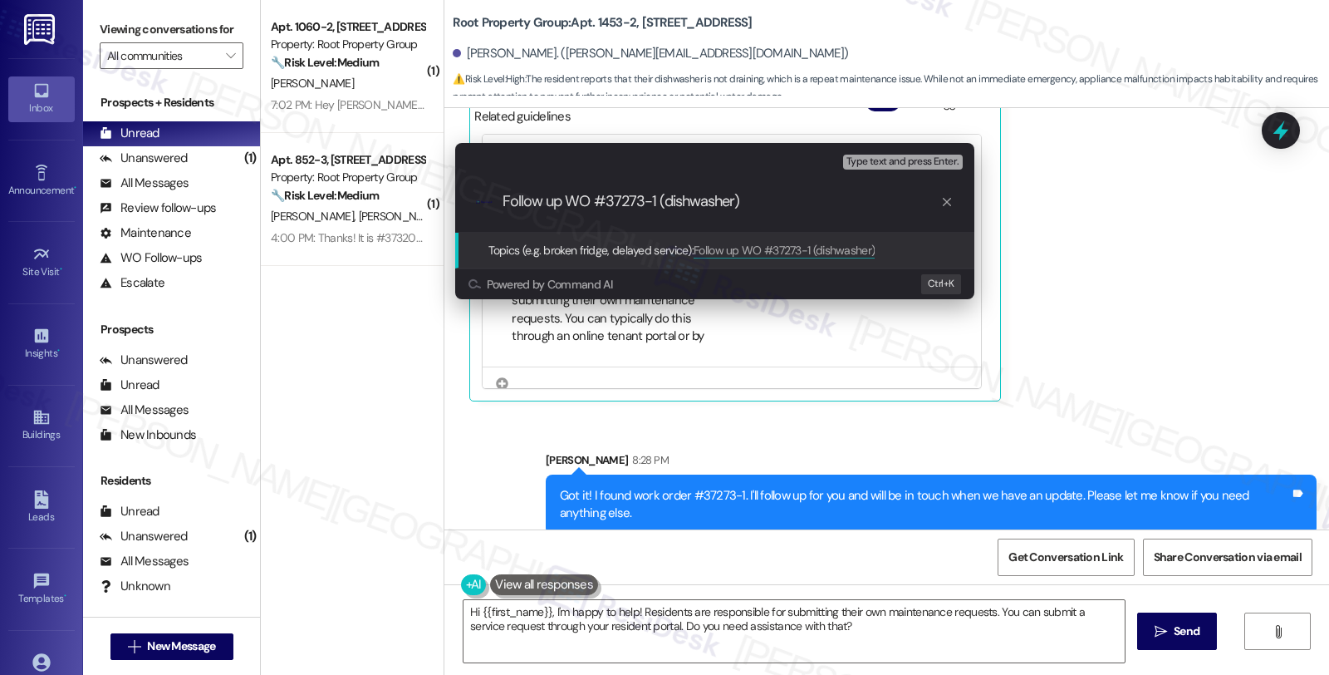
click at [371, 211] on div "Escalate Conversation Medium risk Topics (e.g. broken fridge, delayed service) …" at bounding box center [664, 337] width 1329 height 675
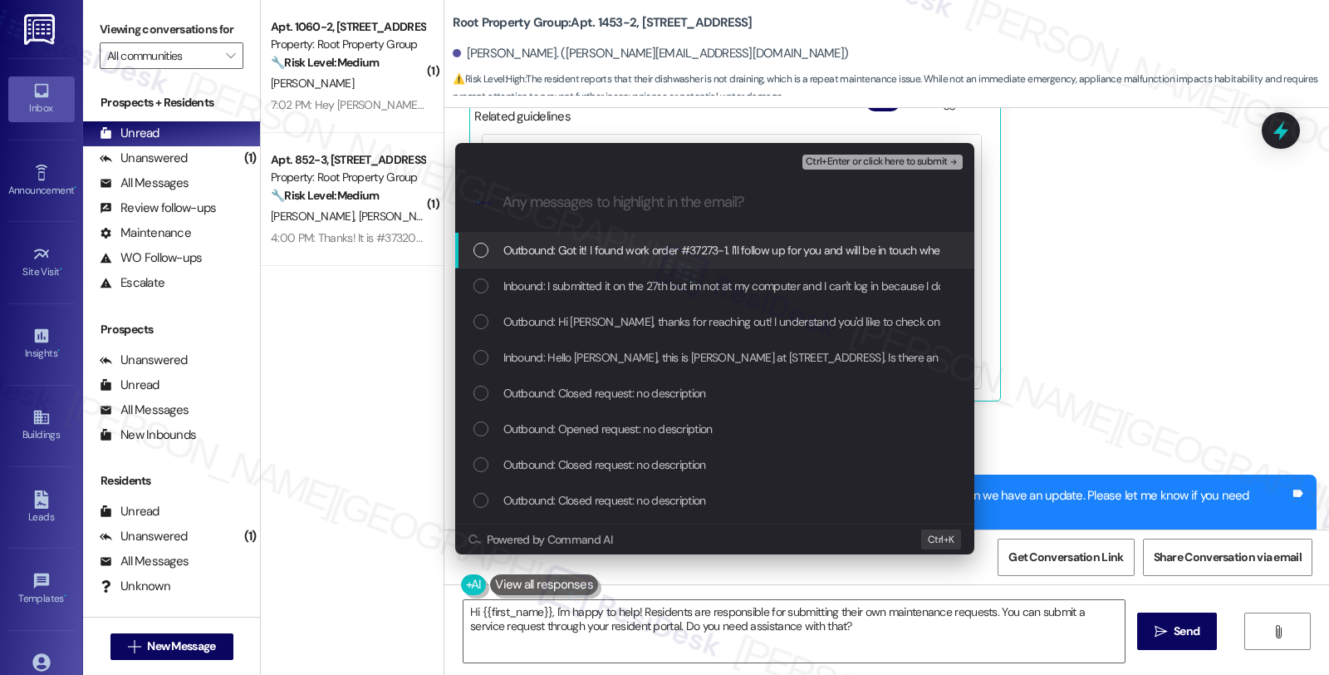
scroll to position [0, 0]
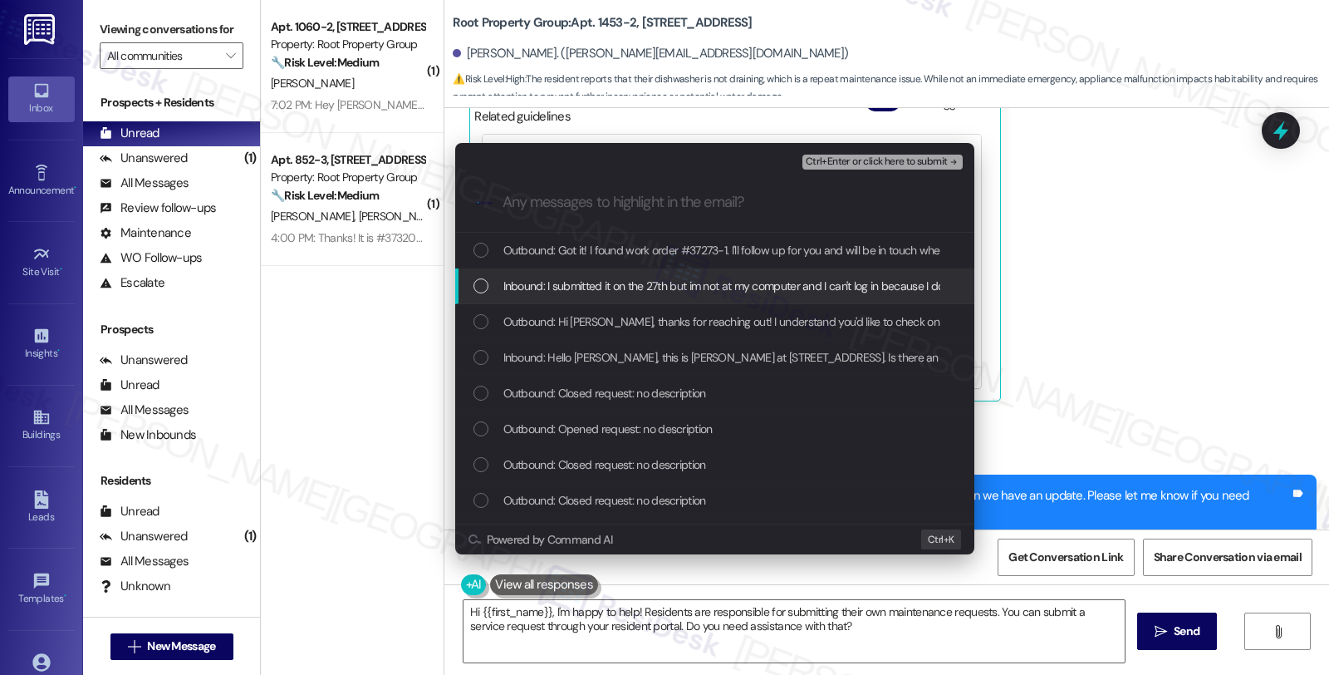
click at [554, 288] on span "Inbound: I submitted it on the 27th but im not at my computer and I can't log i…" at bounding box center [887, 286] width 769 height 18
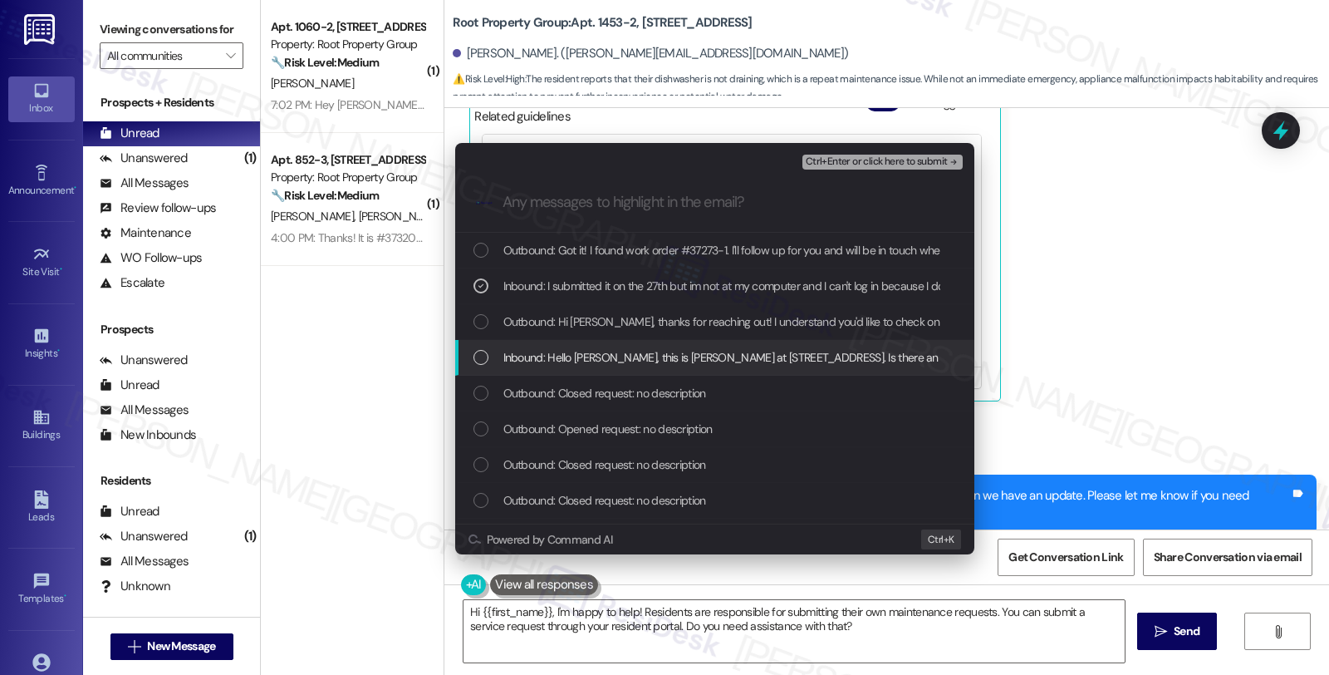
click at [577, 354] on span "Inbound: Hello Sarah, this is Jared at West Belle Plaine Ave Unit 2. Is there a…" at bounding box center [872, 357] width 738 height 18
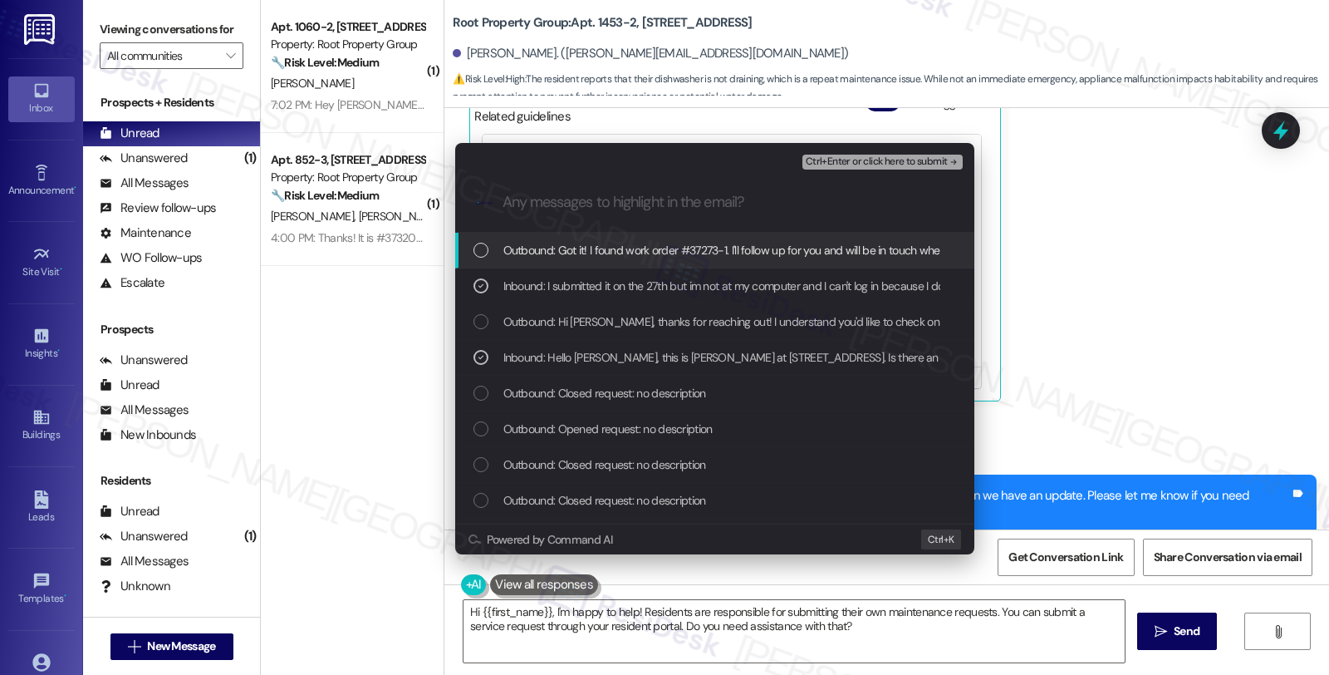
click at [887, 156] on span "Ctrl+Enter or click here to submit" at bounding box center [877, 162] width 142 height 12
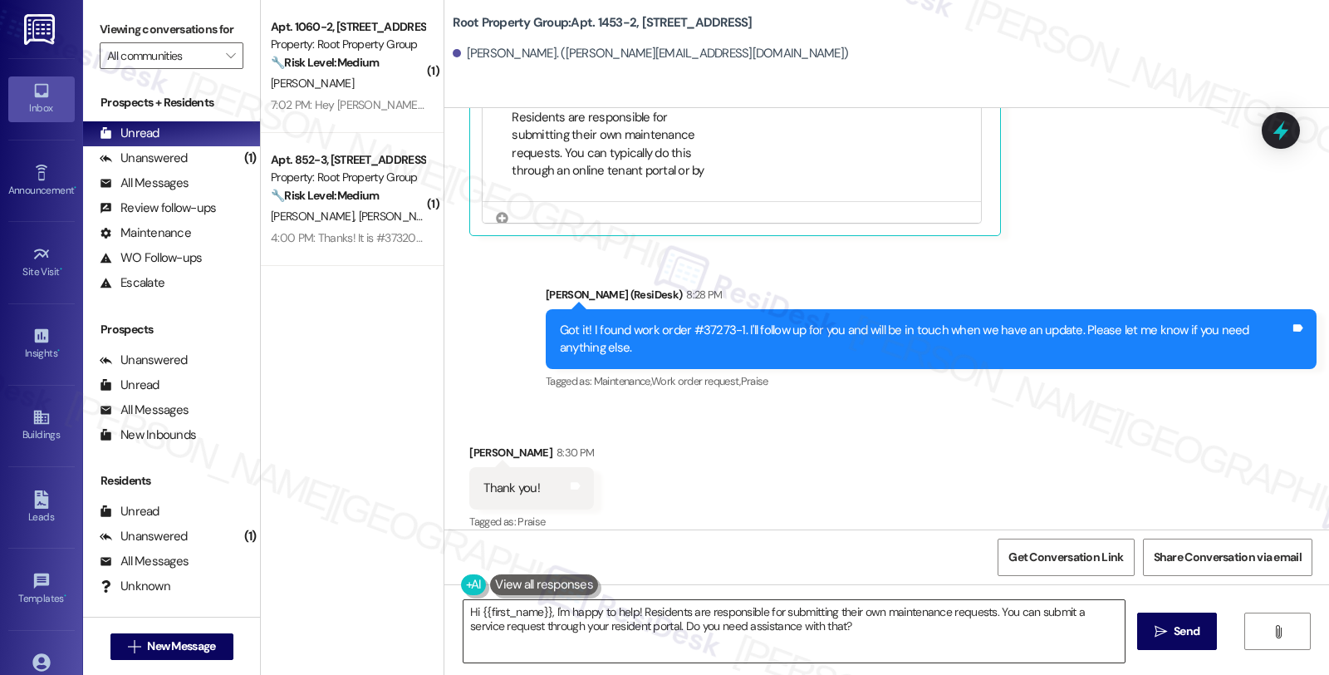
scroll to position [771, 0]
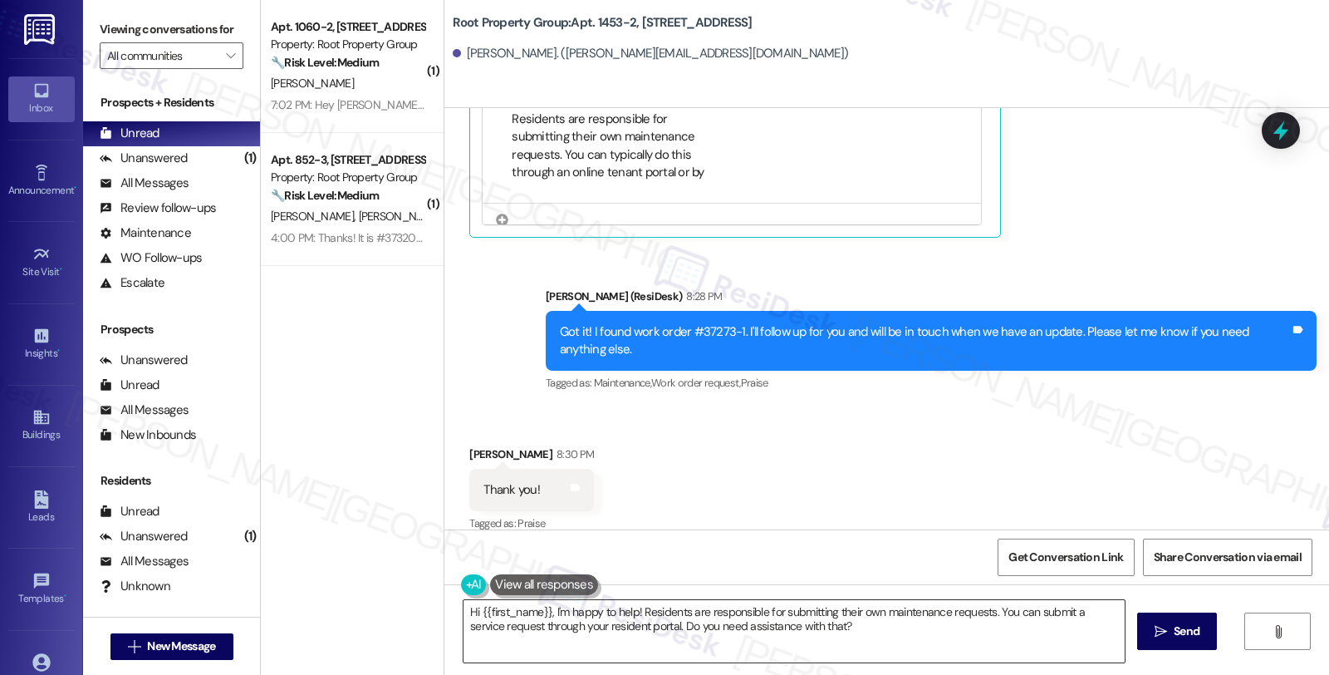
click at [675, 620] on textarea "Hi {{first_name}}, I'm happy to help! Residents are responsible for submitting …" at bounding box center [794, 631] width 661 height 62
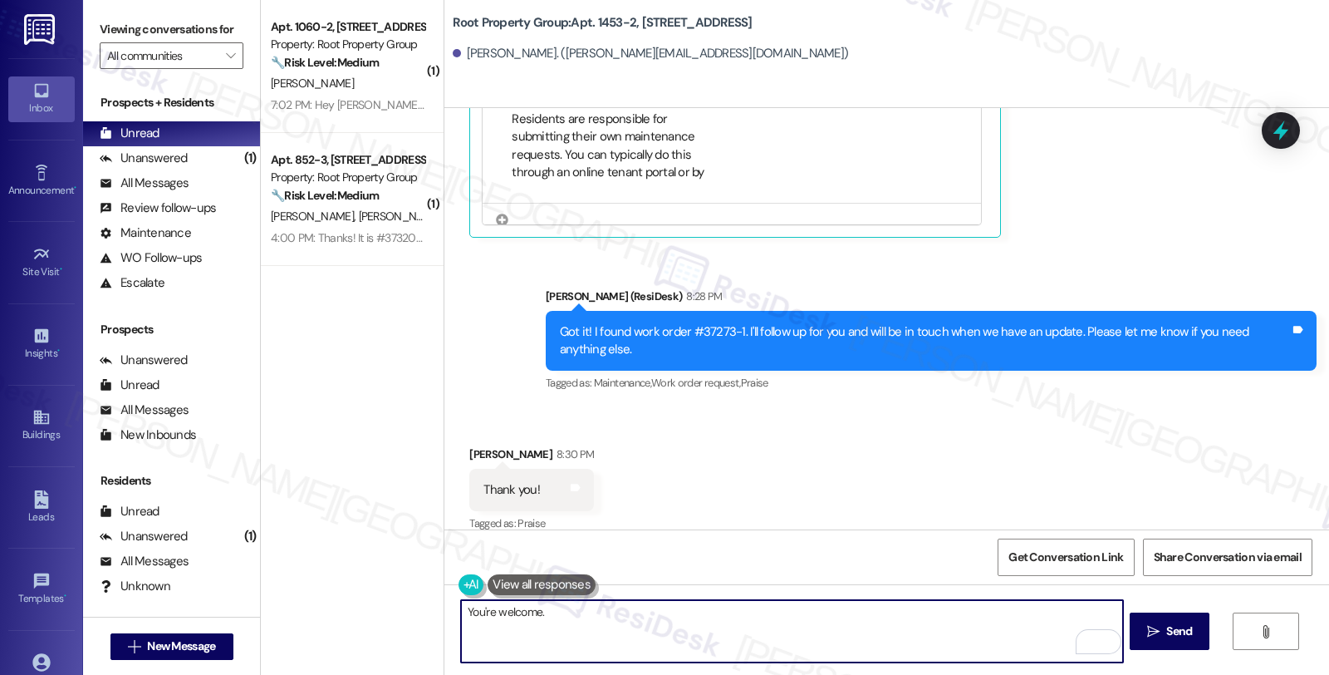
click at [578, 615] on textarea "You're welcome." at bounding box center [791, 631] width 661 height 62
paste textarea "Should you have other concerns, please feel free to reach out. Have a great day!"
click at [902, 604] on textarea "You're welcome. Should you have other concerns, please feel free to reach out. …" at bounding box center [791, 631] width 661 height 62
type textarea "You're welcome. Should you have other concerns, please feel free to reach out. …"
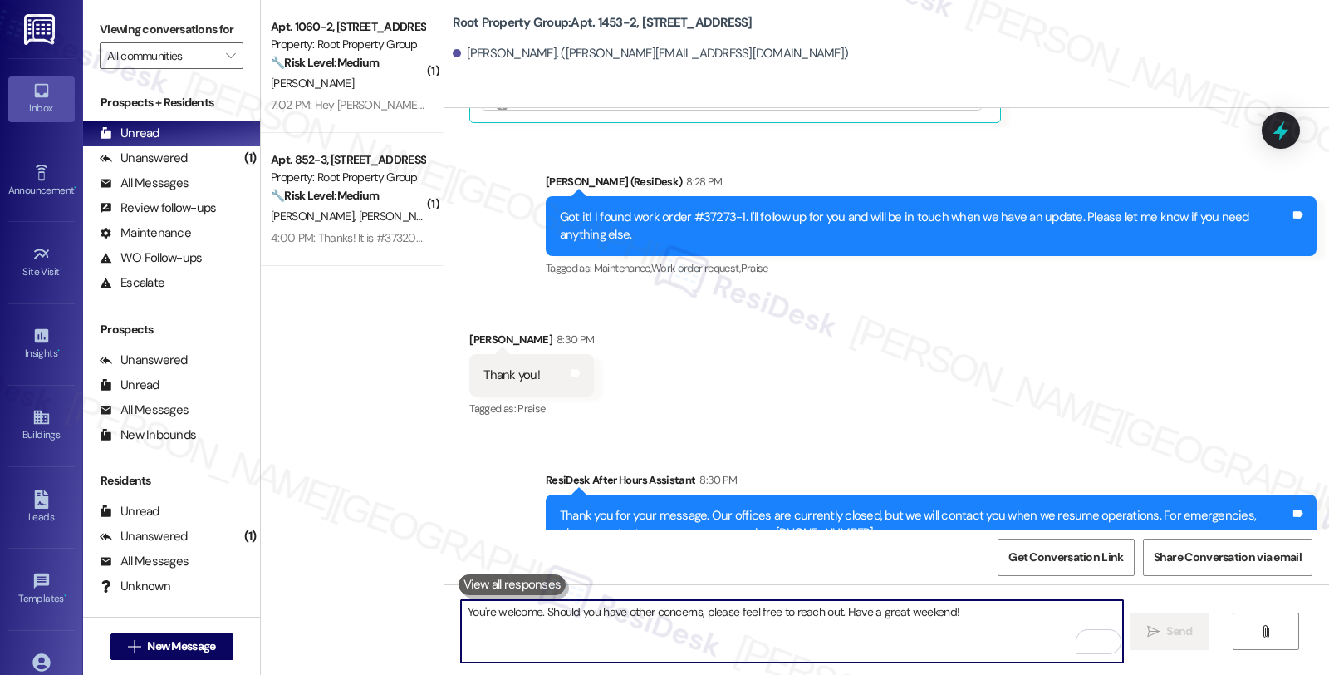
scroll to position [1022, 0]
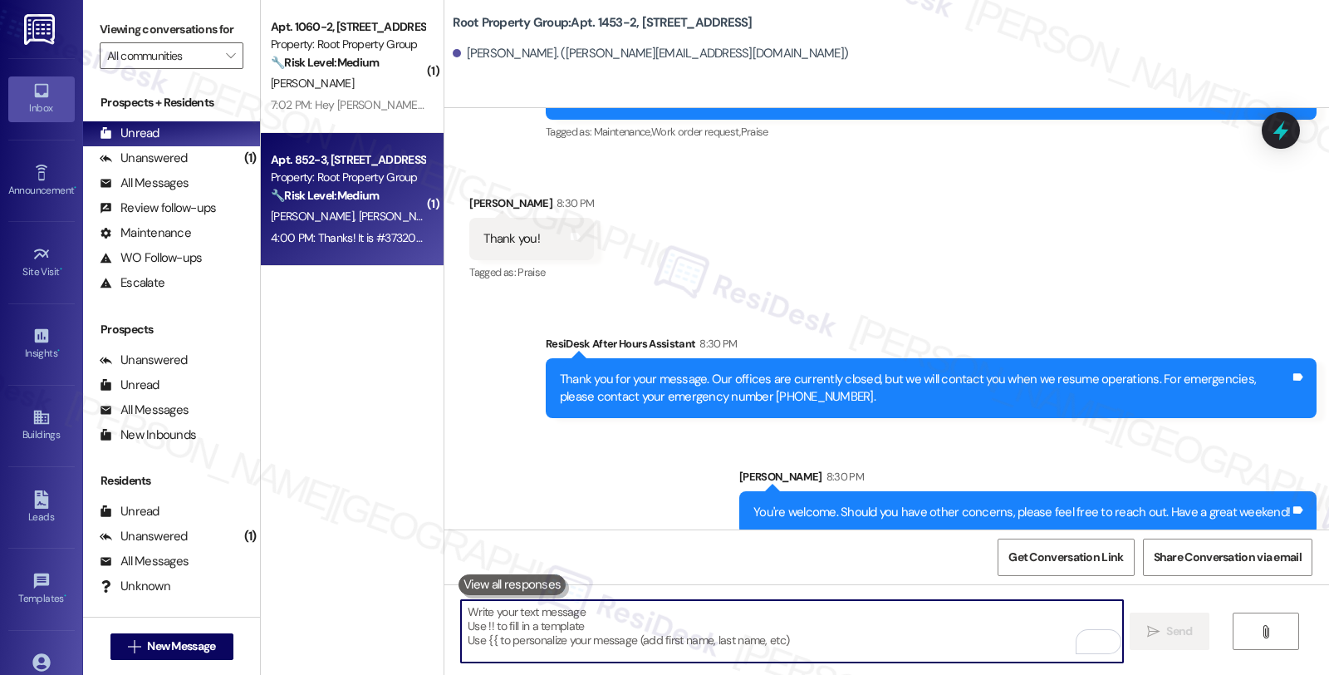
click at [362, 204] on div "Apt. 852-3, 852 W. Lill Ave Property: Root Property Group 🔧 Risk Level: Medium …" at bounding box center [347, 178] width 157 height 56
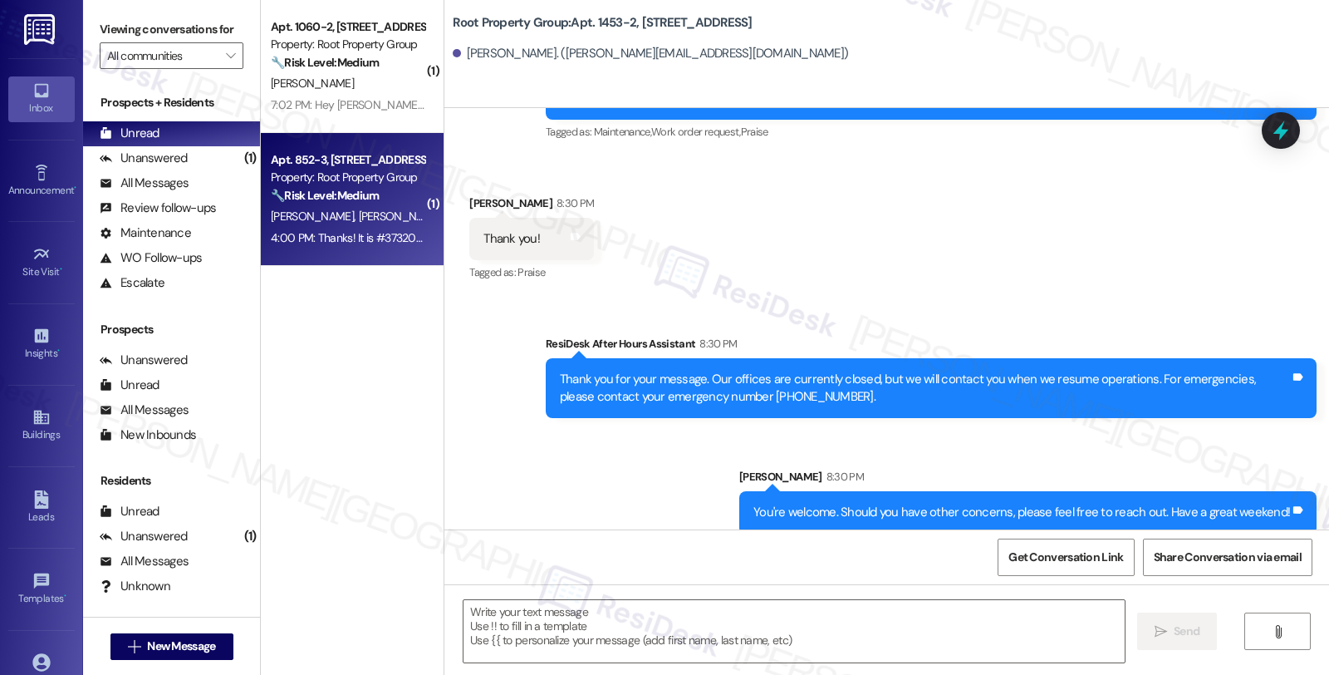
type textarea "Fetching suggested responses. Please feel free to read through the conversation…"
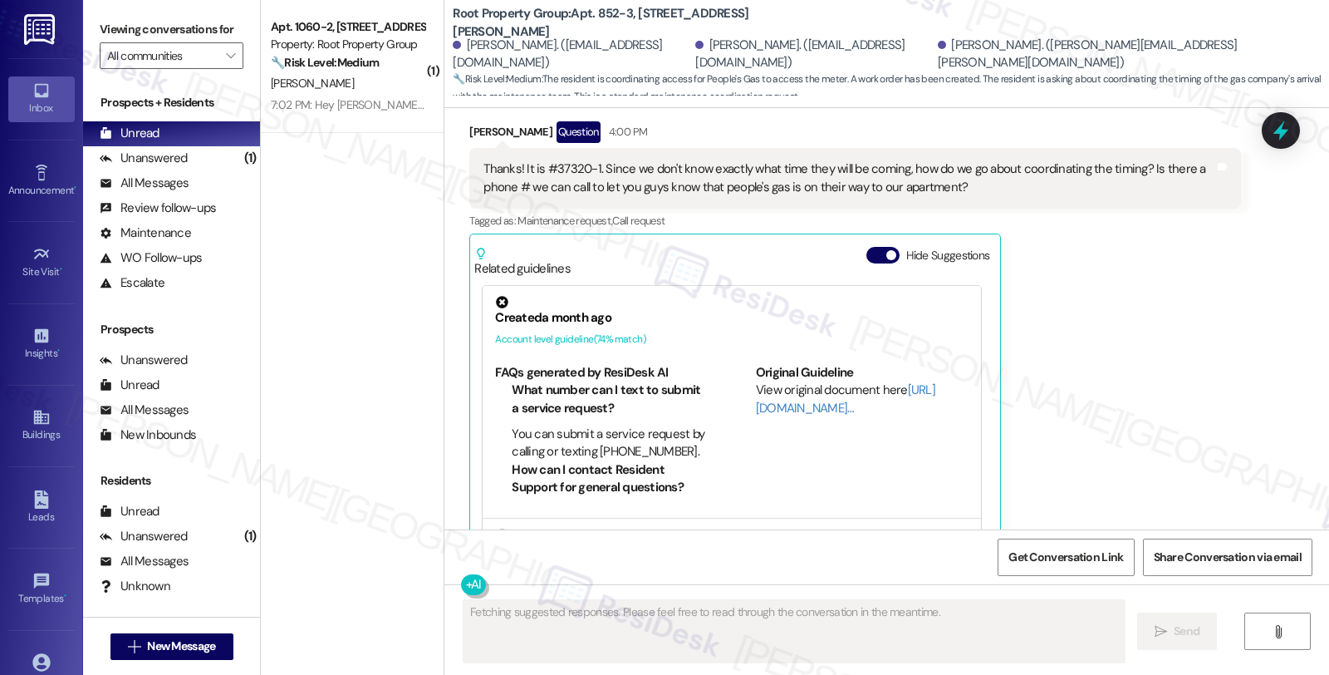
scroll to position [3691, 0]
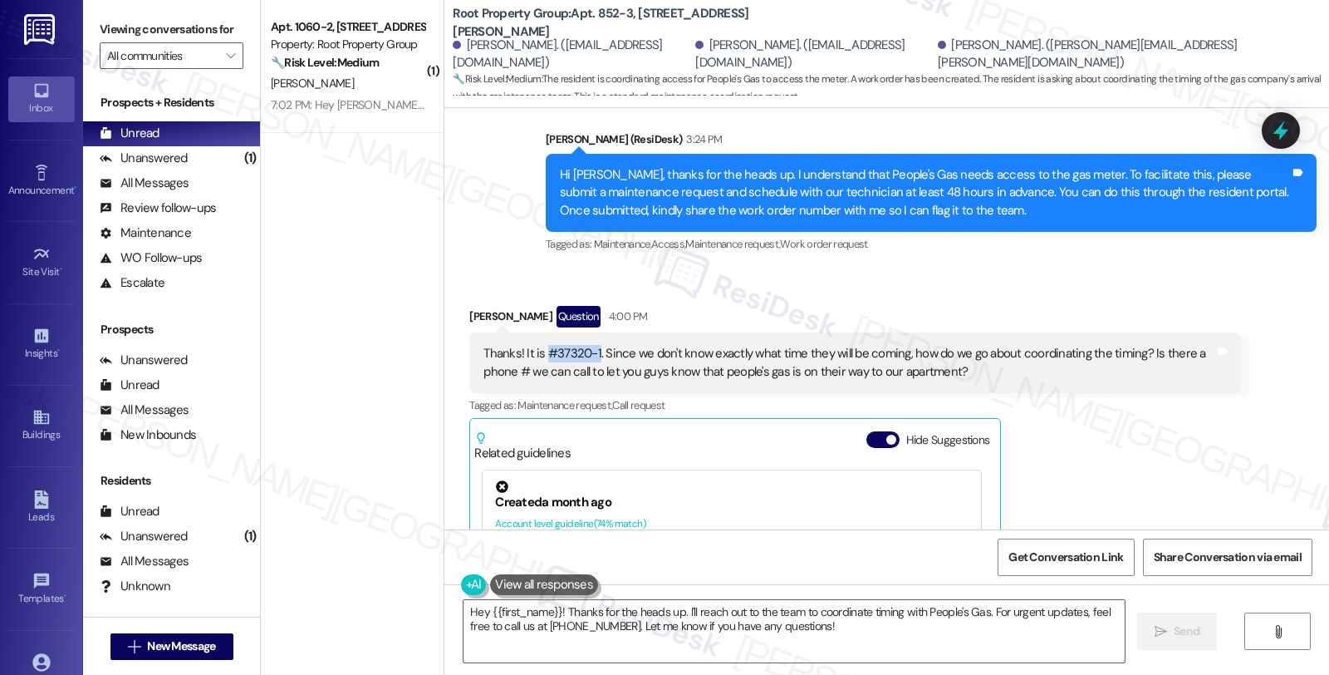
drag, startPoint x: 535, startPoint y: 321, endPoint x: 584, endPoint y: 319, distance: 49.0
click at [584, 345] on div "Thanks! It is #37320-1. Since we don't know exactly what time they will be comi…" at bounding box center [848, 363] width 730 height 36
copy div "#37320-1"
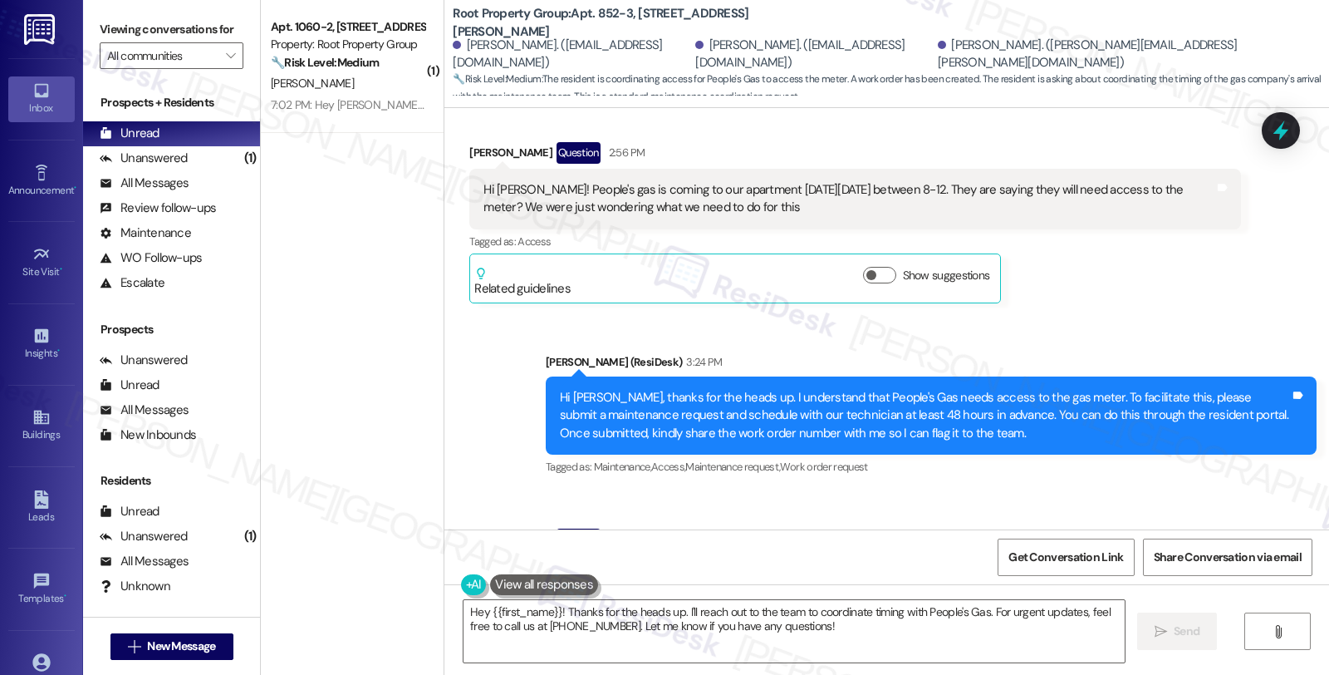
scroll to position [3506, 0]
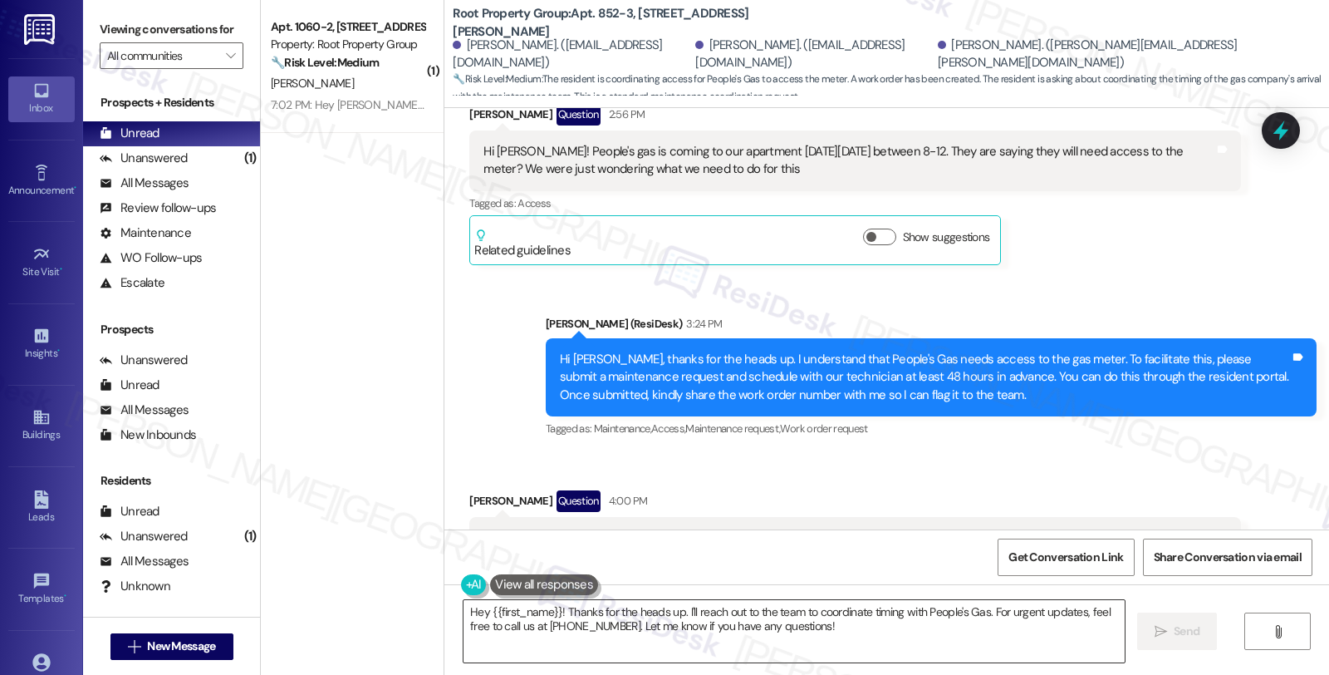
click at [464, 611] on textarea "Hey {{first_name}}! Thanks for the heads up. I'll reach out to the team to coor…" at bounding box center [794, 631] width 661 height 62
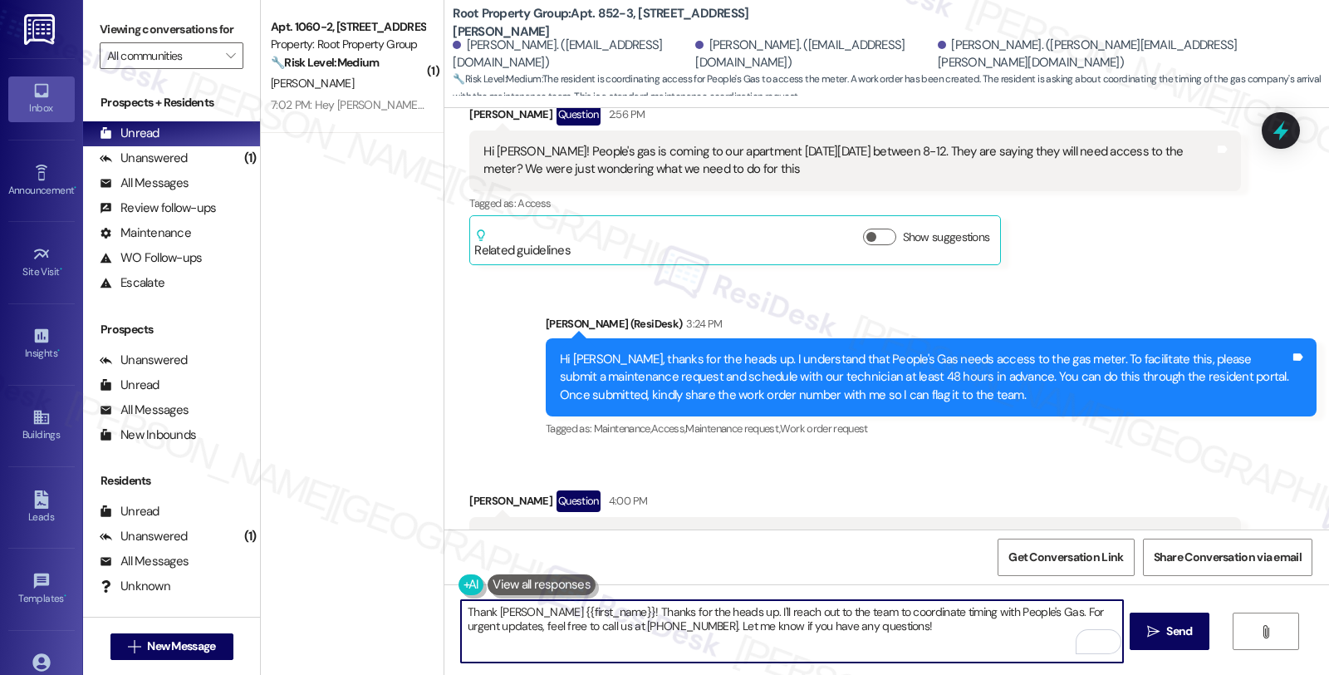
click at [508, 612] on textarea "Thank youHey {{first_name}}! Thanks for the heads up. I'll reach out to the tea…" at bounding box center [791, 631] width 661 height 62
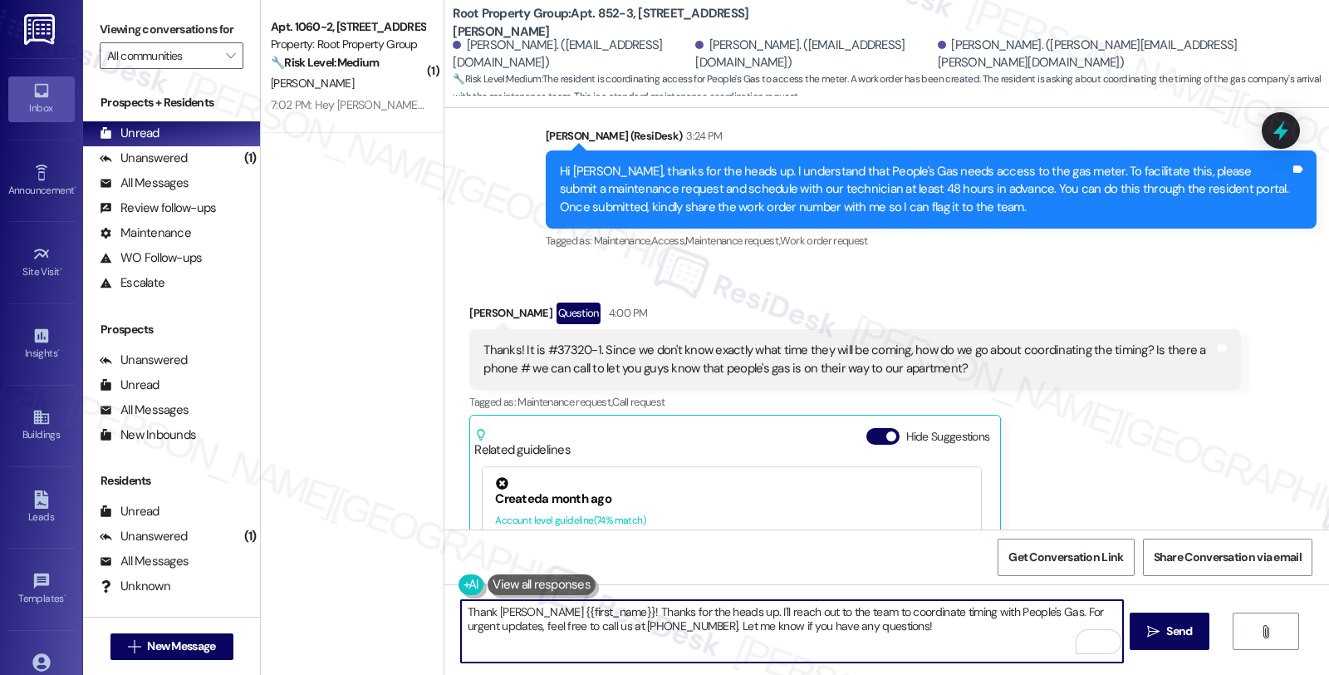
scroll to position [3691, 0]
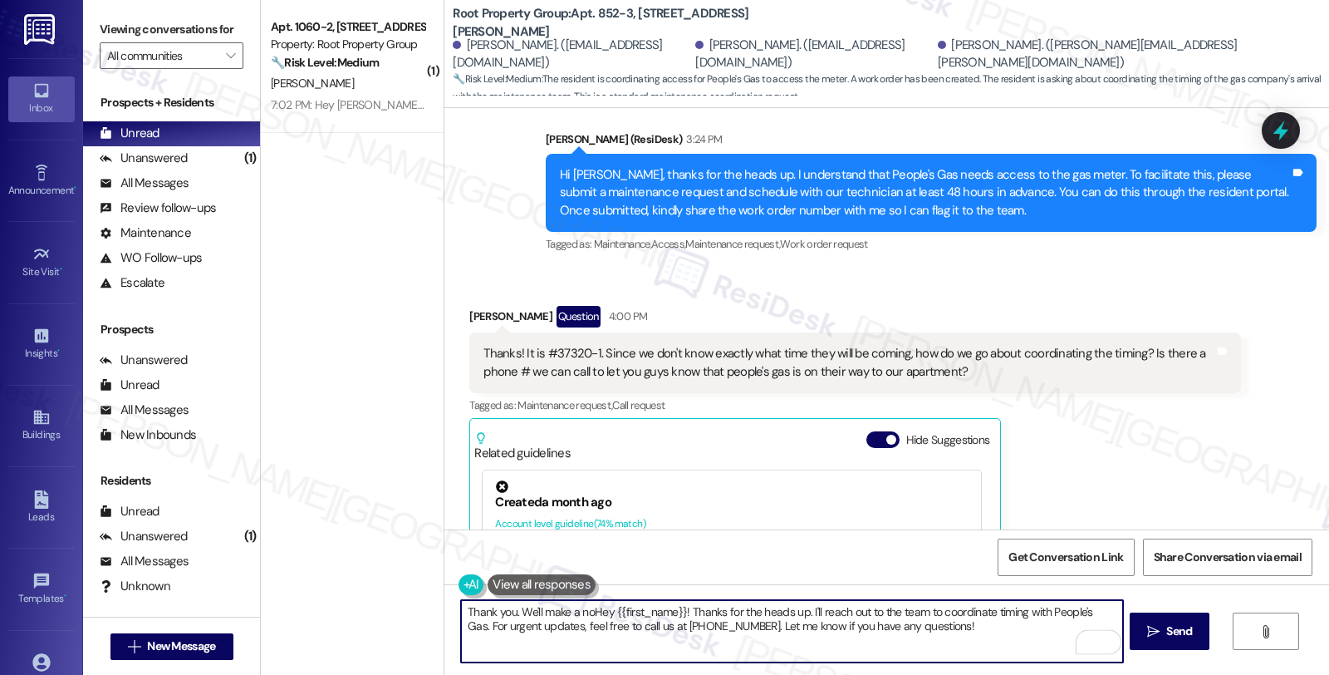
click at [512, 607] on textarea "Thank you. We'll make a noHey {{first_name}}! Thanks for the heads up. I'll rea…" at bounding box center [791, 631] width 661 height 62
drag, startPoint x: 871, startPoint y: 611, endPoint x: 873, endPoint y: 648, distance: 37.5
click at [873, 648] on textarea "Thank you. I'll flag this to the team and will keep you posted when we make an …" at bounding box center [791, 631] width 661 height 62
paste textarea "please contact resident support at 773-904-1392 when People's Gas is on their w…"
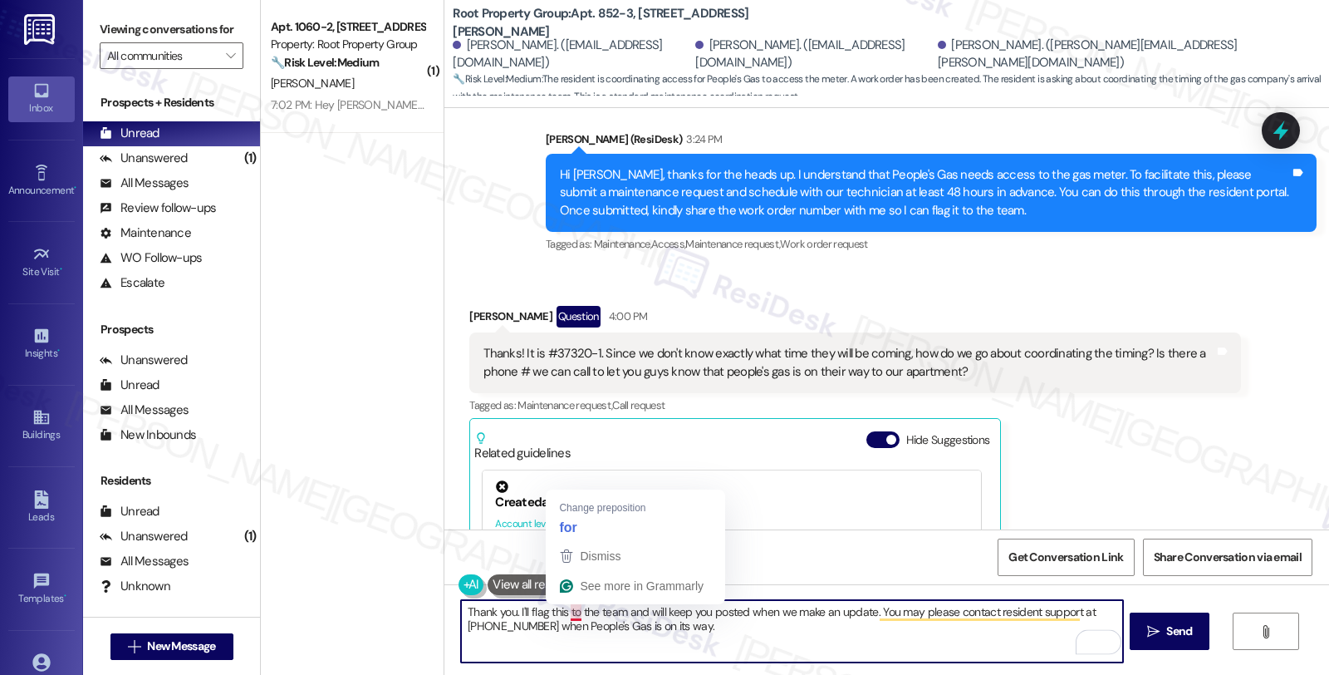
click at [743, 640] on textarea "Thank you. I'll flag this to the team and will keep you posted when we make an …" at bounding box center [791, 631] width 661 height 62
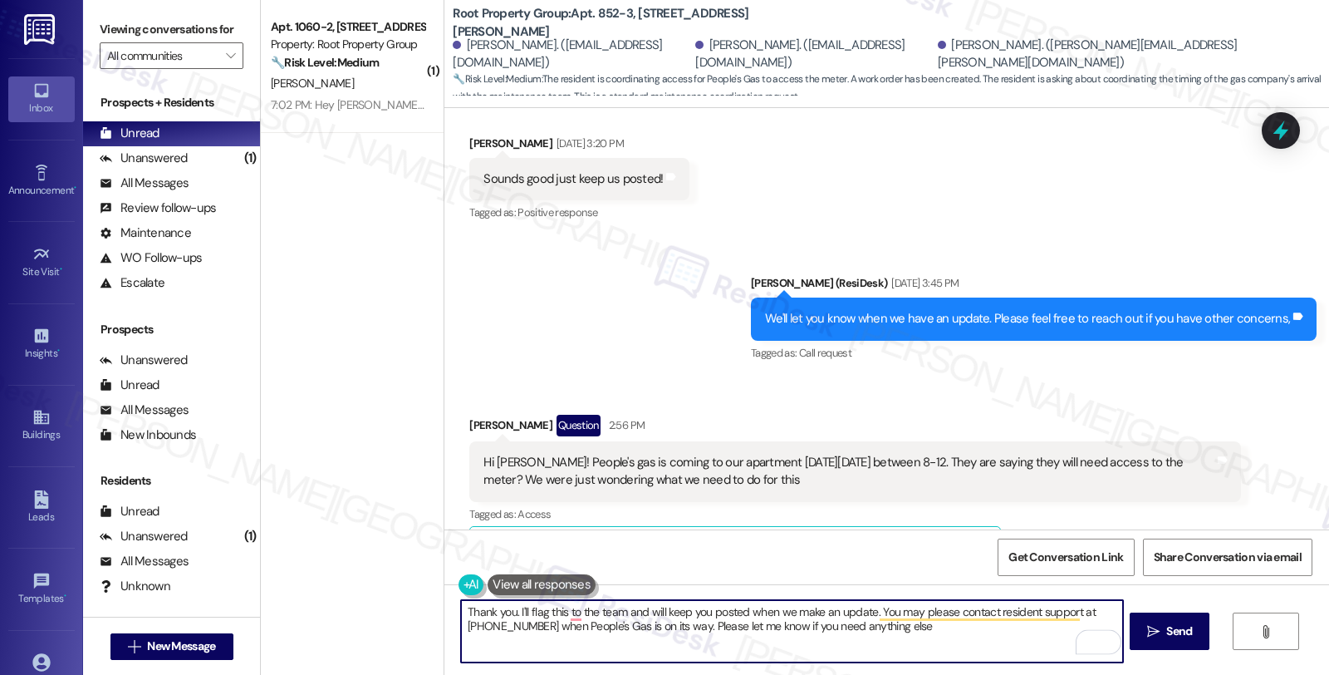
scroll to position [3229, 0]
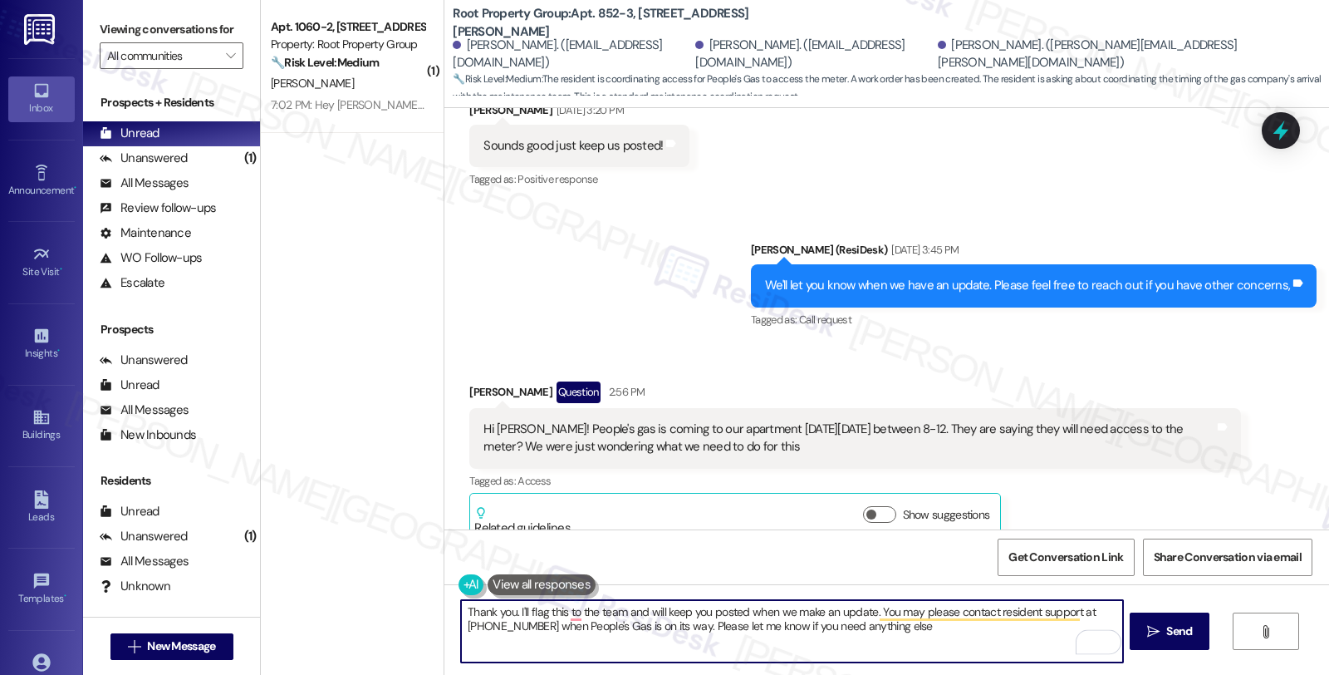
type textarea "Thank you. I'll flag this to the team and will keep you posted when we make an …"
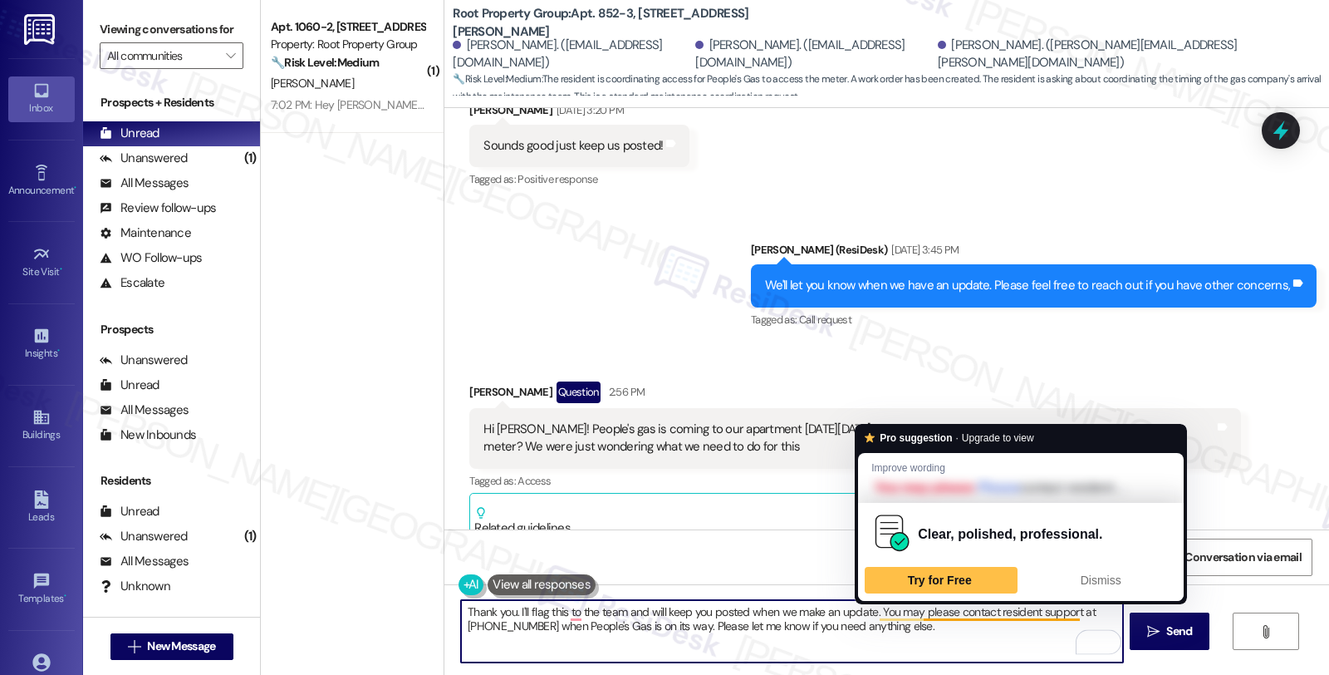
click at [916, 611] on textarea "Thank you. I'll flag this to the team and will keep you posted when we make an …" at bounding box center [791, 631] width 661 height 62
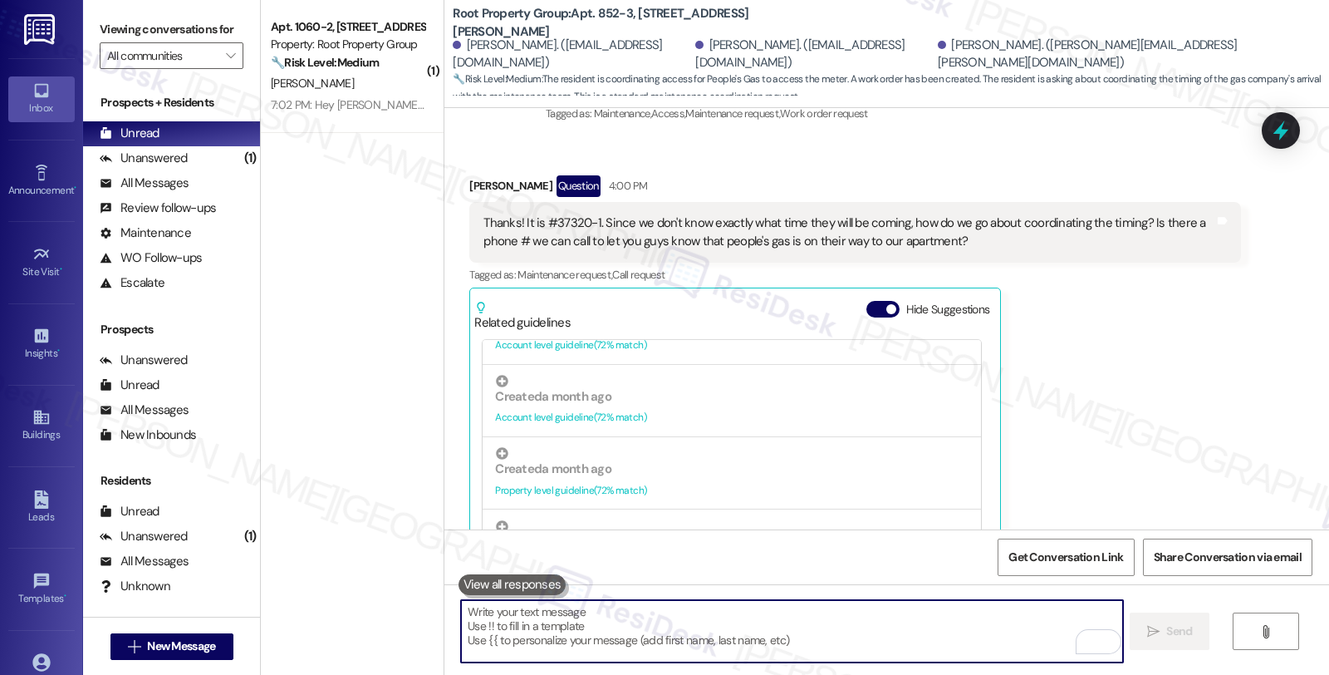
scroll to position [3783, 0]
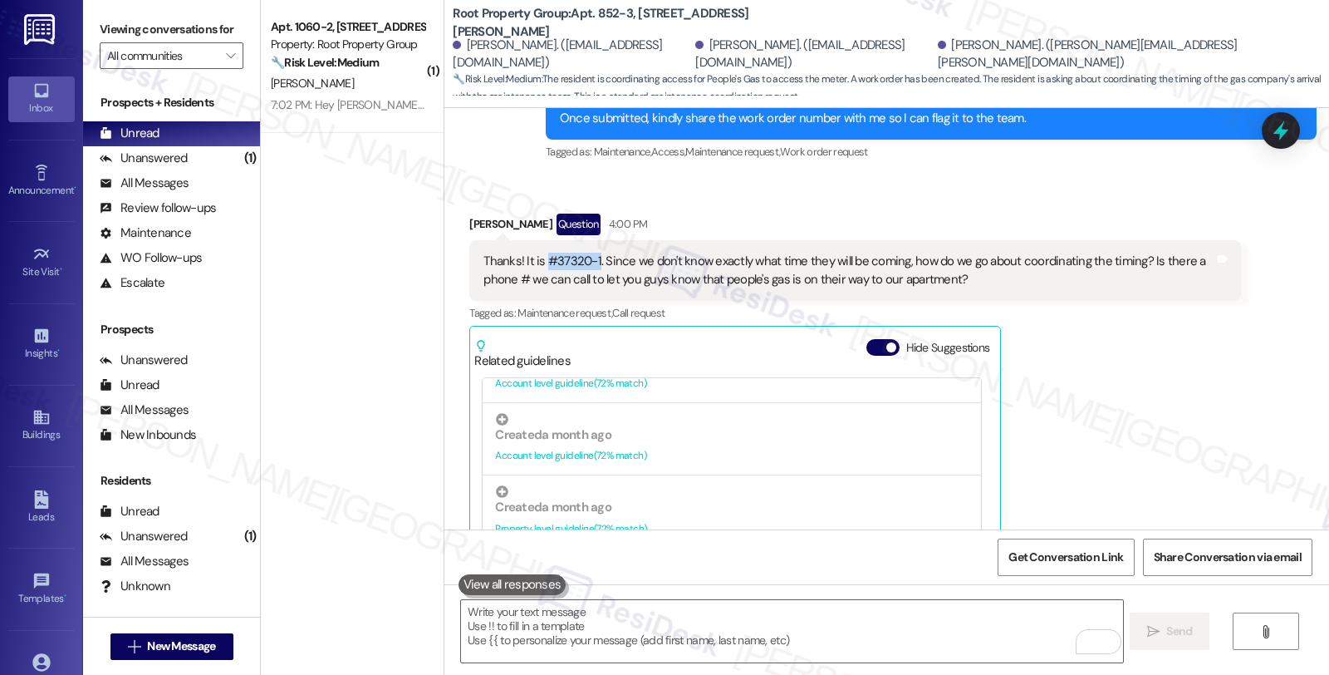
drag, startPoint x: 535, startPoint y: 223, endPoint x: 585, endPoint y: 223, distance: 49.8
click at [585, 253] on div "Thanks! It is #37320-1. Since we don't know exactly what time they will be comi…" at bounding box center [848, 271] width 730 height 36
copy div "#37320-1"
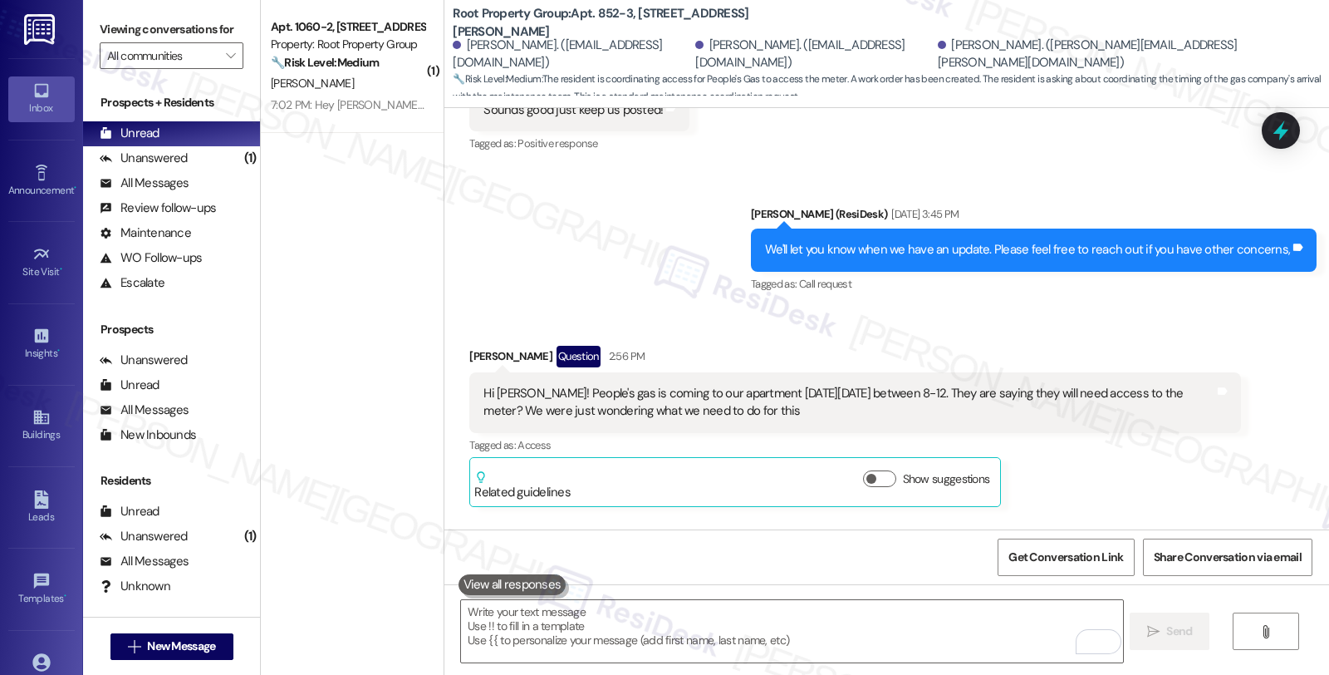
scroll to position [3229, 0]
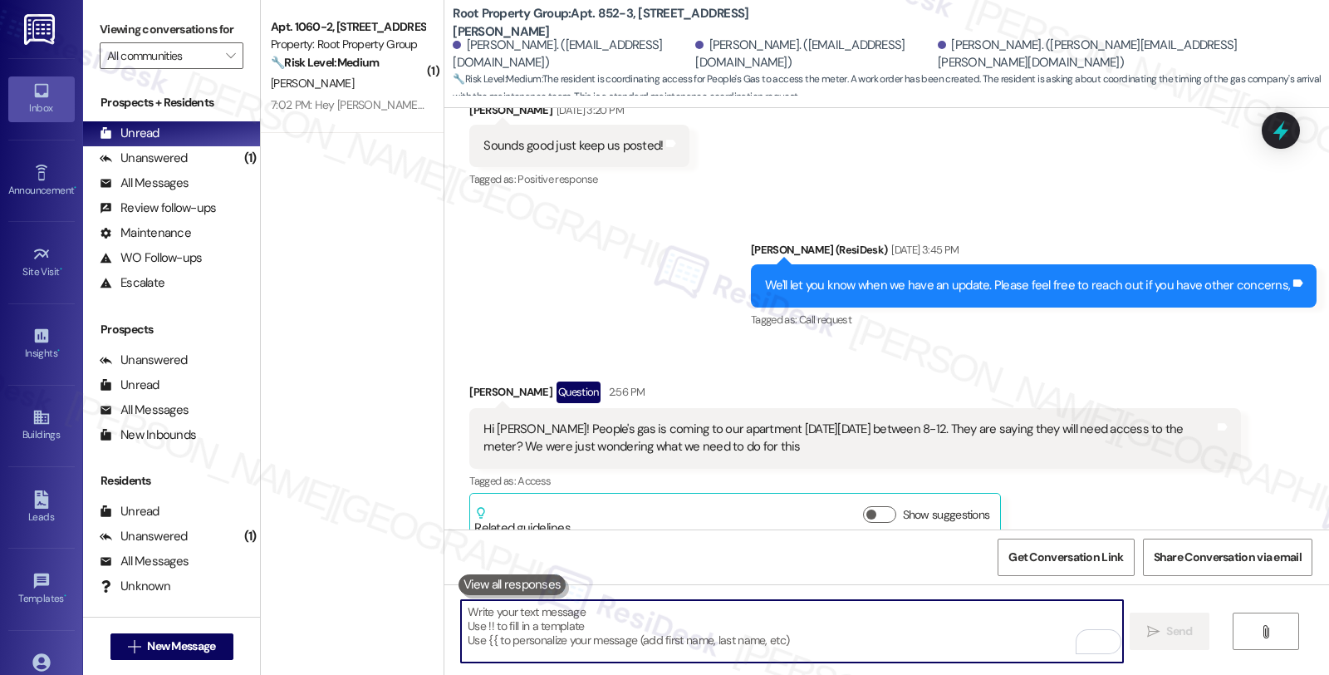
click at [792, 642] on textarea "To enrich screen reader interactions, please activate Accessibility in Grammarl…" at bounding box center [791, 631] width 661 height 62
paste textarea "#37320-1"
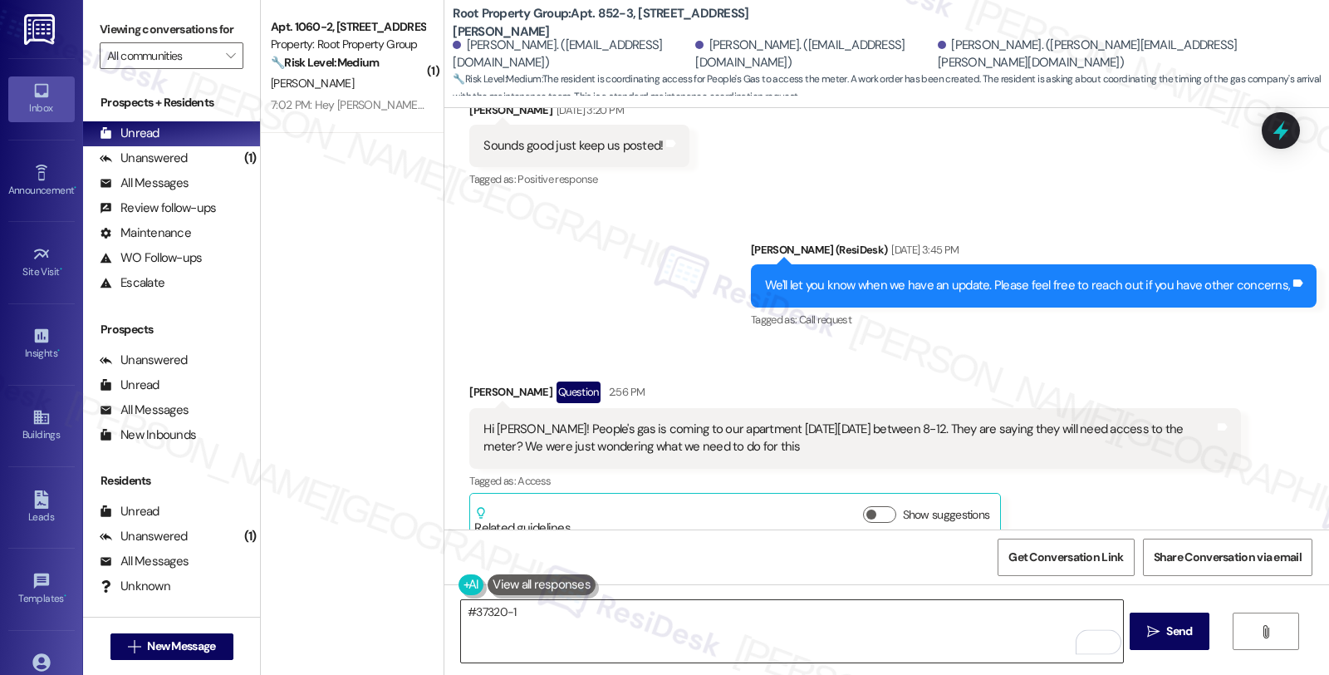
click at [811, 655] on textarea "#37320-1" at bounding box center [791, 631] width 661 height 62
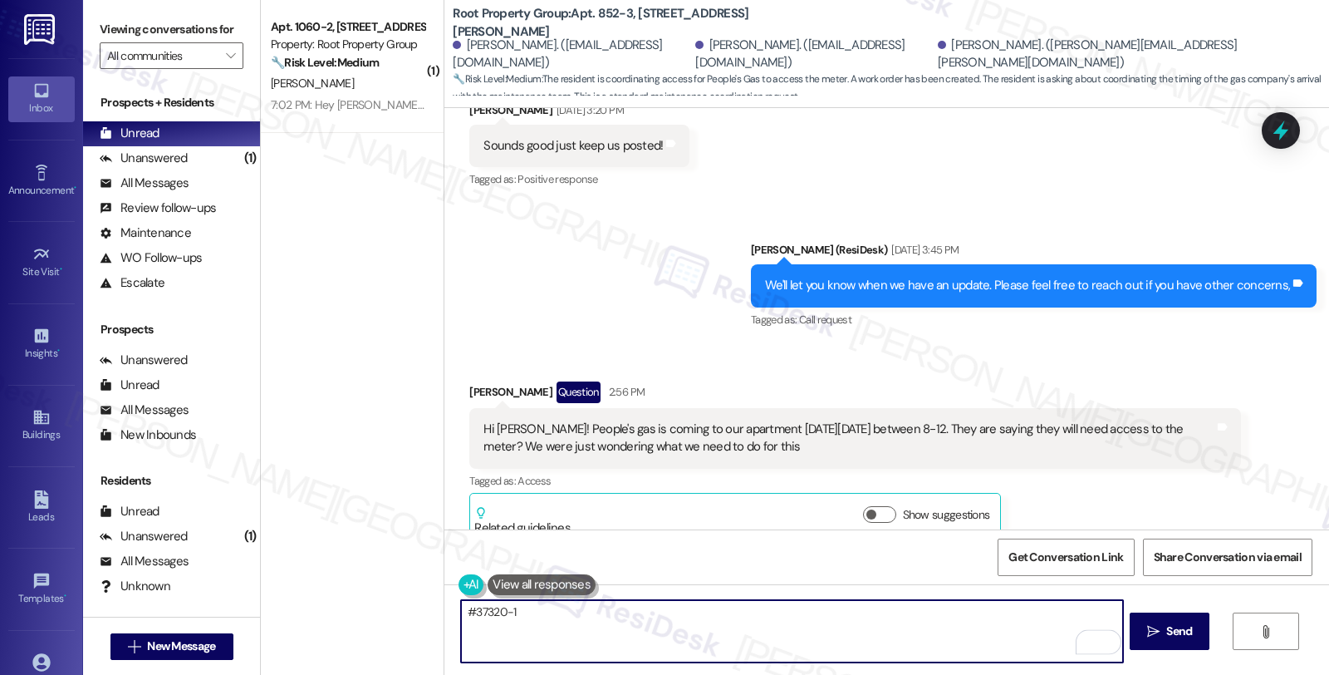
click at [636, 618] on textarea "#37320-1" at bounding box center [791, 631] width 661 height 62
paste textarea "request access to the gas meter room on 8/29 at 12pm"
click at [709, 610] on textarea "#37320-1 request access to the gas meter room on 8/29 at 12pm" at bounding box center [791, 631] width 661 height 62
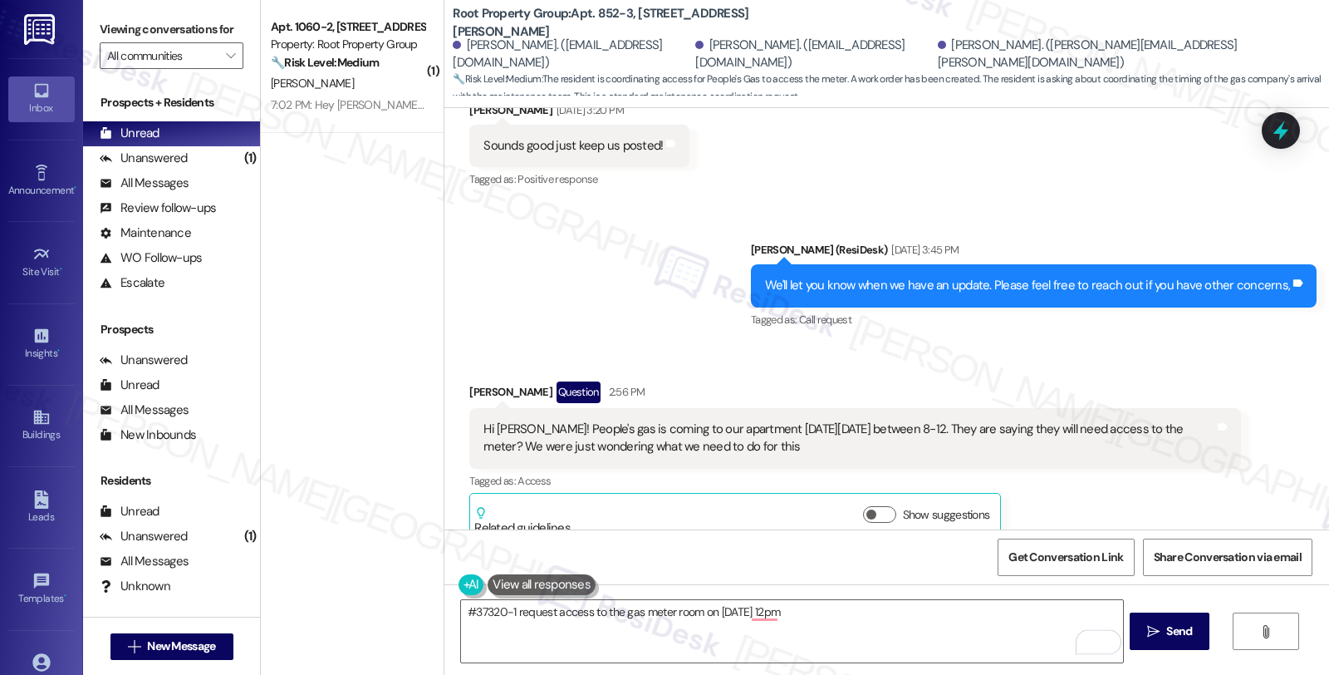
click at [890, 420] on div "Hi Sarah! People's gas is coming to our apartment on Wednesday September 3rd be…" at bounding box center [848, 438] width 730 height 36
drag, startPoint x: 892, startPoint y: 393, endPoint x: 950, endPoint y: 458, distance: 87.1
click at [958, 420] on div "Hi Sarah! People's gas is coming to our apartment on Wednesday September 3rd be…" at bounding box center [848, 438] width 730 height 36
copy div "between 8-1"
click at [961, 420] on div "Hi Sarah! People's gas is coming to our apartment on Wednesday September 3rd be…" at bounding box center [848, 438] width 730 height 36
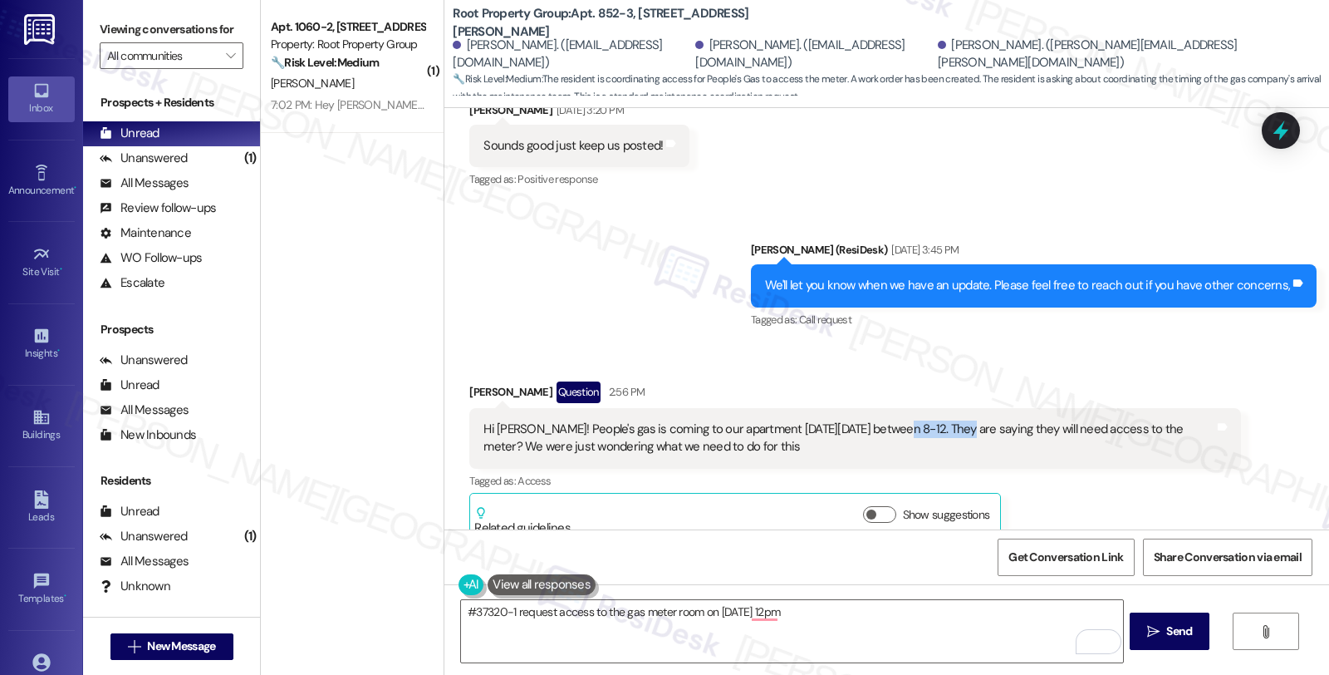
copy div "between 8-12"
click at [810, 618] on textarea "#37320-1 request access to the gas meter room on 9/3 at 12pm" at bounding box center [791, 631] width 661 height 62
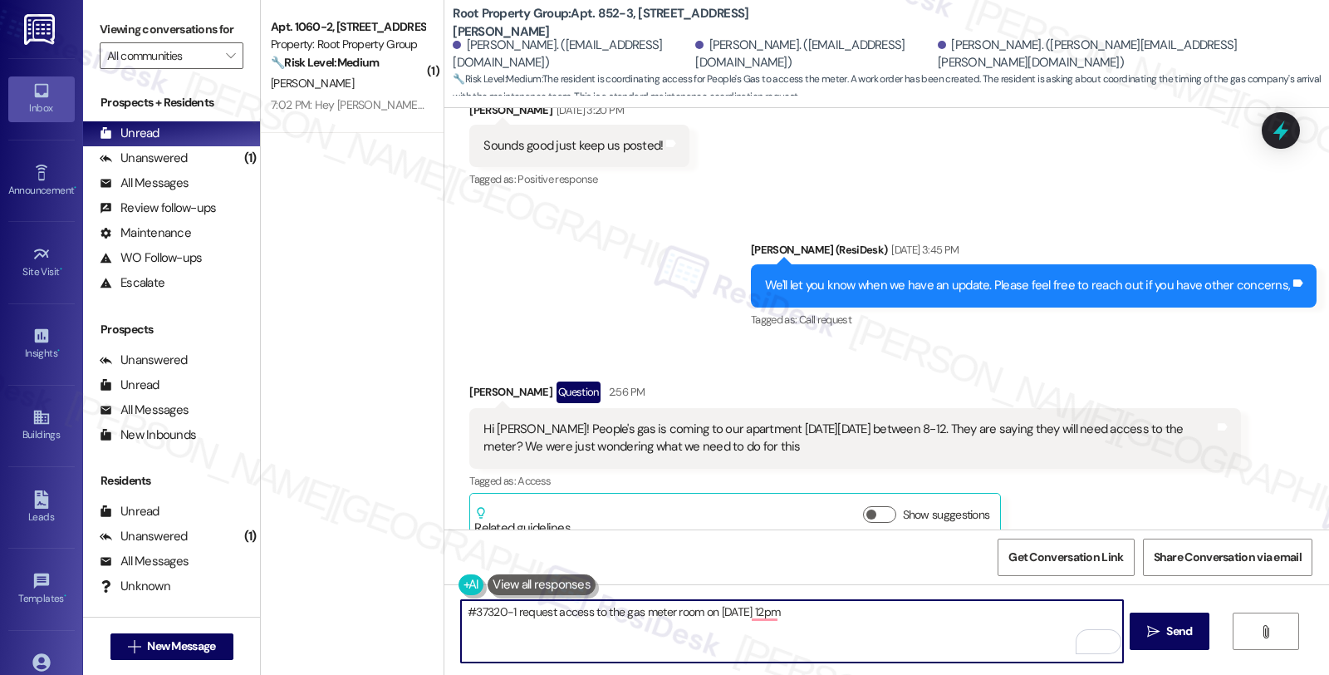
paste textarea "between 8-12"
click at [769, 615] on textarea "#37320-1 request access to the gas meter room on 9/3 at 12pmbetween 8-12" at bounding box center [791, 631] width 661 height 62
click at [860, 616] on textarea "#37320-1 request access to the gas meter room on 9/3 at 12pm, between 8-12" at bounding box center [791, 631] width 661 height 62
click at [508, 613] on textarea "#37320-1 request access to the gas meter room on 9/3 at 12pm, between 8-12)" at bounding box center [791, 631] width 661 height 62
type textarea "#37320-1 (request access to the gas meter room on 9/3 at 12pm, between 8-12)"
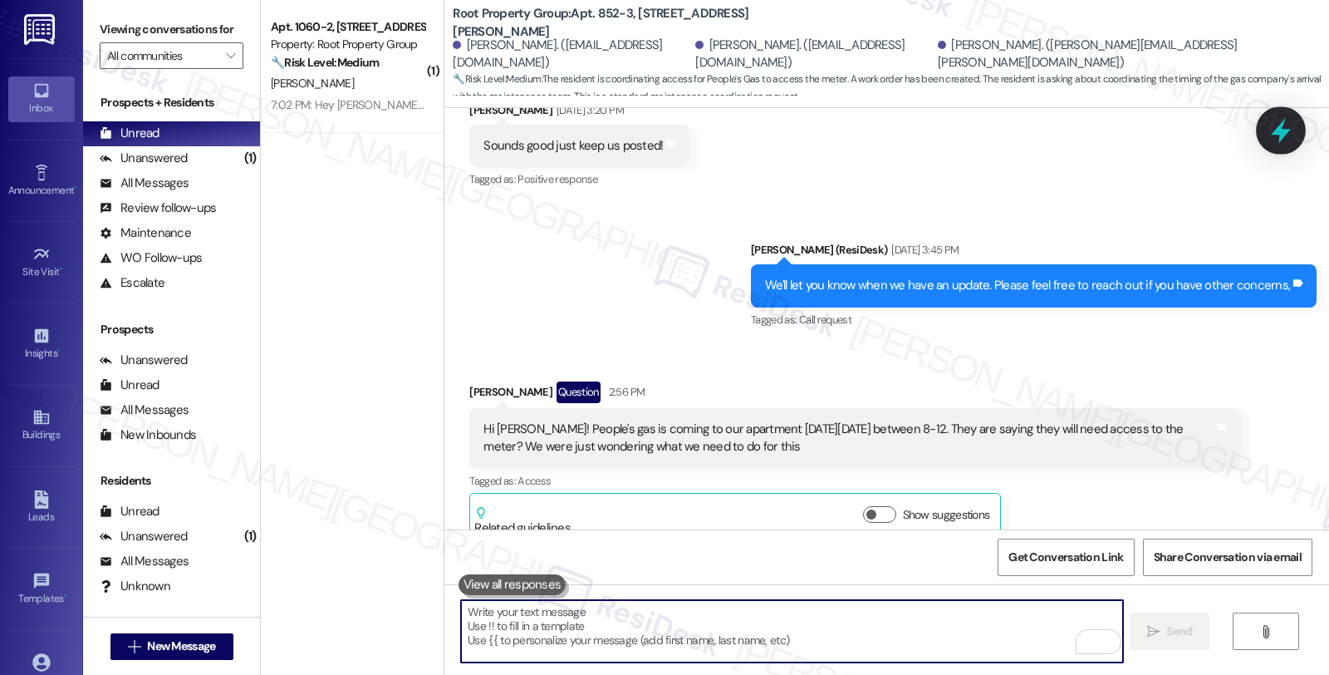
click at [1285, 127] on icon at bounding box center [1281, 130] width 28 height 28
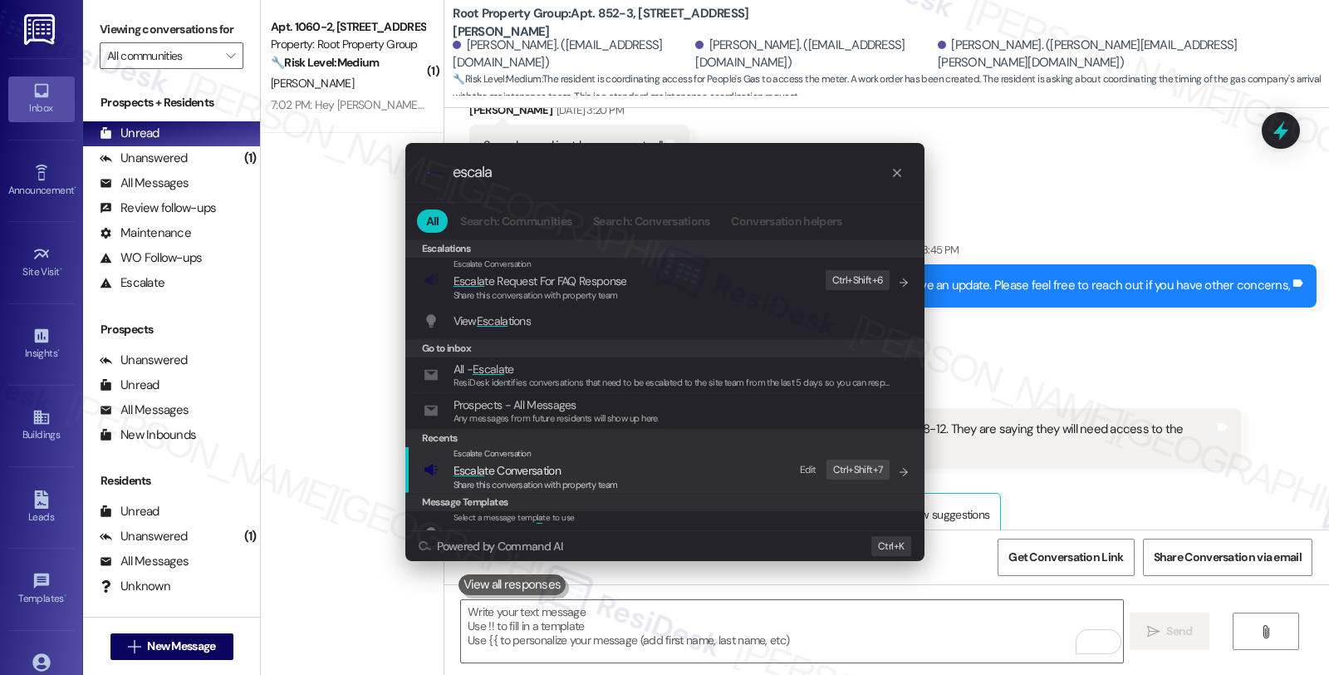
type input "escala"
click at [495, 469] on span "Escala te Conversation" at bounding box center [507, 470] width 107 height 15
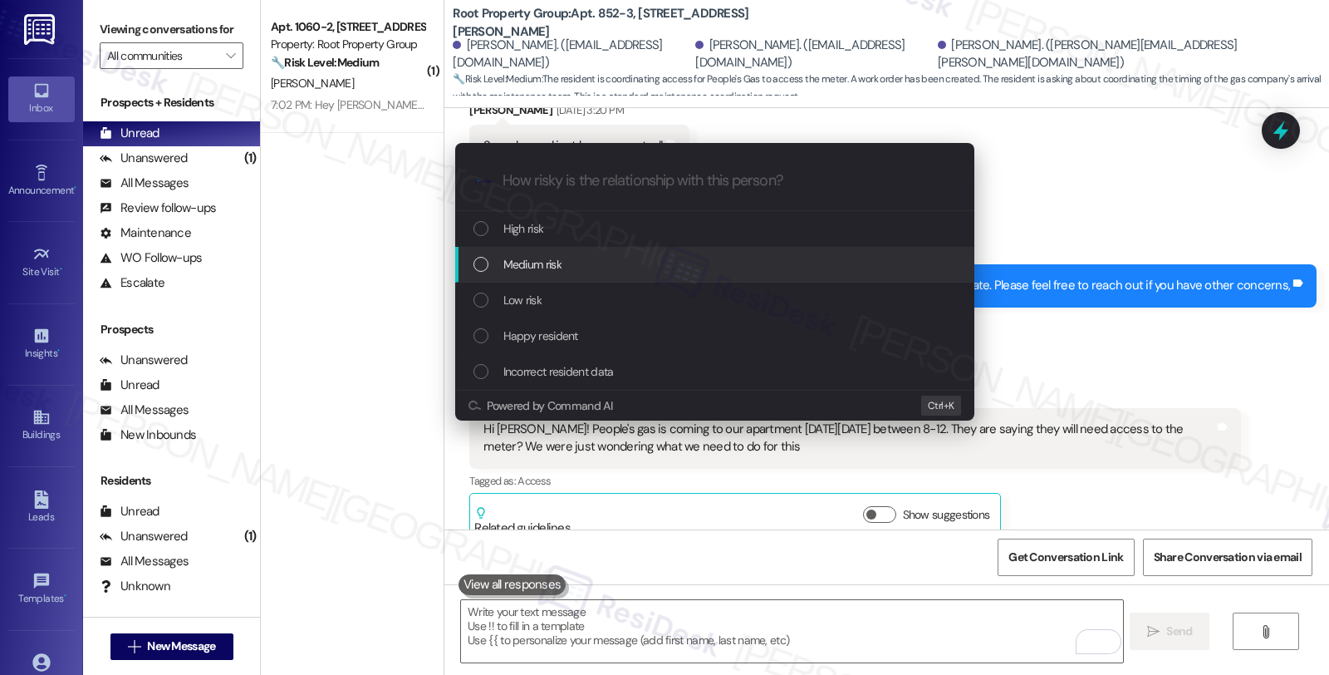
click at [520, 272] on span "Medium risk" at bounding box center [532, 264] width 58 height 18
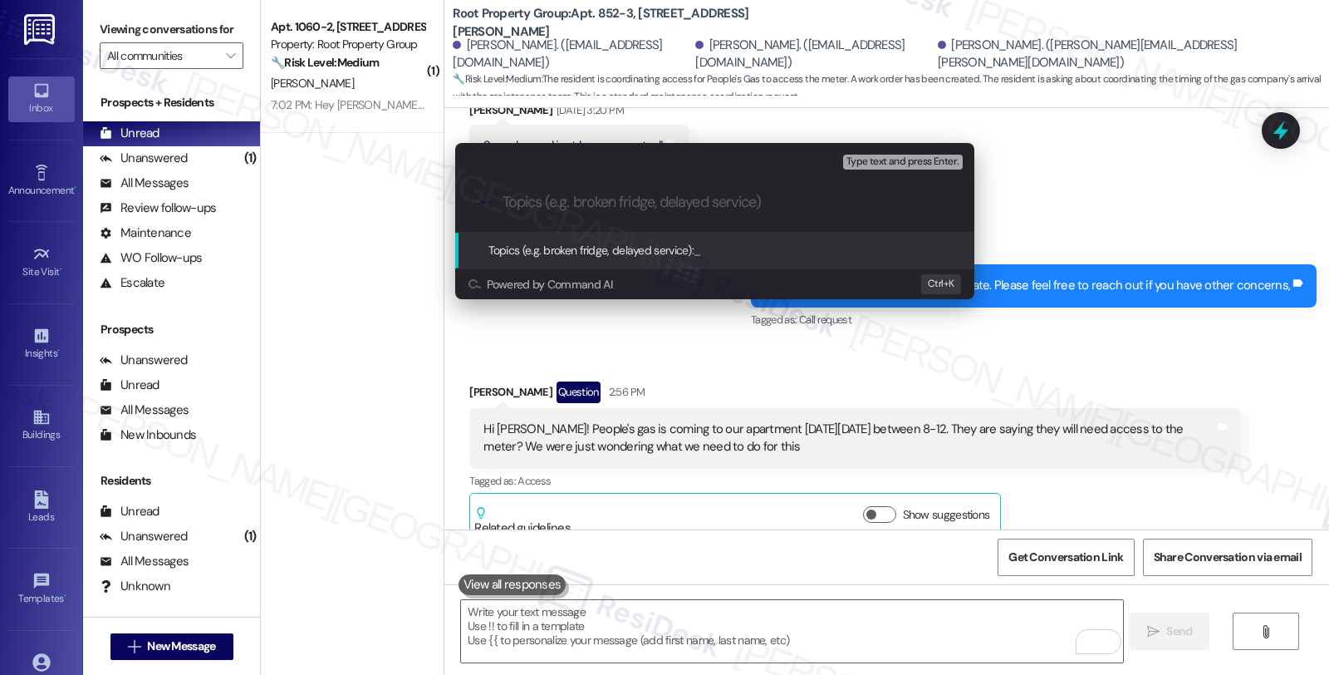
paste input "#37320-1 (request access to the gas meter room on 9/3 at 12pm, between 8-12)"
type input "#37320-1 (request access to the gas meter room on 9/3 at 12pm, between 8-12)"
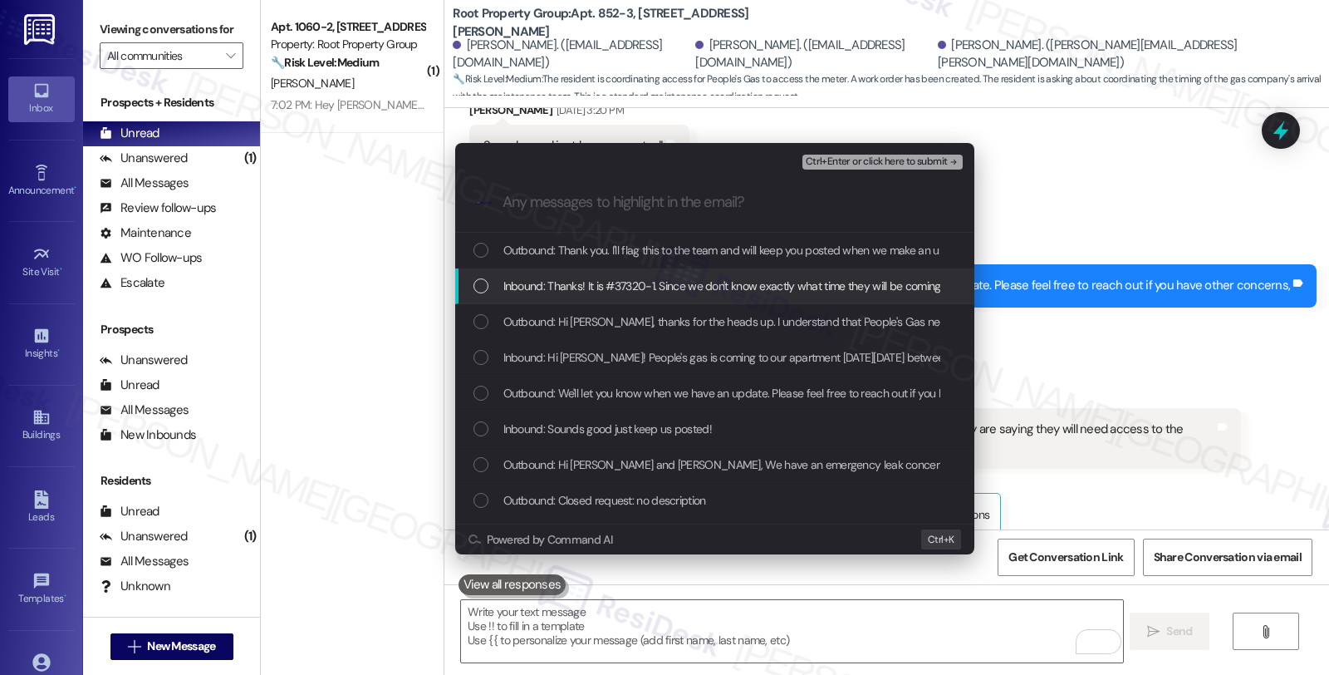
click at [526, 278] on span "Inbound: Thanks! It is #37320-1. Since we don't know exactly what time they wil…" at bounding box center [1082, 286] width 1158 height 18
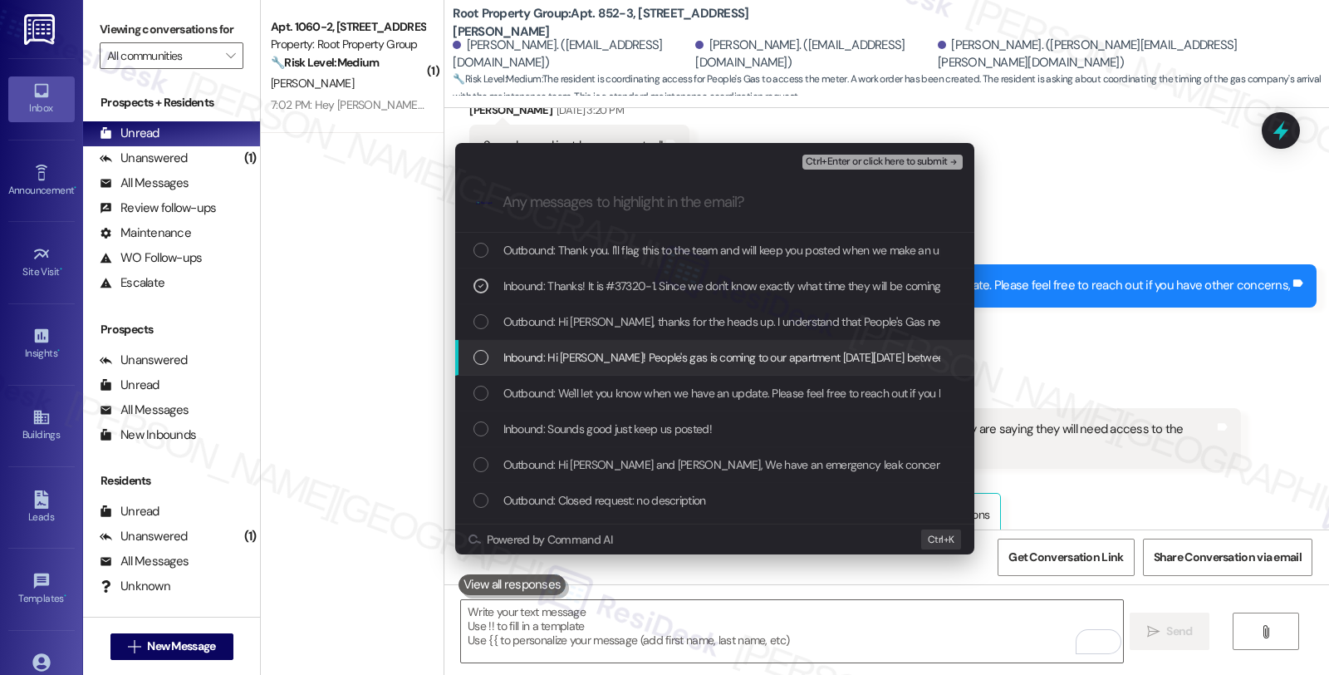
click at [533, 355] on span "Inbound: Hi Sarah! People's gas is coming to our apartment on Wednesday Septemb…" at bounding box center [994, 357] width 983 height 18
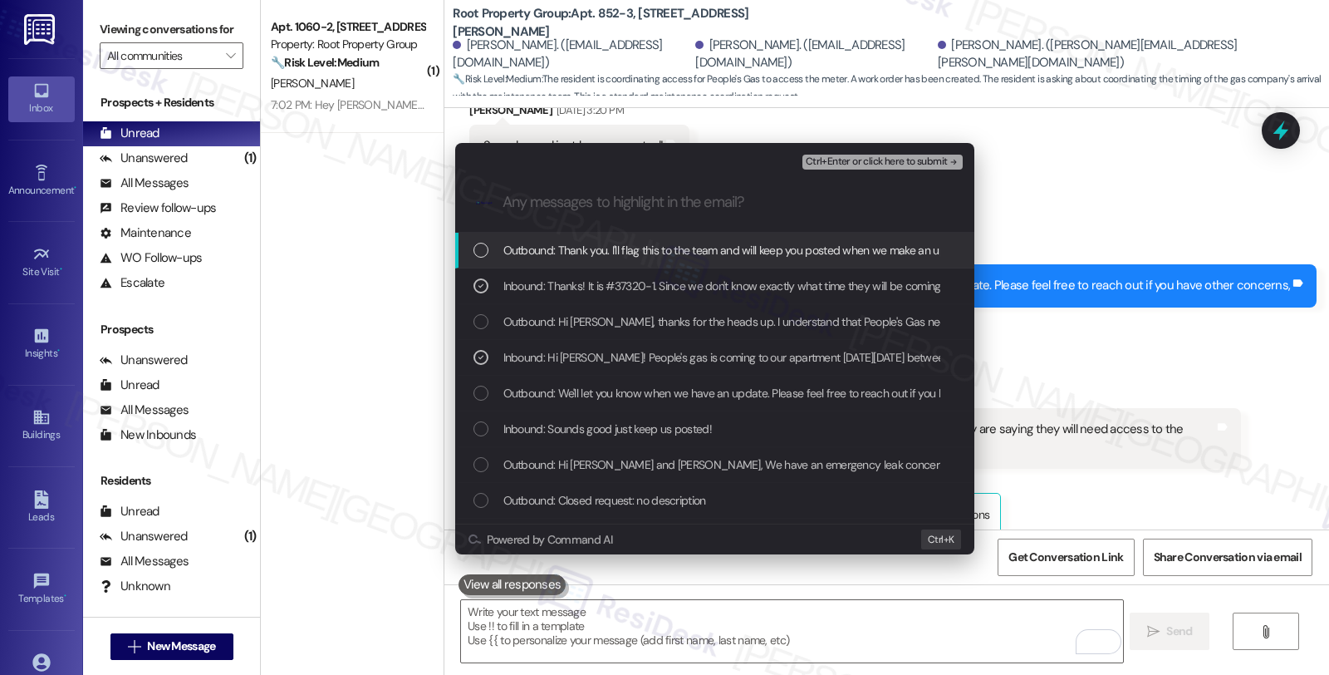
click at [853, 162] on span "Ctrl+Enter or click here to submit" at bounding box center [877, 162] width 142 height 12
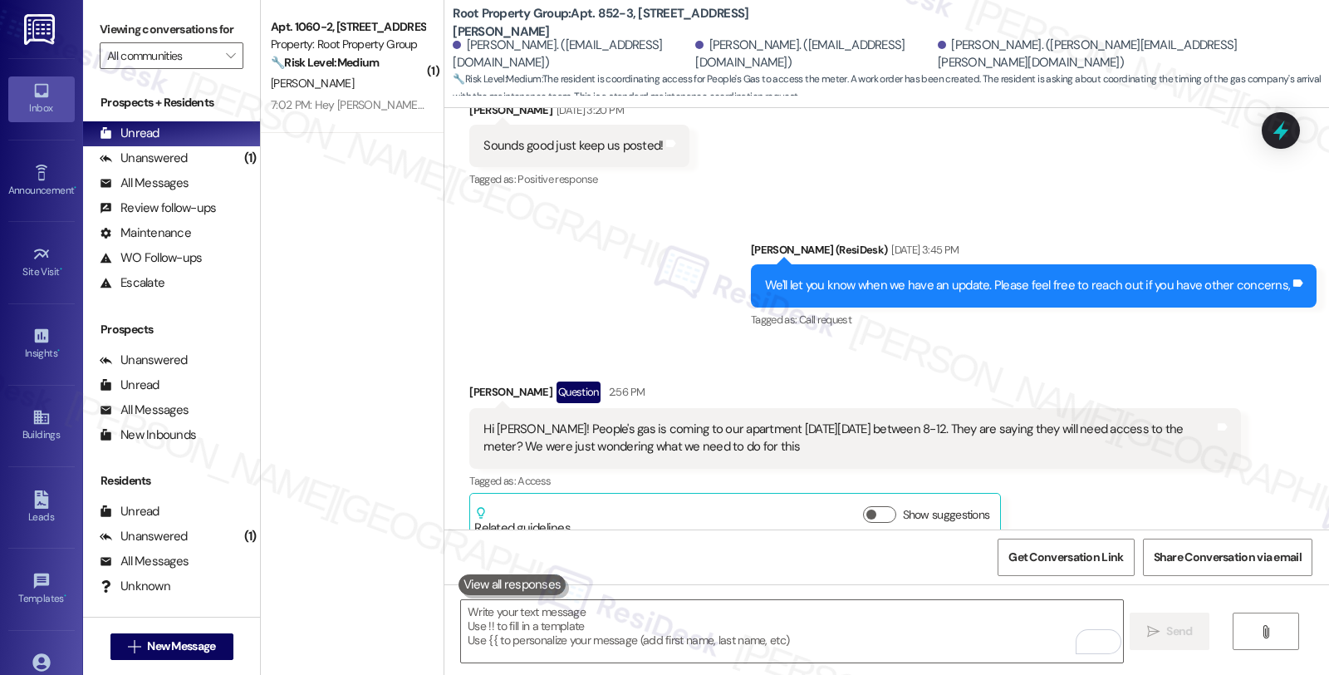
scroll to position [3810, 0]
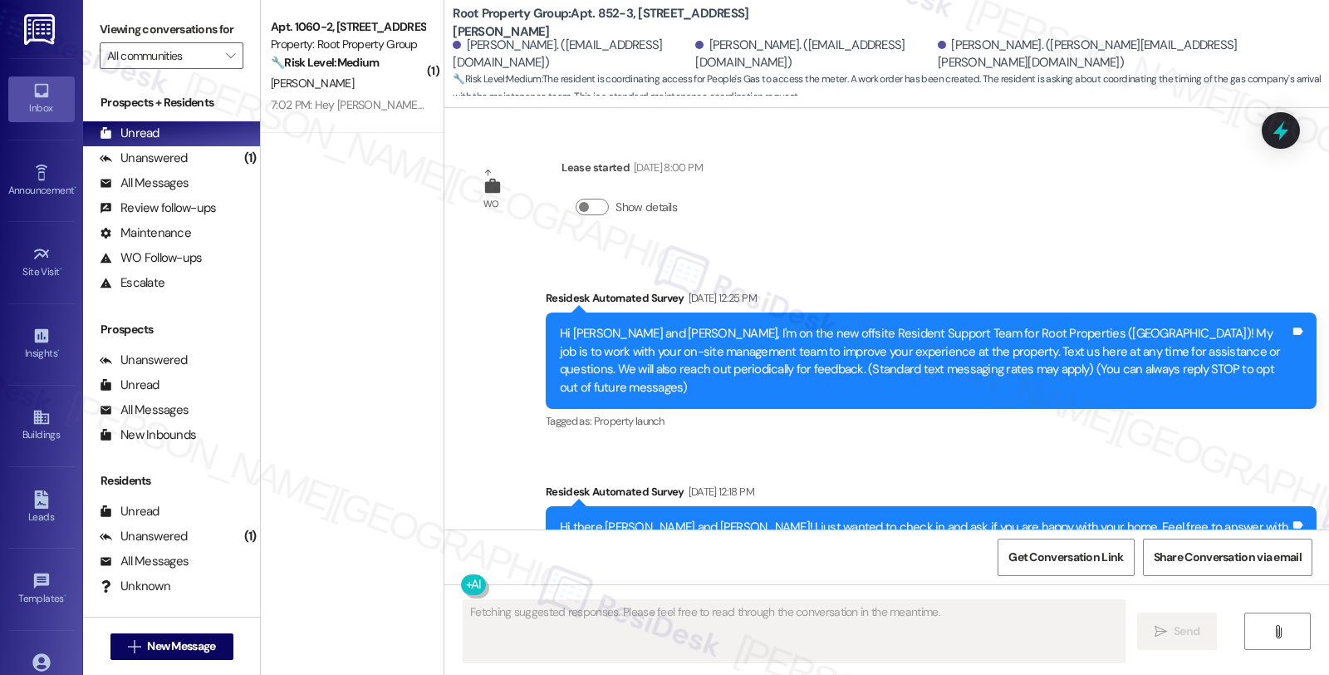
type textarea "Fetching suggested responses. Please feel free to read through the conversation…"
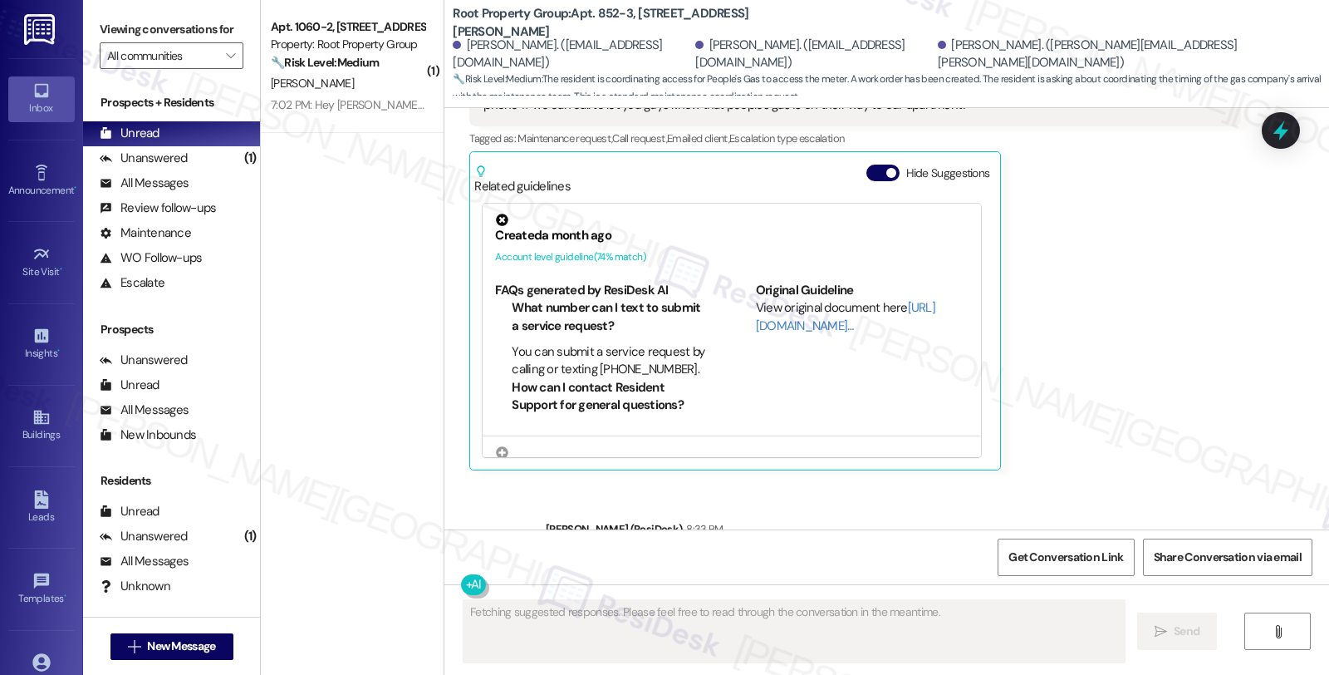
scroll to position [4034, 0]
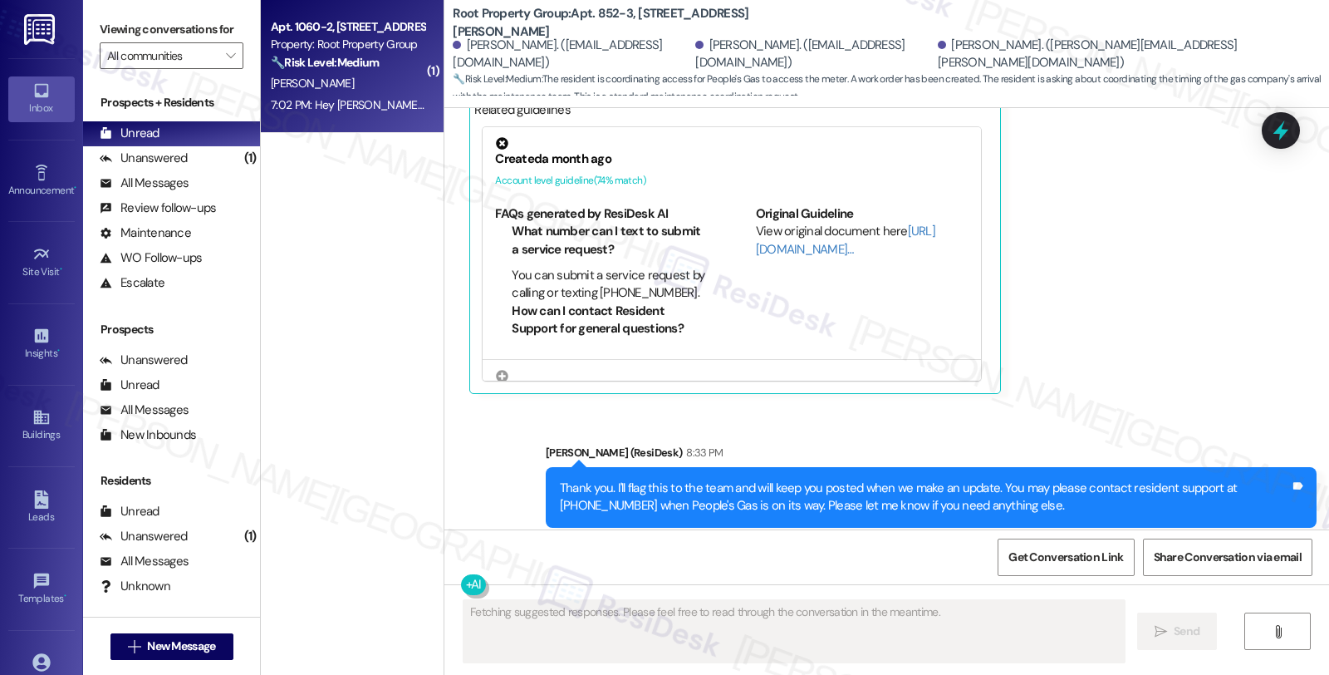
click at [330, 70] on div "🔧 Risk Level: Medium The resident is asking about key pick-up and utility setup…" at bounding box center [348, 62] width 154 height 17
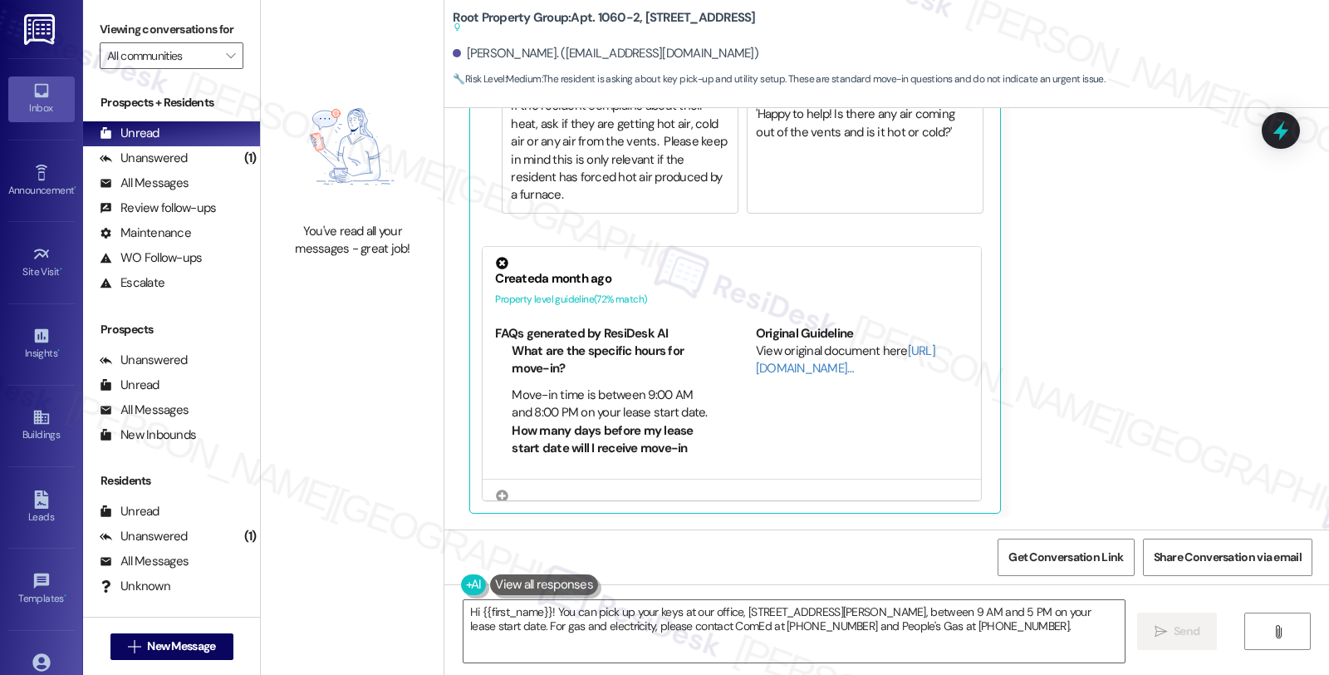
scroll to position [551, 0]
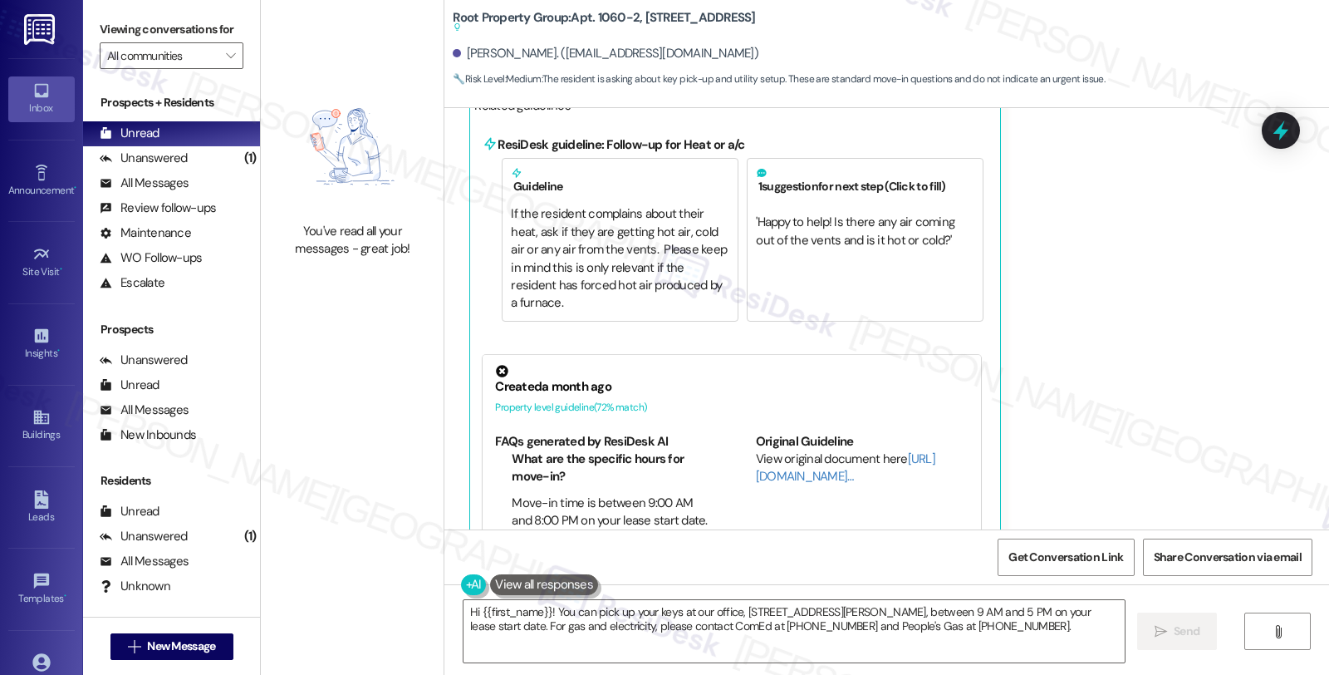
click at [1066, 241] on div "Received via SMS Stephanie Heffner Question 7:02 PM Hey Sarah! Where should I g…" at bounding box center [886, 287] width 885 height 694
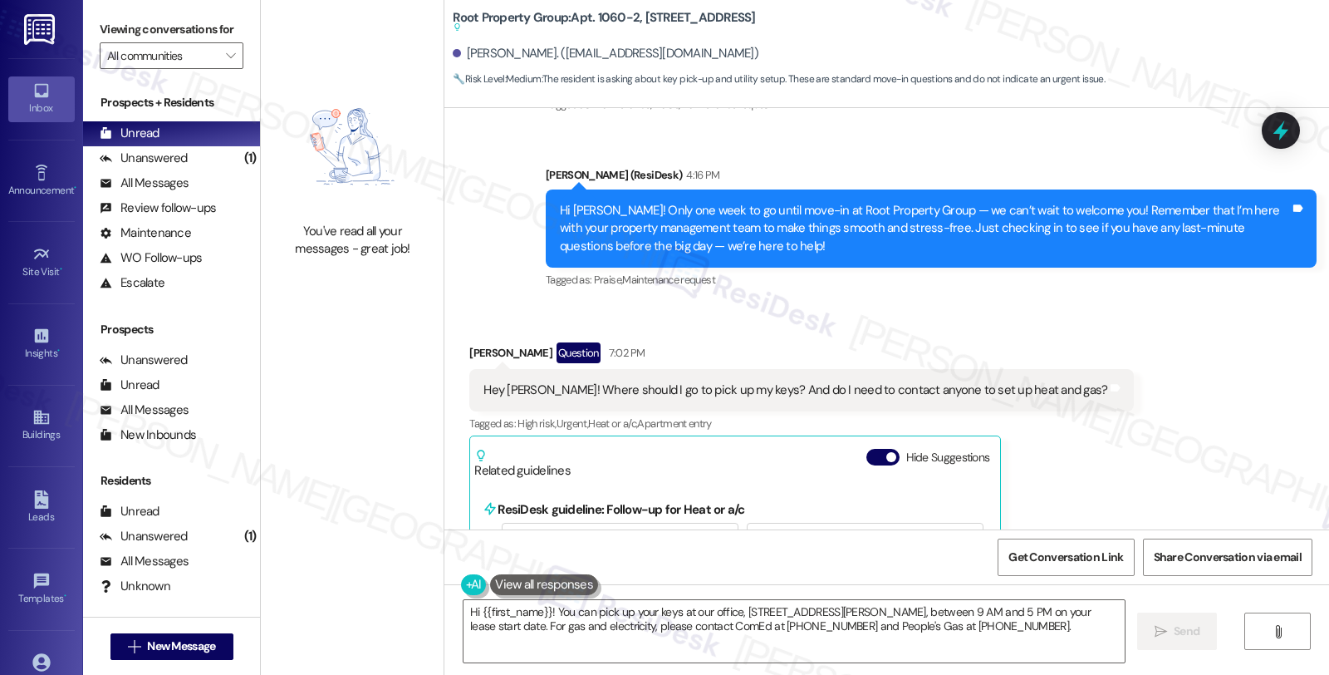
scroll to position [181, 0]
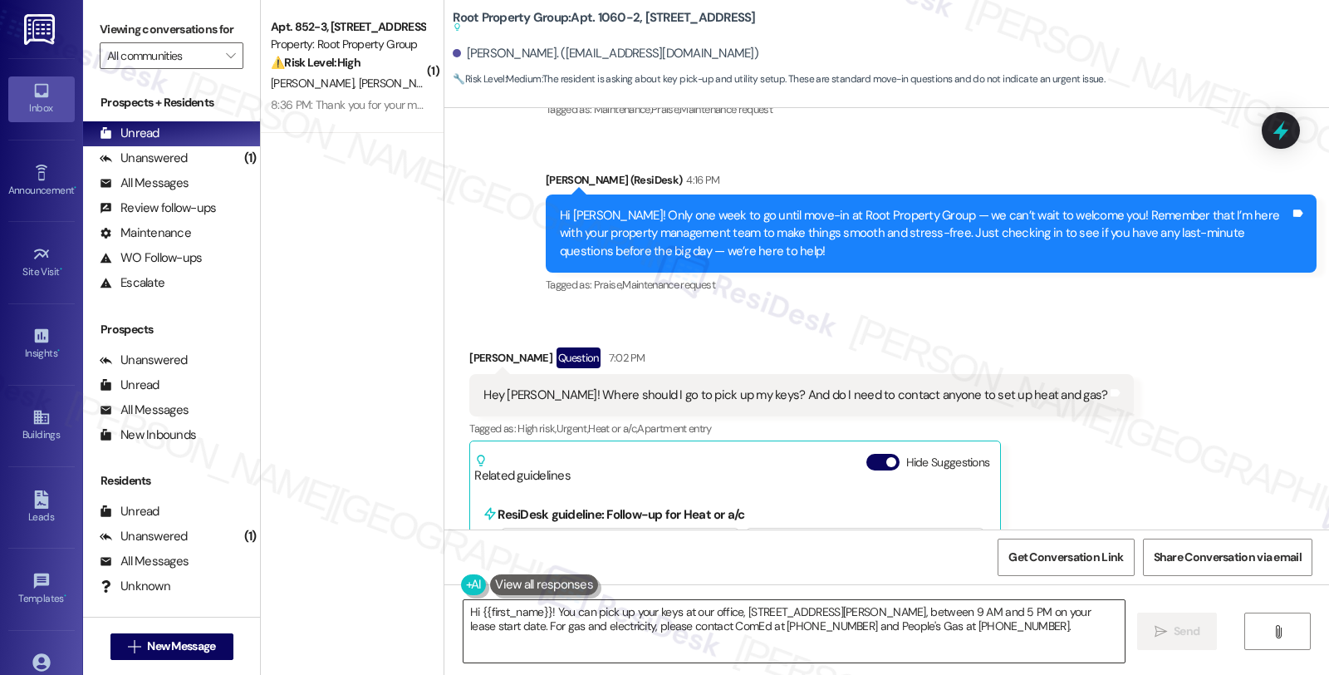
click at [542, 618] on textarea "Hi {{first_name}}! You can pick up your keys at our office, 4237 N. Lincoln Ave…" at bounding box center [794, 631] width 661 height 62
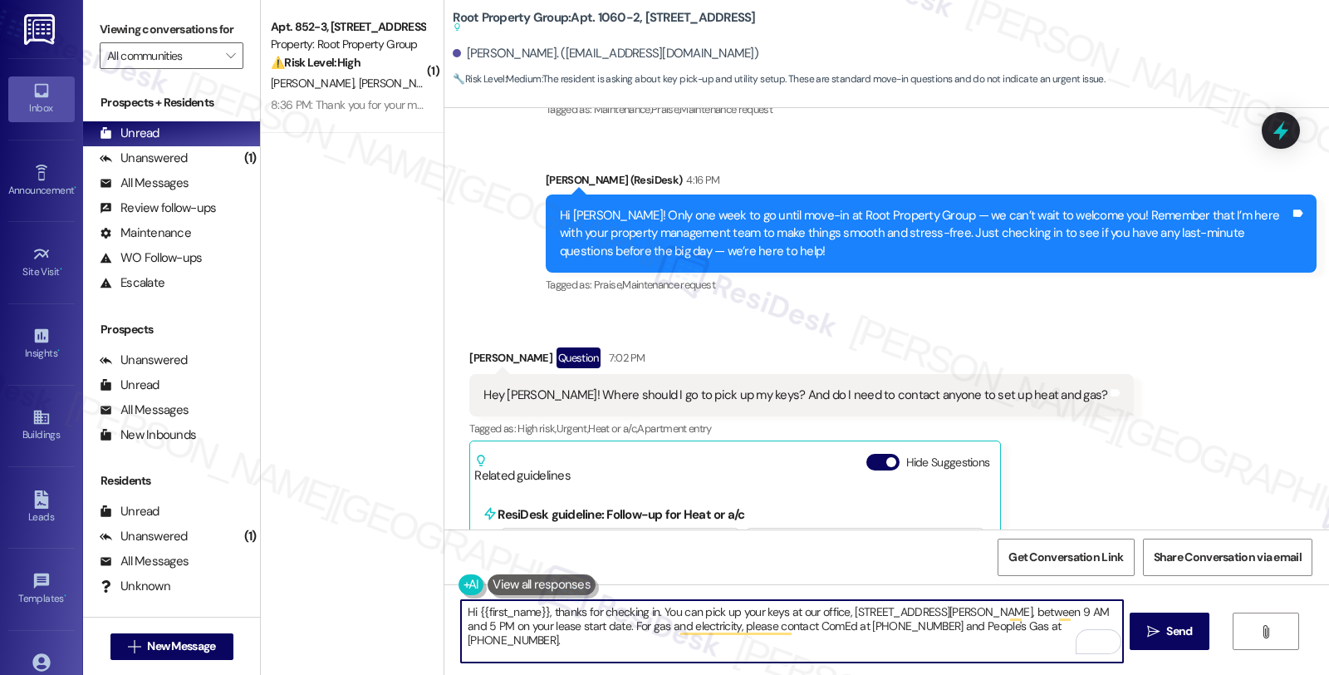
click at [1055, 624] on textarea "Hi {{first_name}}, thanks for checking in. You can pick up your keys at our off…" at bounding box center [791, 631] width 661 height 62
click at [559, 636] on textarea "Hi {{first_name}}, thanks for checking in. You can pick up your keys at our off…" at bounding box center [791, 631] width 661 height 62
click at [560, 636] on textarea "Hi {{first_name}}, thanks for checking in. You can pick up your keys at our off…" at bounding box center [791, 631] width 661 height 62
type textarea "Hi {{first_name}}, thanks for checking in. You can pick up your keys at our off…"
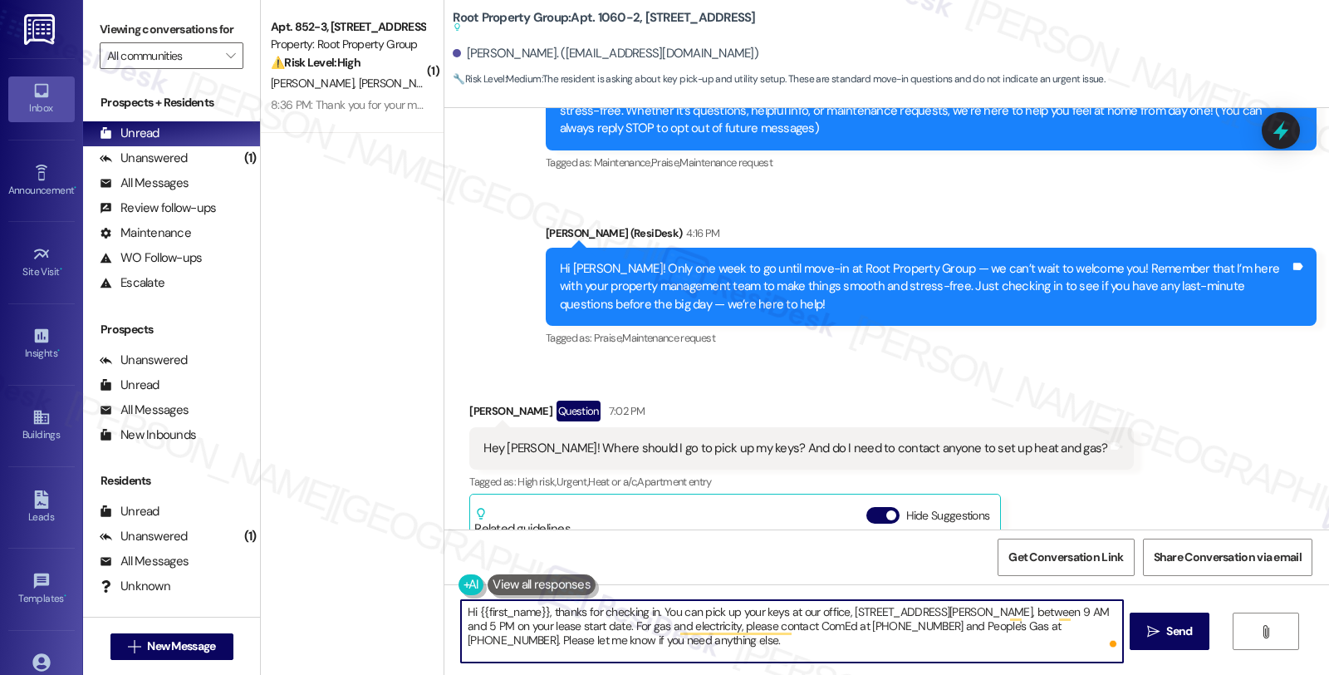
scroll to position [0, 0]
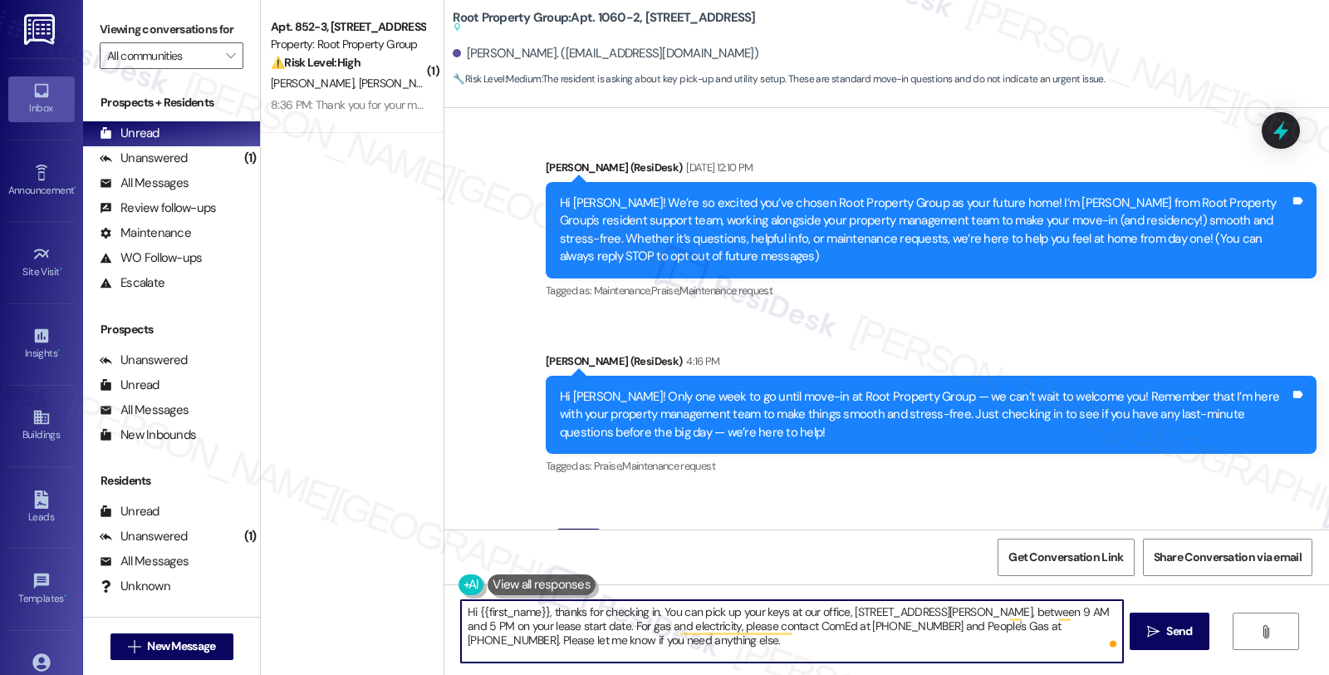
click at [710, 650] on textarea "Hi {{first_name}}, thanks for checking in. You can pick up your keys at our off…" at bounding box center [791, 631] width 661 height 62
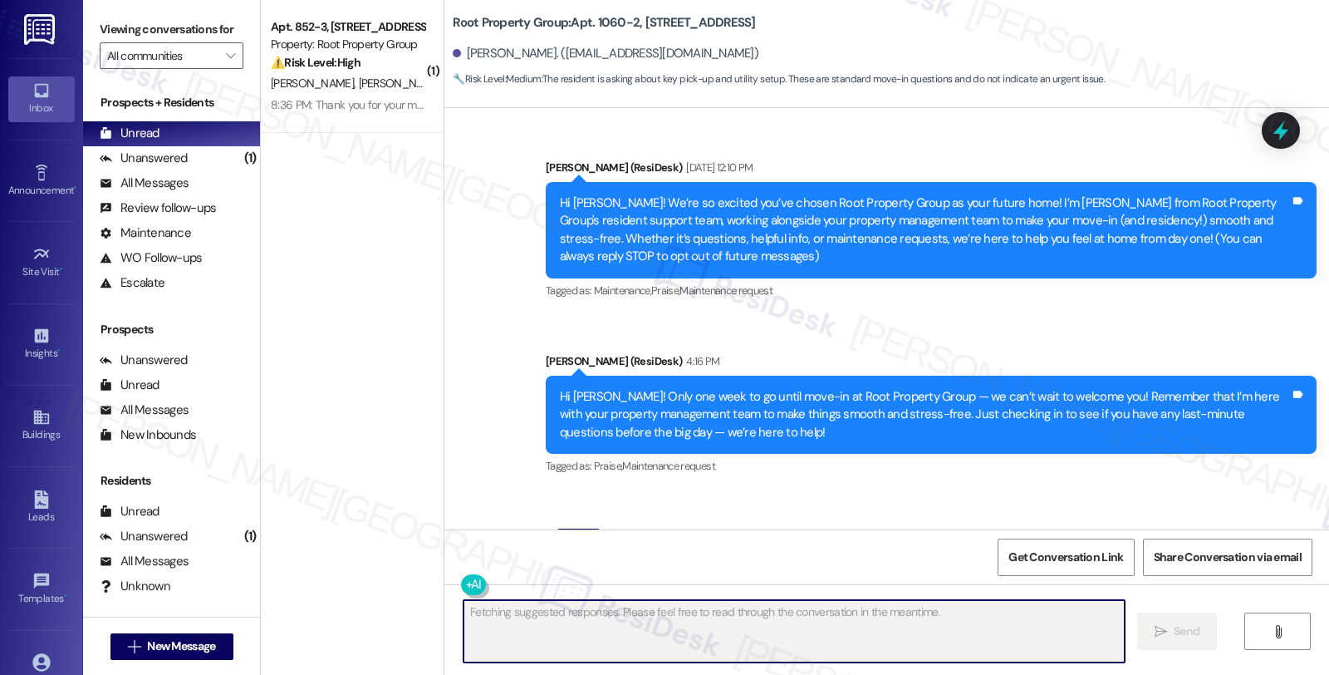
scroll to position [424, 0]
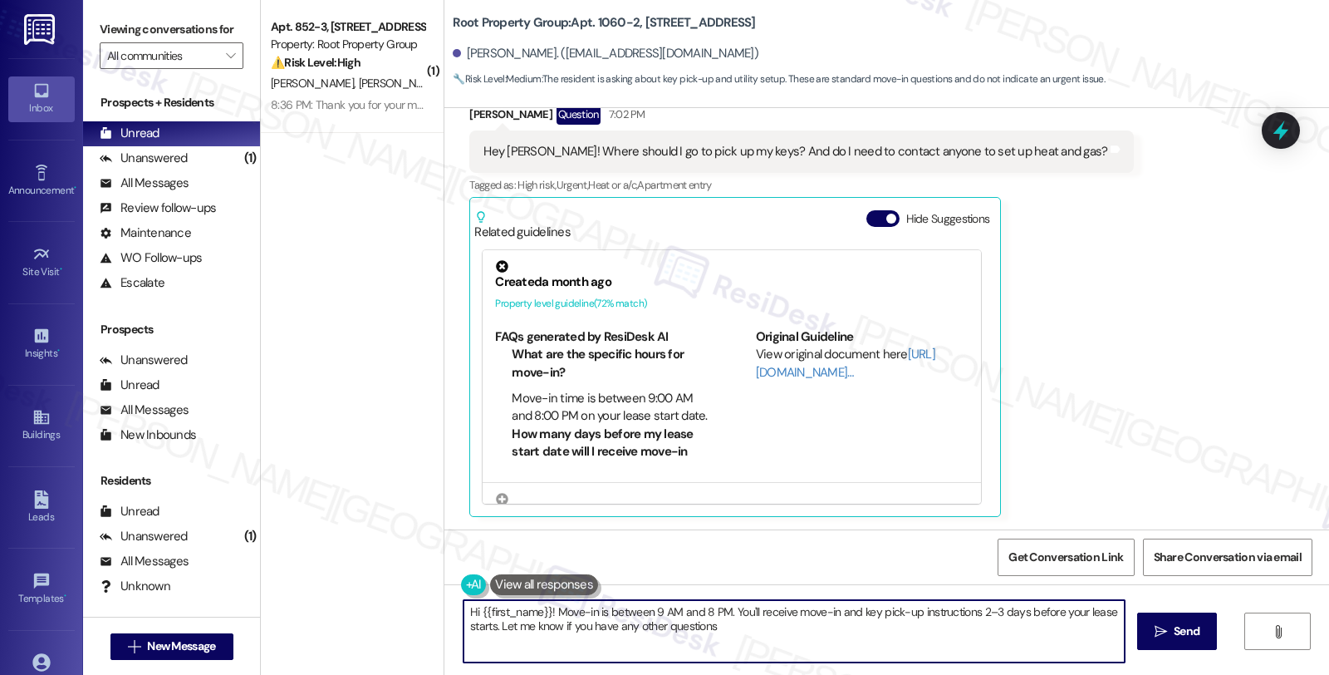
type textarea "Hi {{first_name}}! Move-in is between 9 AM and 8 PM. You'll receive move-in and…"
click at [1057, 562] on span "Get Conversation Link" at bounding box center [1065, 556] width 115 height 17
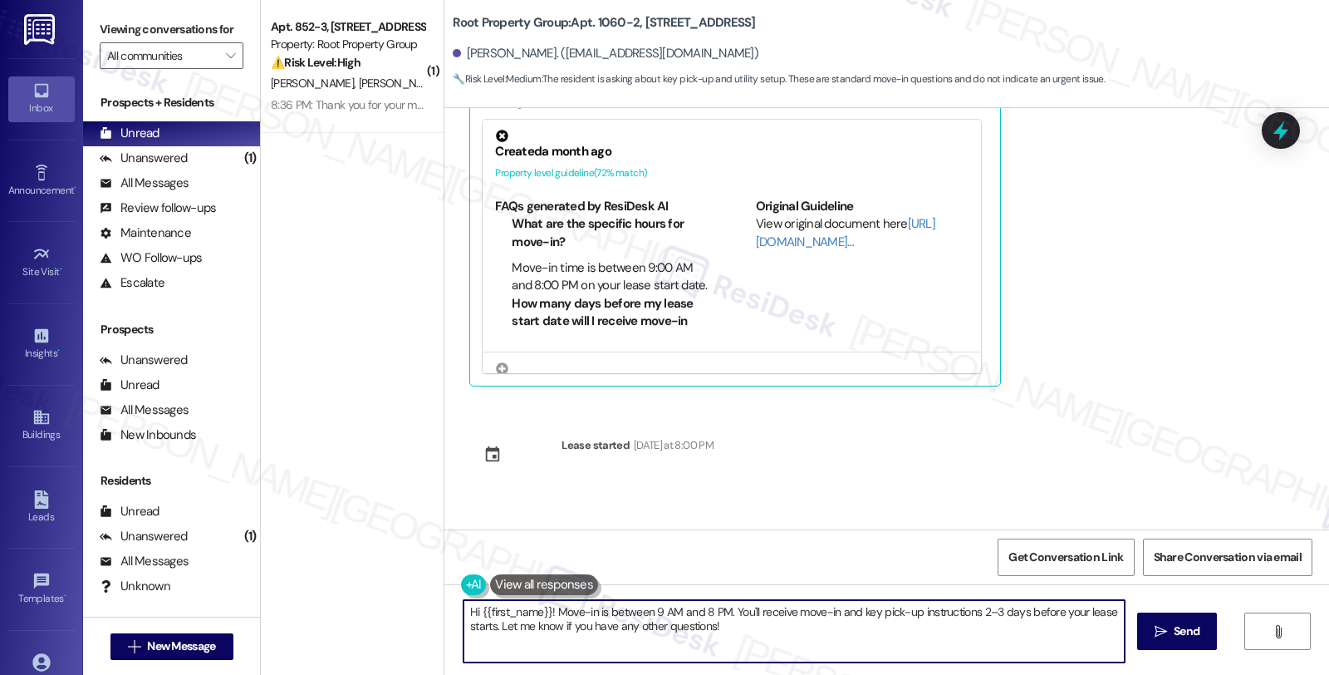
scroll to position [674, 0]
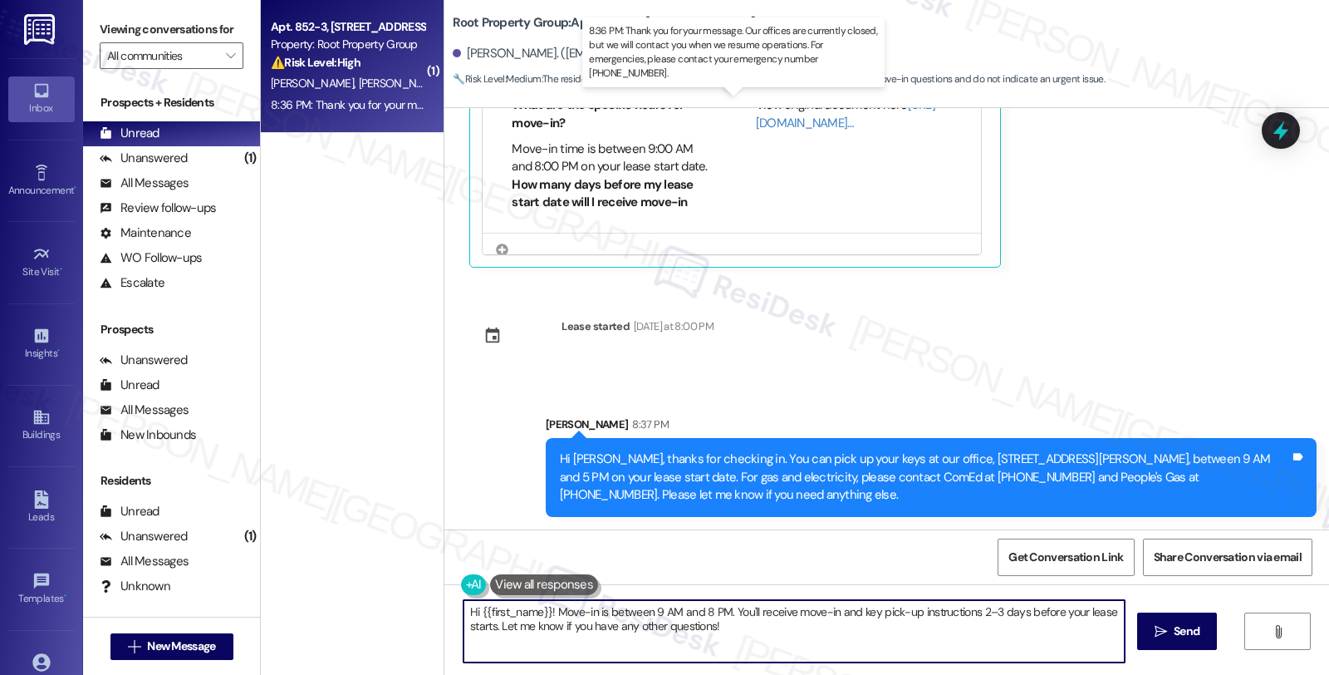
click at [389, 97] on div "8:36 PM: Thank you for your message. Our offices are currently closed, but we w…" at bounding box center [758, 104] width 974 height 15
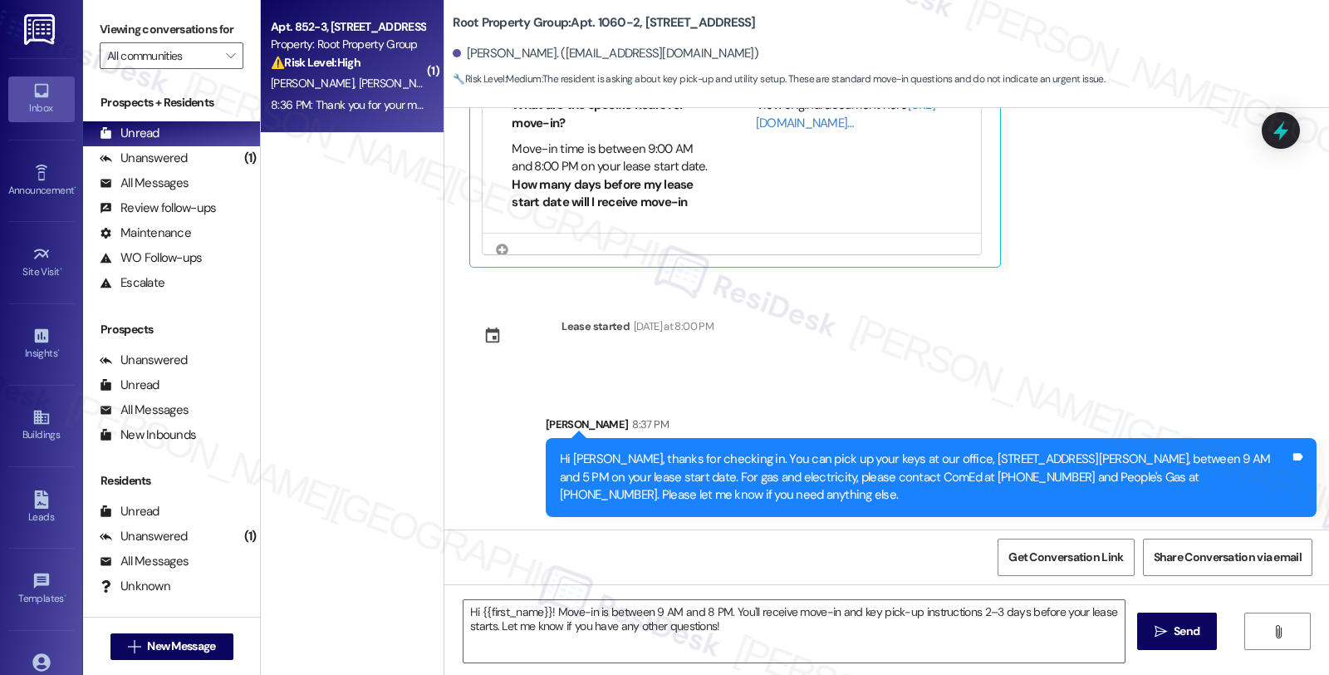
type textarea "Fetching suggested responses. Please feel free to read through the conversation…"
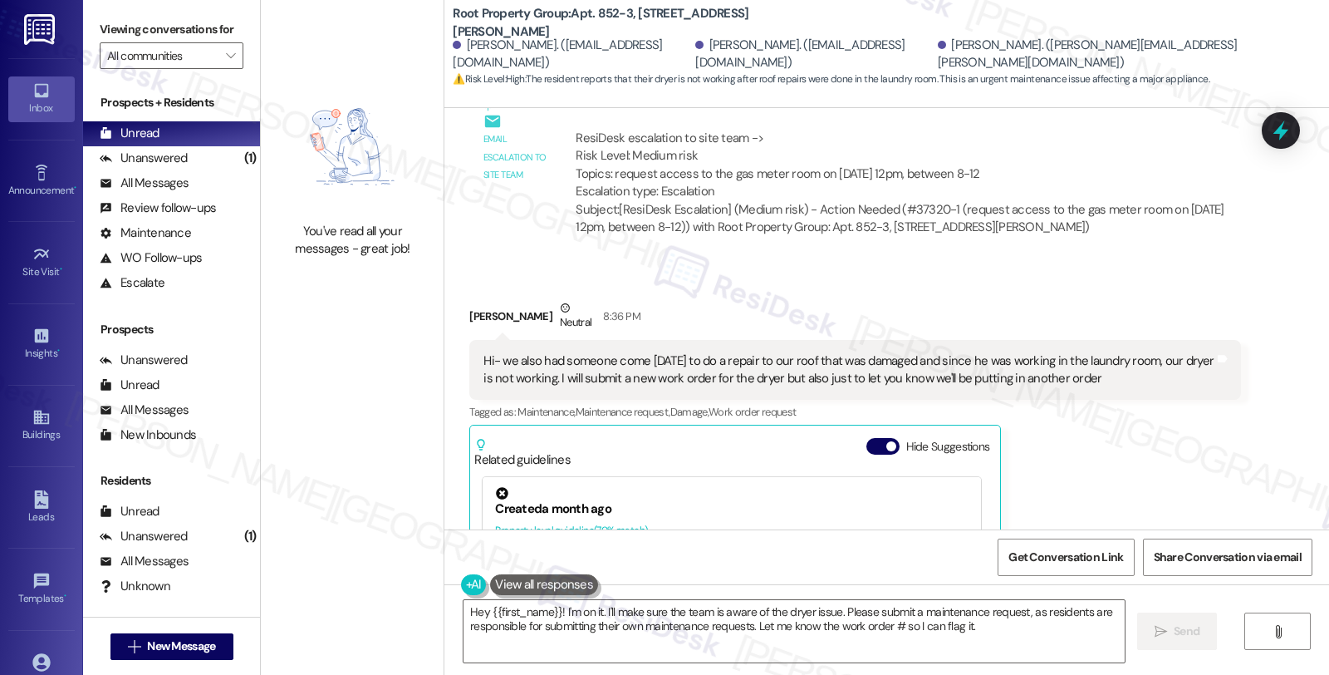
scroll to position [4279, 0]
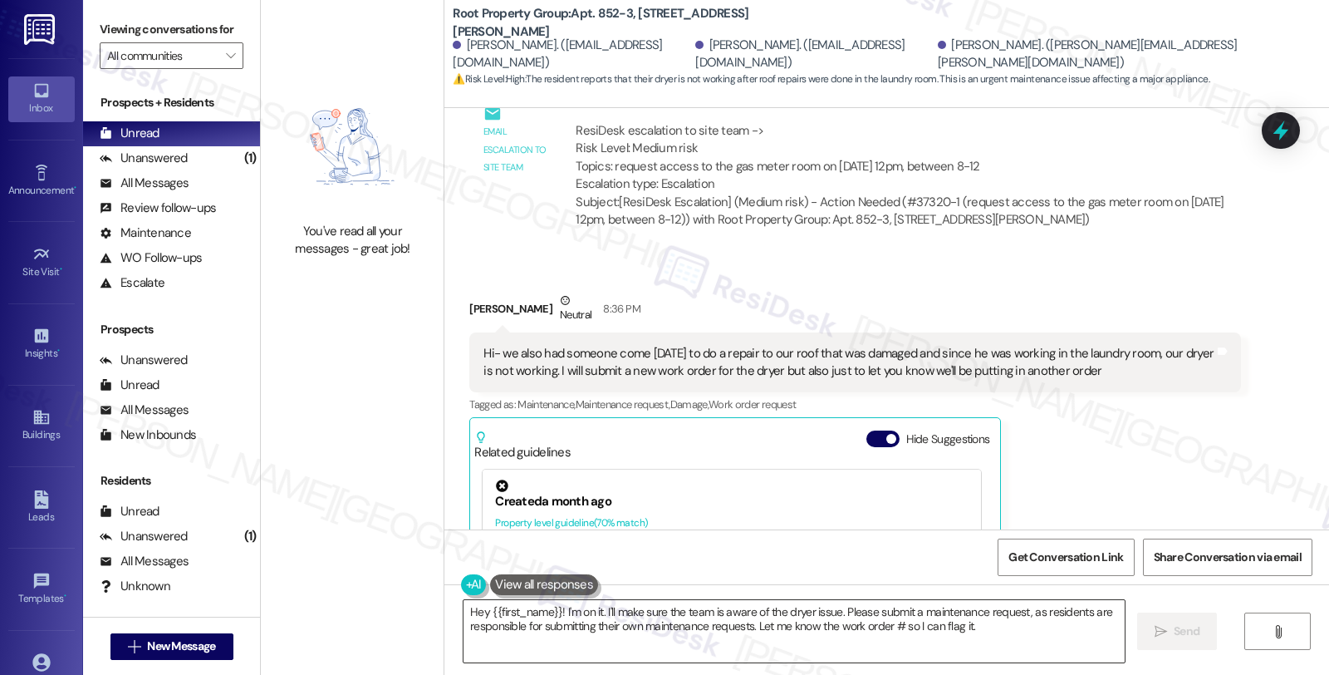
click at [464, 611] on textarea "Hey {{first_name}}! I'm on it. I'll make sure the team is aware of the dryer is…" at bounding box center [794, 631] width 661 height 62
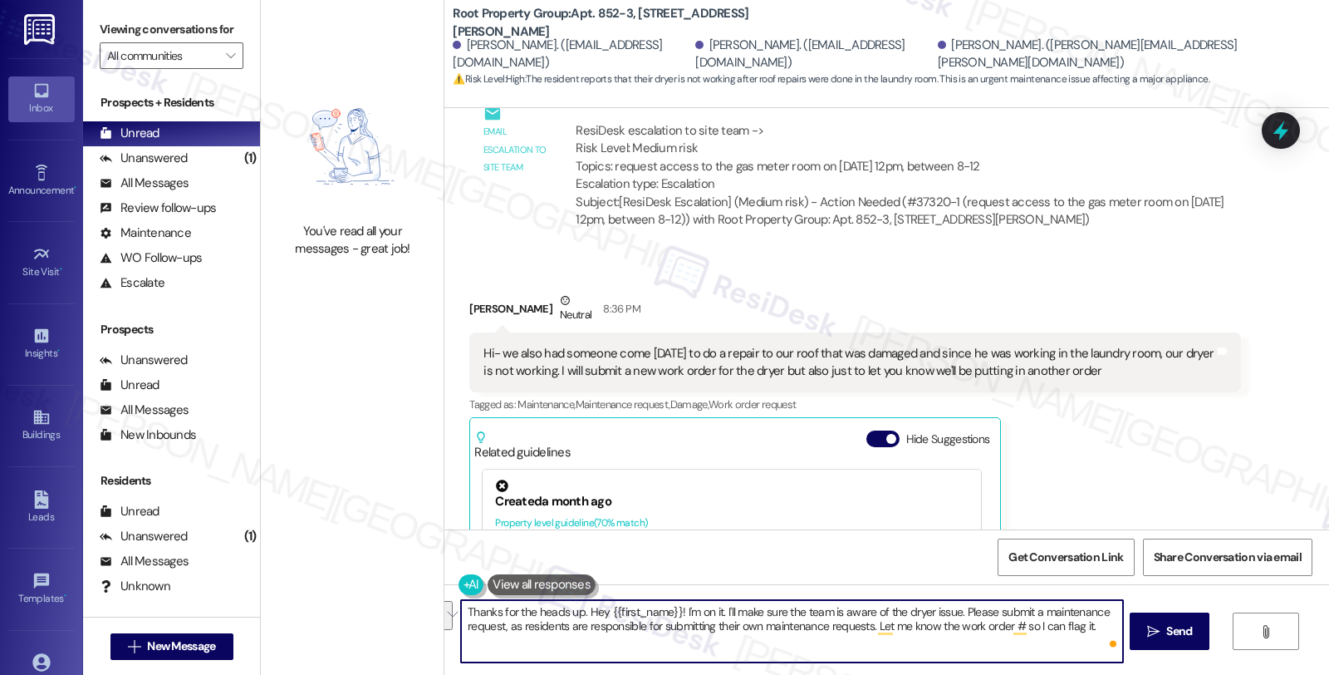
click at [709, 618] on textarea "Thanks for the heads up. Hey {{first_name}}! I'm on it. I'll make sure the team…" at bounding box center [791, 631] width 661 height 62
drag, startPoint x: 577, startPoint y: 613, endPoint x: 710, endPoint y: 601, distance: 133.4
click at [710, 601] on textarea "Thanks for the heads up. Hey {{first_name}}! I'm on it. I'll make sure the team…" at bounding box center [791, 631] width 661 height 62
click at [814, 609] on textarea "Thanks for the heads up. . I'll make sure the team is aware of the dryer issue.…" at bounding box center [791, 631] width 661 height 62
click at [759, 611] on textarea "Thanks for the heads up. Please submit a maintenance request, as residents are …" at bounding box center [791, 631] width 661 height 62
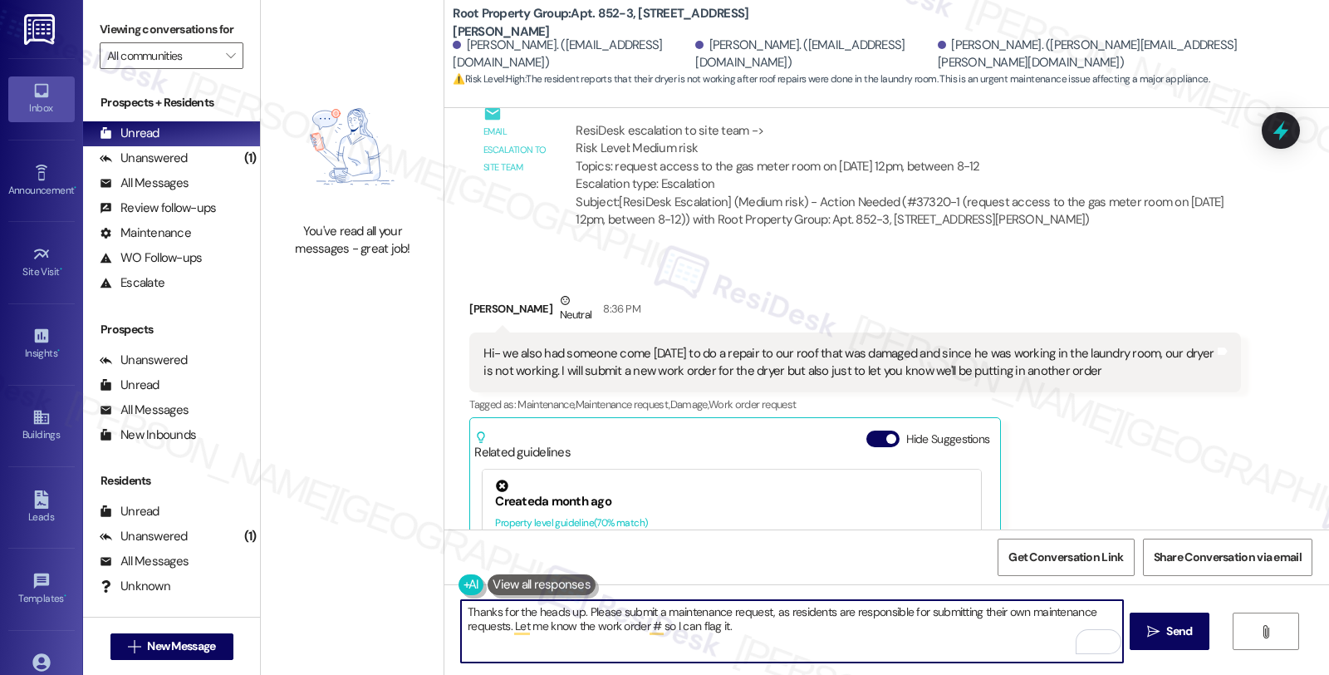
click at [503, 627] on textarea "Thanks for the heads up. Please submit a maintenance request, as residents are …" at bounding box center [791, 631] width 661 height 62
click at [1061, 617] on textarea "Thanks for the heads up. Please submit a maintenance request and let me know th…" at bounding box center [791, 631] width 661 height 62
type textarea "Thanks for the heads up. Please submit a maintenance request and let me know th…"
click at [1181, 640] on span "Send" at bounding box center [1179, 630] width 26 height 17
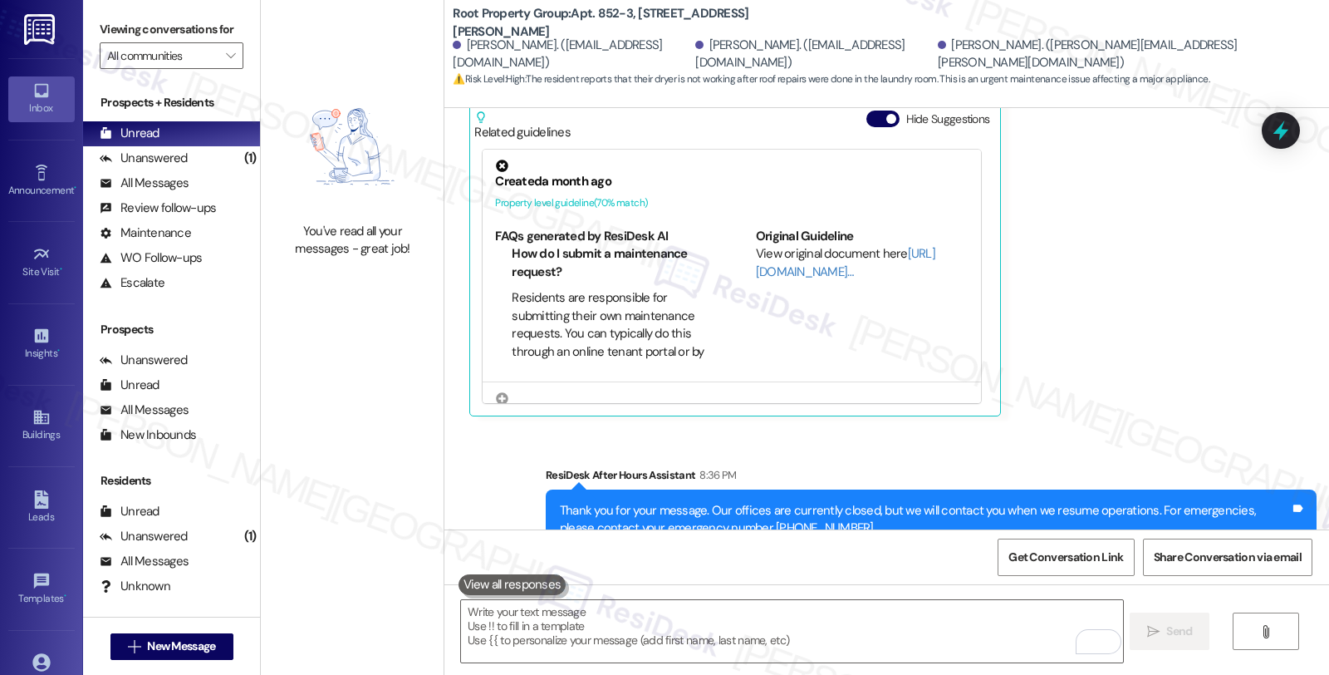
scroll to position [4738, 0]
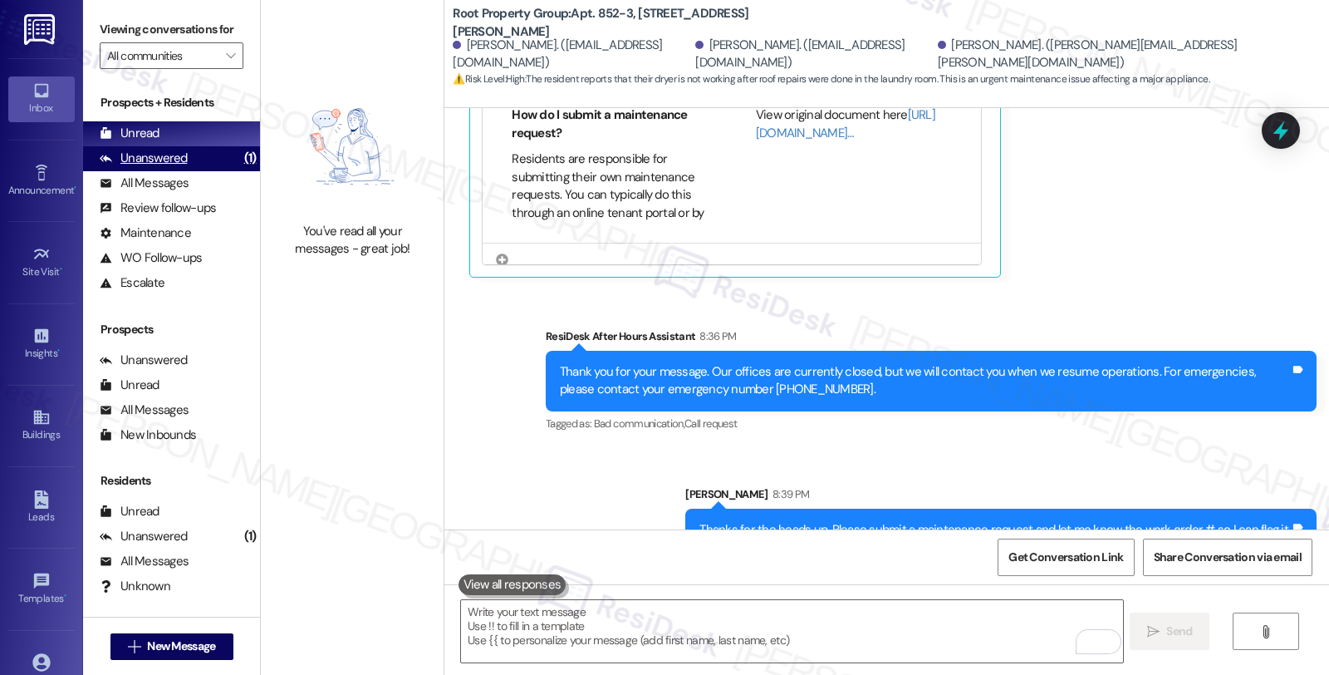
click at [183, 167] on div "Unanswered" at bounding box center [144, 158] width 88 height 17
